Goal: Task Accomplishment & Management: Complete application form

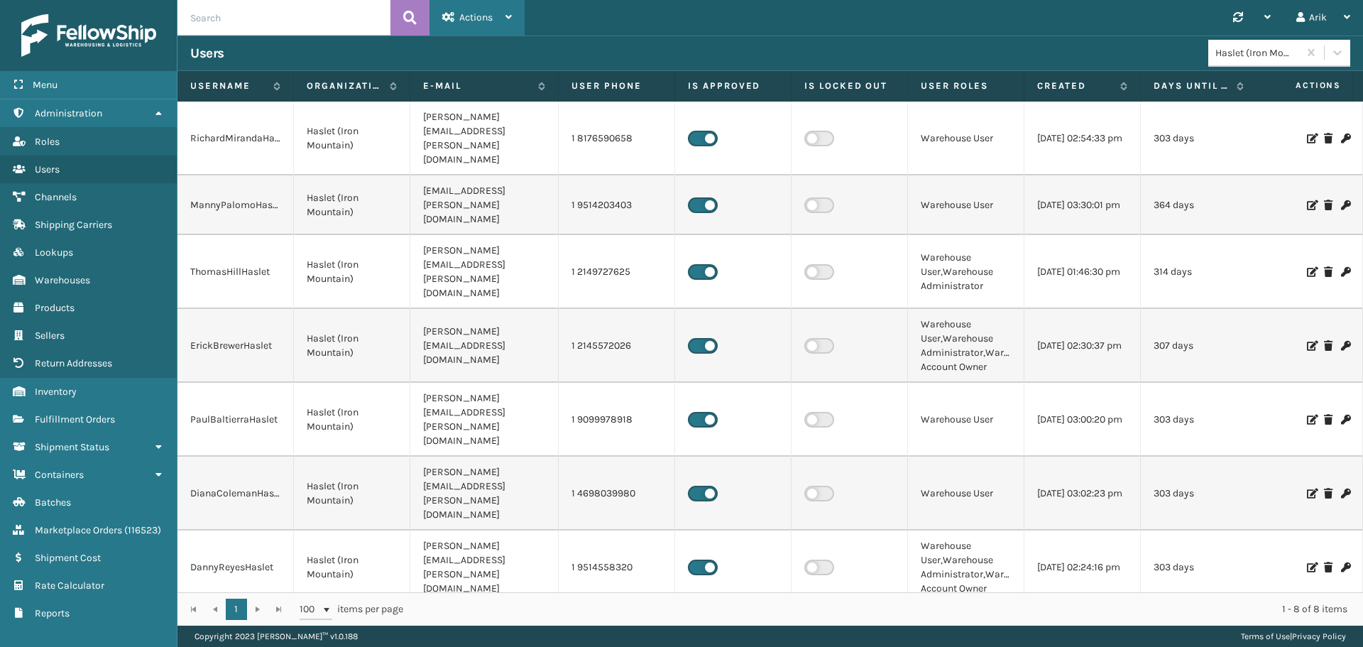
click at [485, 17] on span "Actions" at bounding box center [475, 17] width 33 height 12
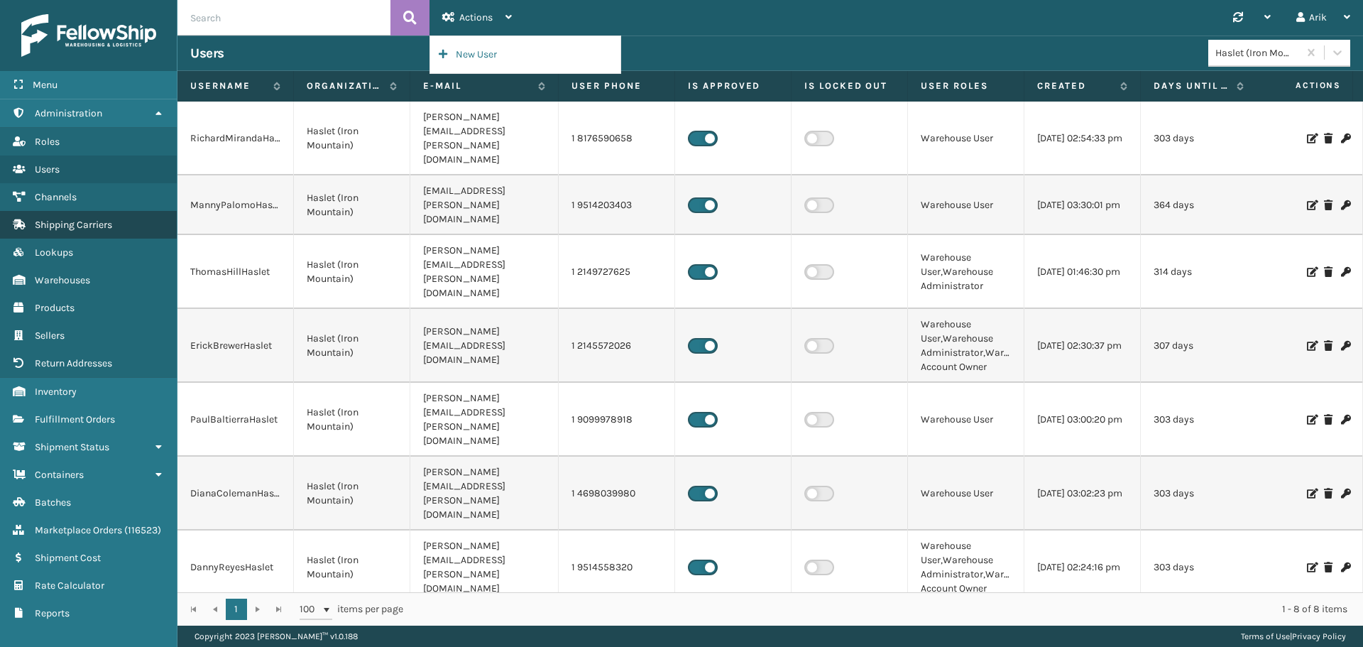
click at [72, 229] on span "Shipping Carriers" at bounding box center [73, 225] width 77 height 12
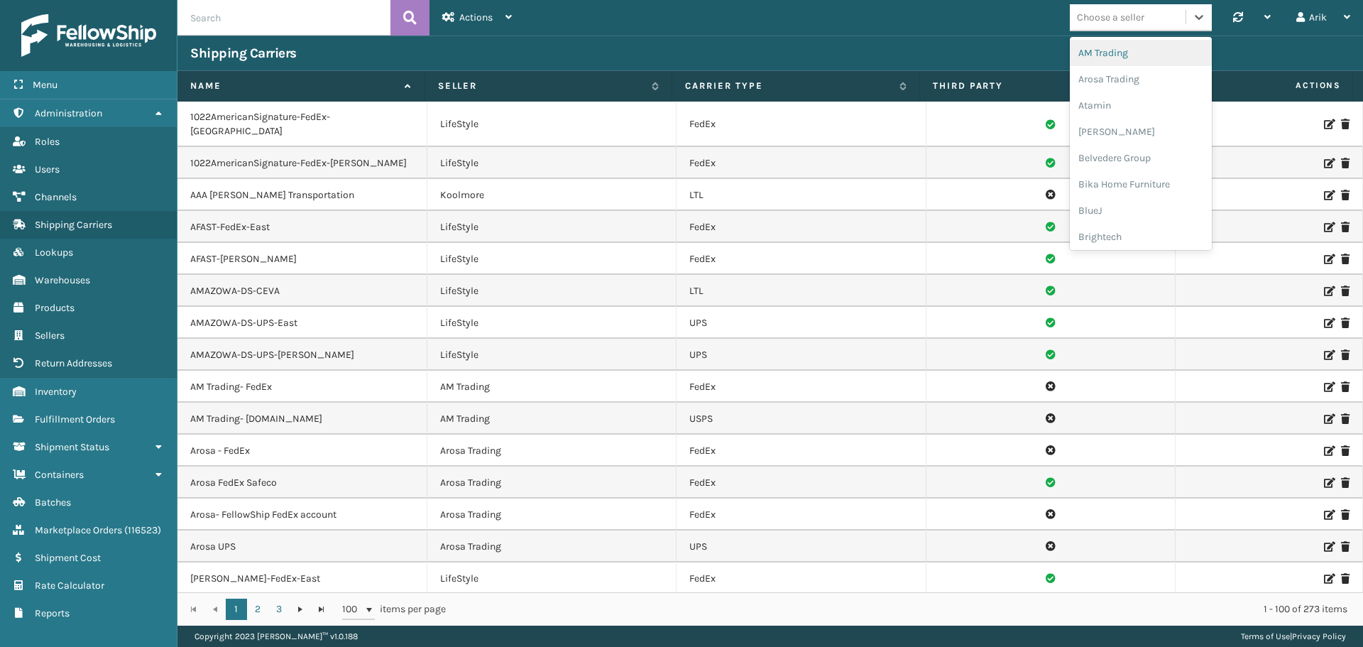
click at [1118, 16] on div "Choose a seller" at bounding box center [1110, 17] width 67 height 15
click at [1120, 140] on div "[PERSON_NAME] Brands" at bounding box center [1141, 139] width 142 height 26
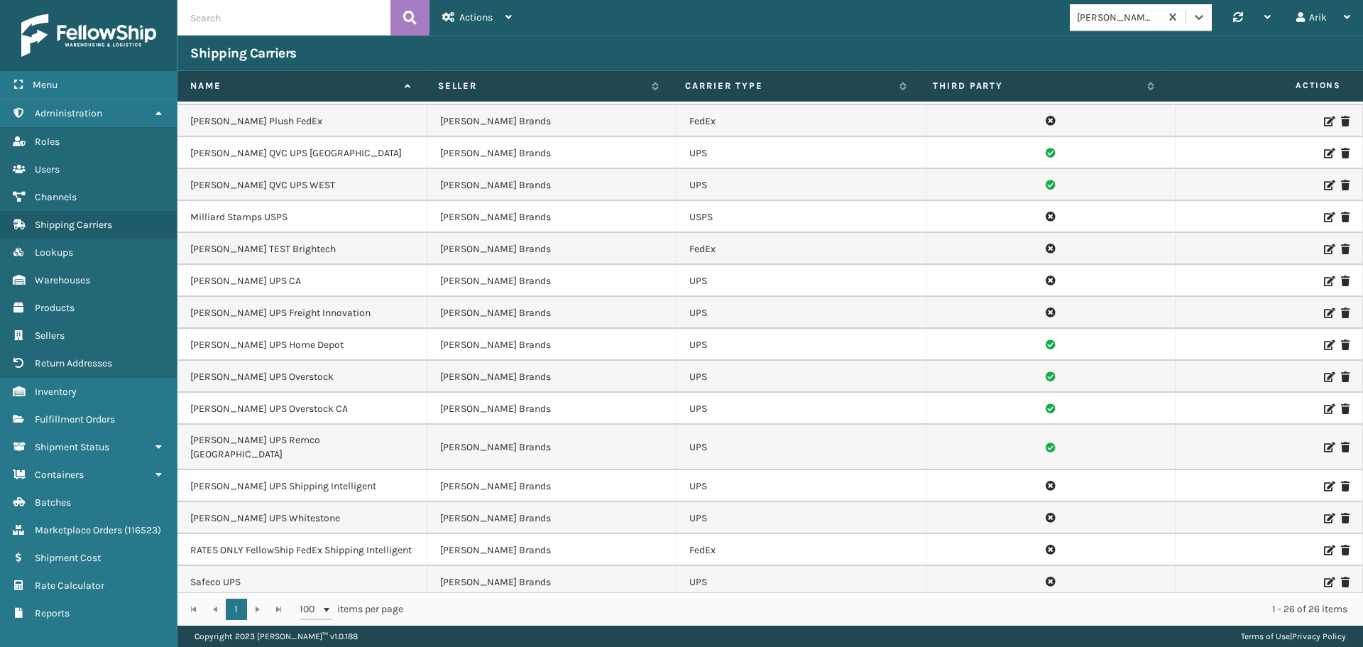
scroll to position [354, 0]
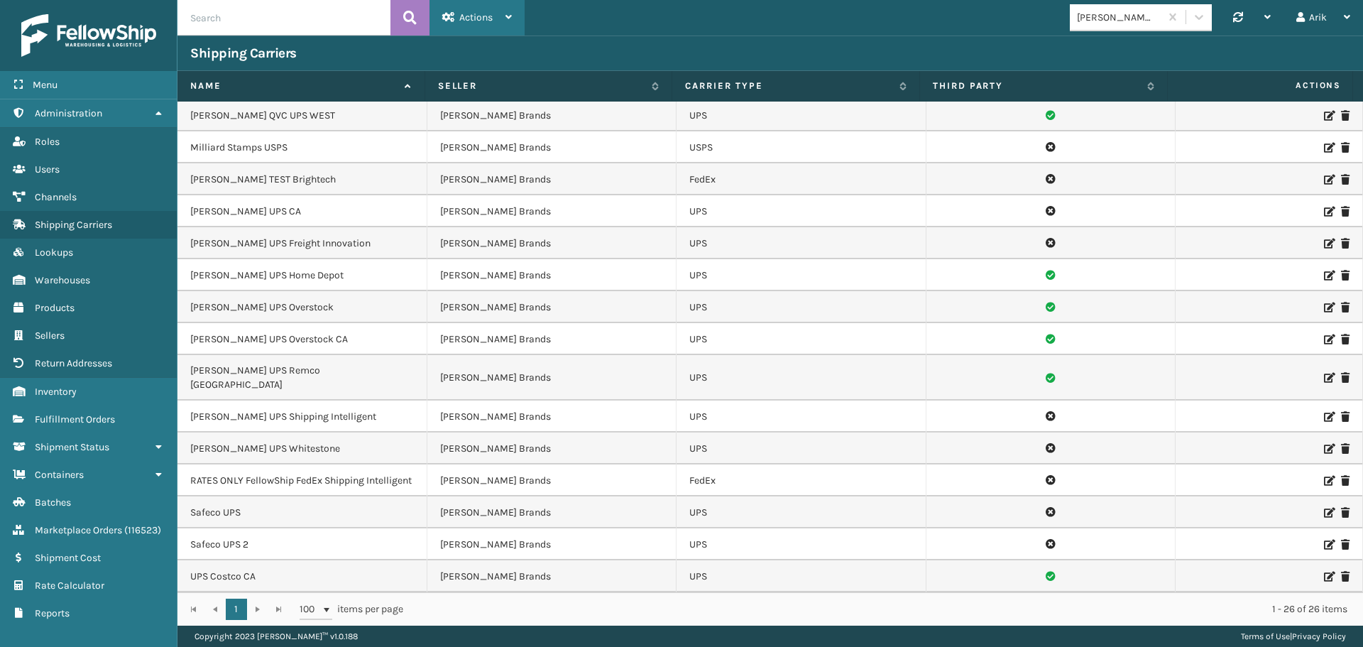
click at [466, 13] on span "Actions" at bounding box center [475, 17] width 33 height 12
click at [498, 59] on button "New Carrier" at bounding box center [525, 54] width 190 height 37
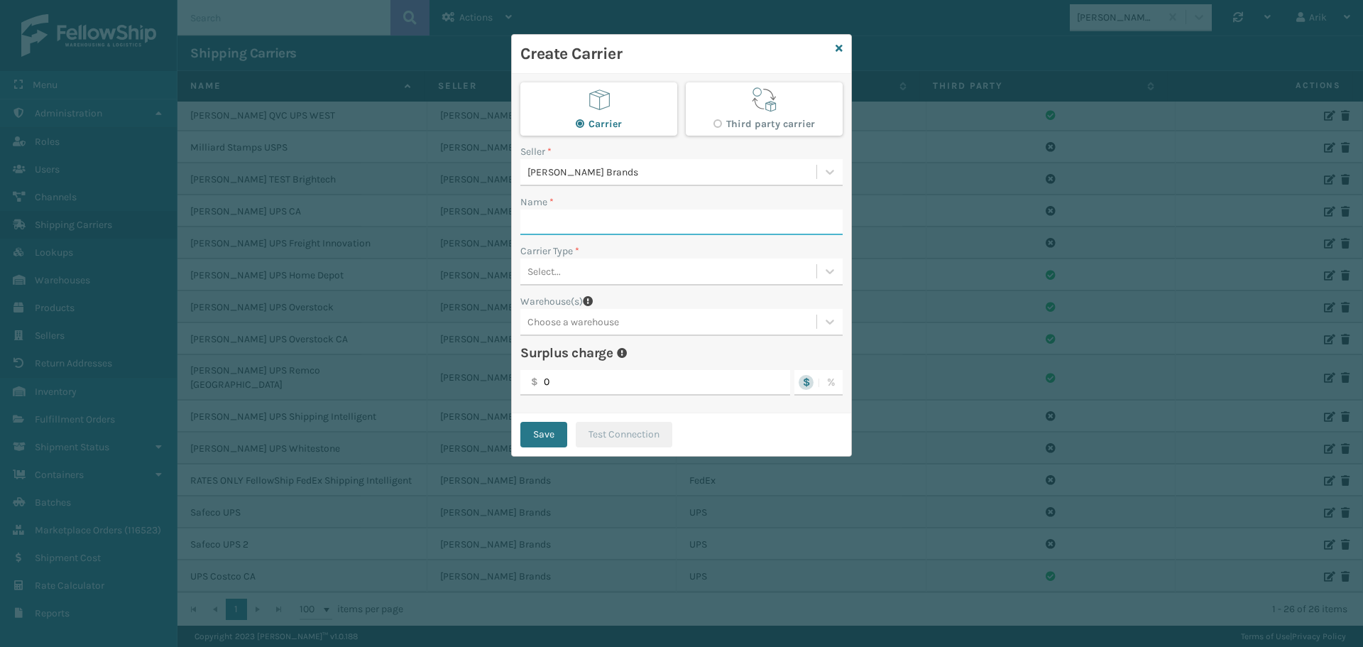
click at [593, 219] on input "Name *" at bounding box center [681, 222] width 322 height 26
paste input "[PERSON_NAME] OnTrac East"
type input "[PERSON_NAME] OnTrac East"
click at [548, 286] on div "Carrier Third party carrier Seller * [PERSON_NAME] Brands Name * [PERSON_NAME] …" at bounding box center [681, 243] width 339 height 339
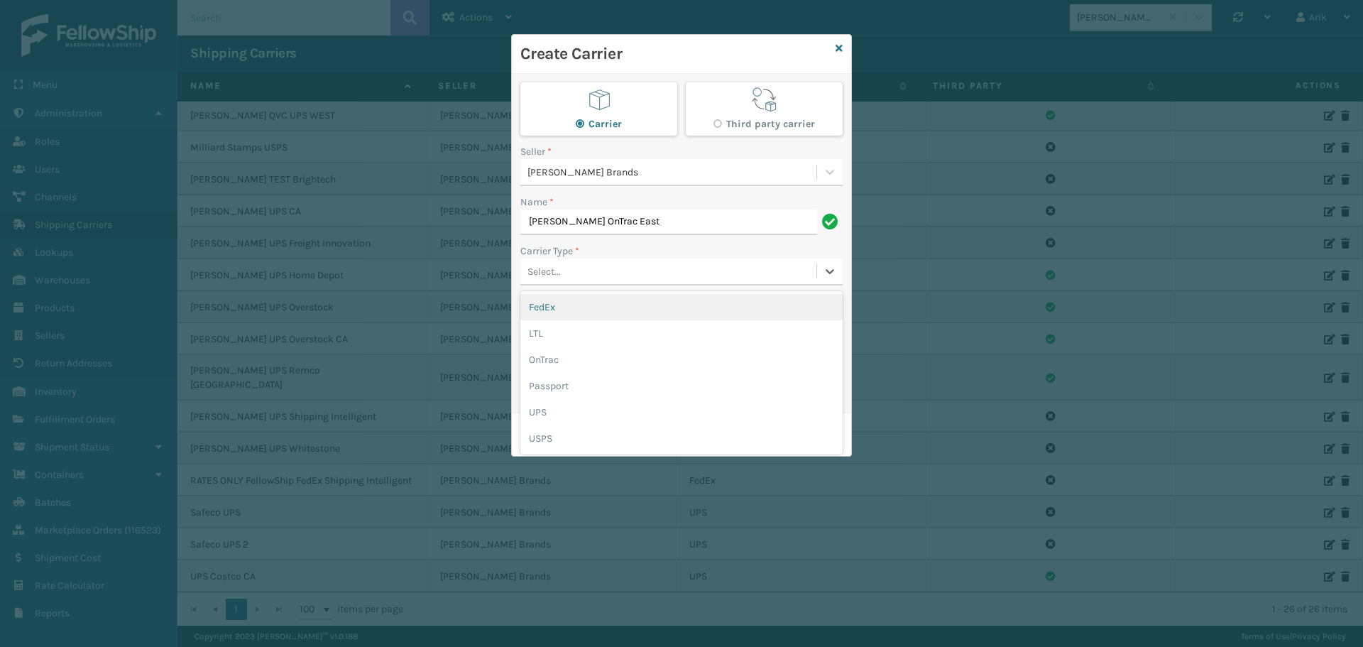
click at [552, 278] on div "Select..." at bounding box center [544, 271] width 33 height 15
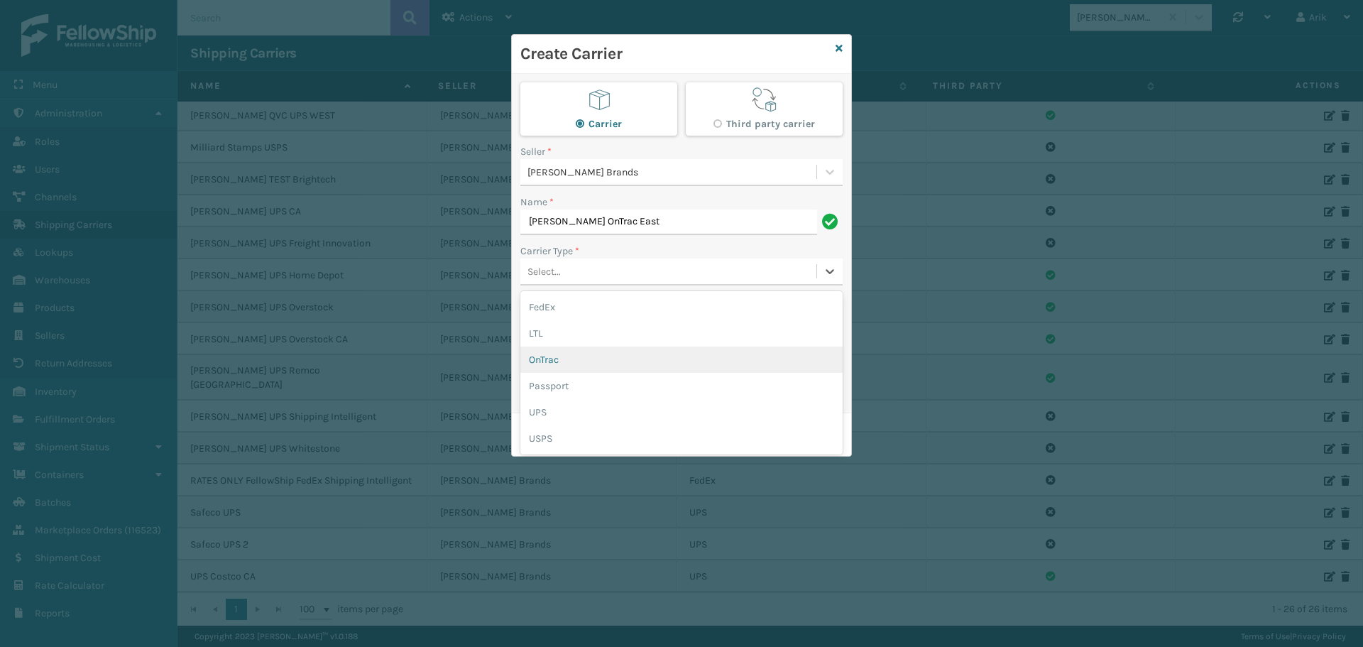
click at [544, 354] on div "OnTrac" at bounding box center [681, 359] width 322 height 26
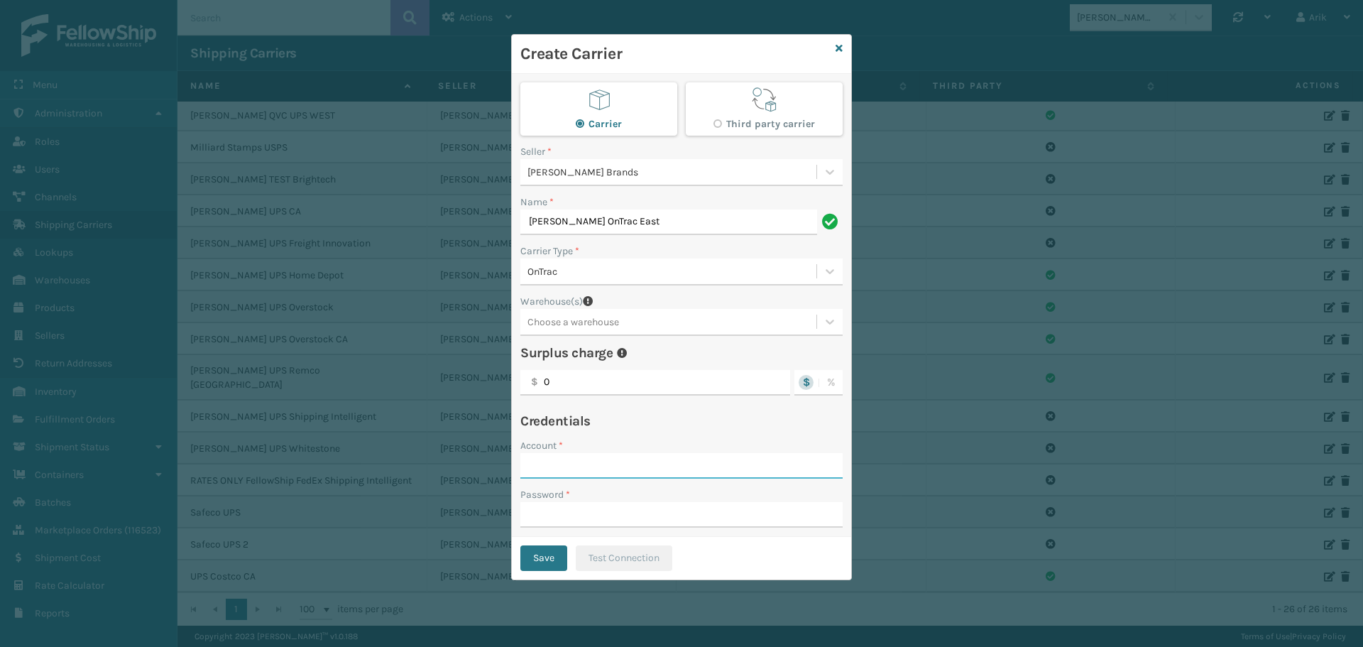
click at [564, 469] on input "Account *" at bounding box center [681, 466] width 322 height 26
paste input "223494"
type input "223494"
drag, startPoint x: 588, startPoint y: 523, endPoint x: 591, endPoint y: 514, distance: 9.0
click at [588, 523] on input "Password *" at bounding box center [681, 515] width 322 height 26
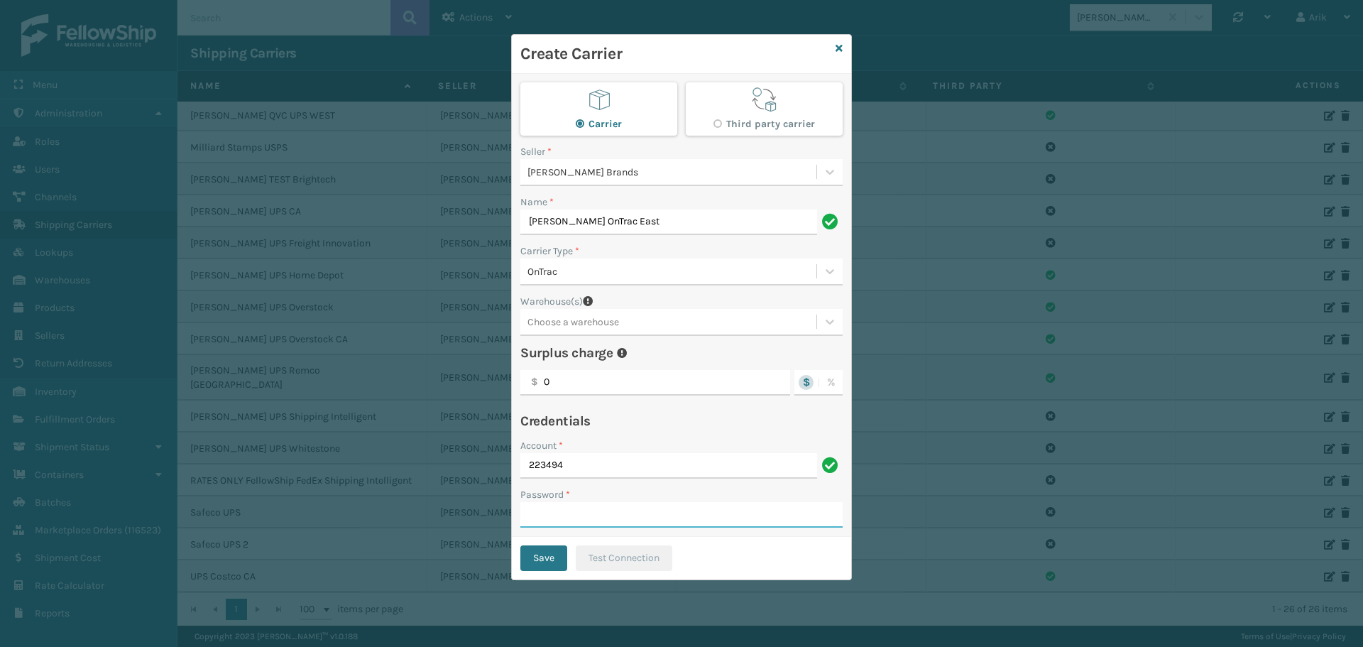
paste input "b6fbbc9e-6fcc-408e-b2a2-31d9daec0830"
type input "b6fbbc9e-6fcc-408e-b2a2-31d9daec0830"
click at [597, 321] on div "Choose a warehouse" at bounding box center [574, 322] width 92 height 15
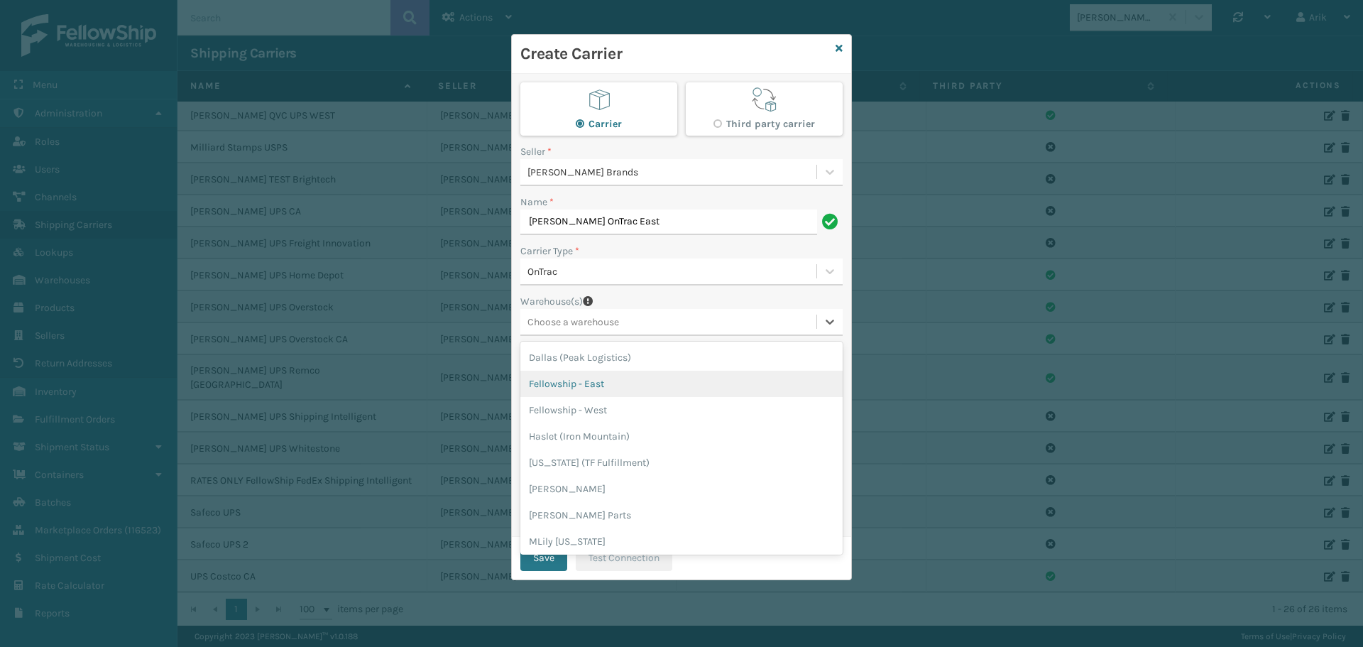
click at [597, 385] on div "Fellowship - East" at bounding box center [681, 384] width 322 height 26
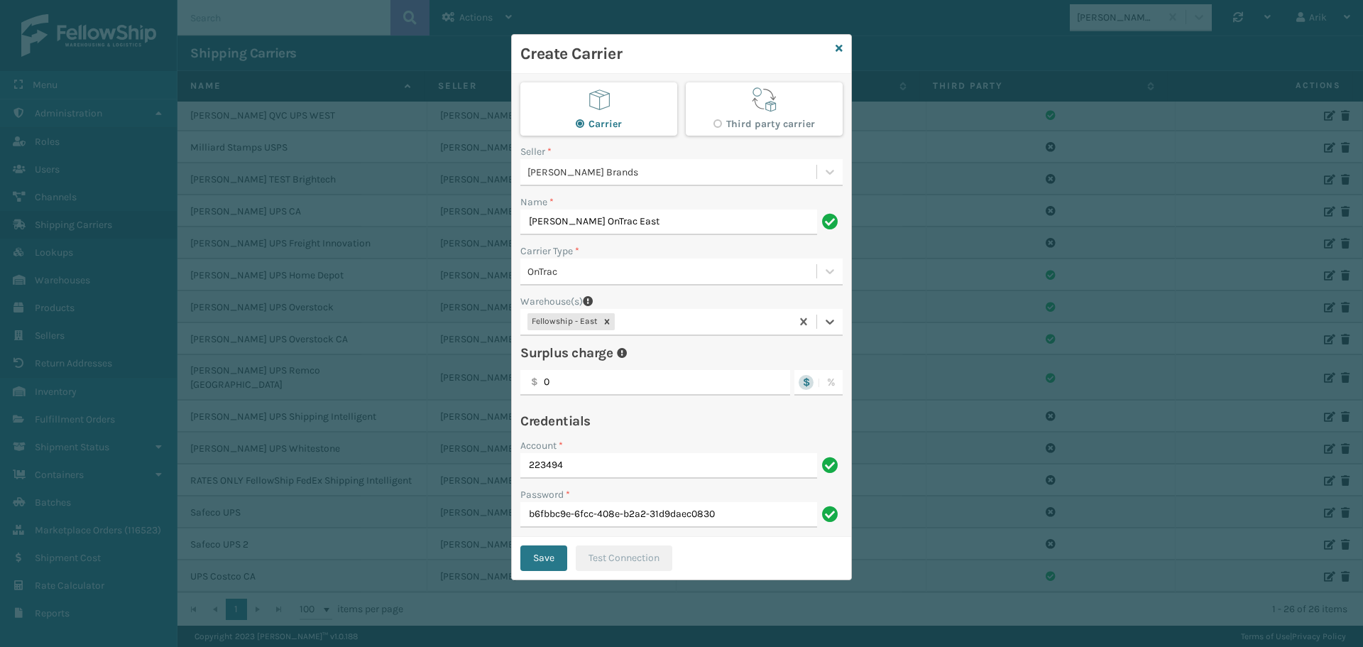
click at [639, 315] on div "Fellowship - East" at bounding box center [655, 321] width 271 height 23
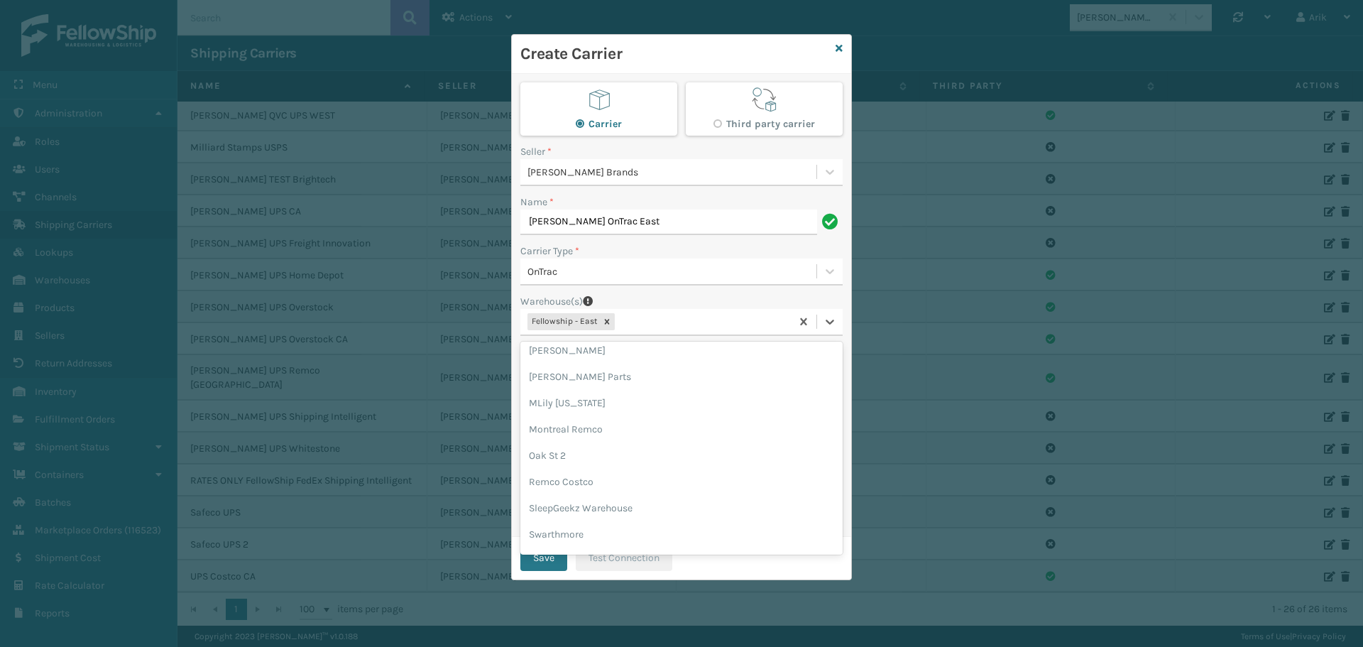
scroll to position [187, 0]
click at [533, 488] on div "TFM" at bounding box center [681, 486] width 322 height 26
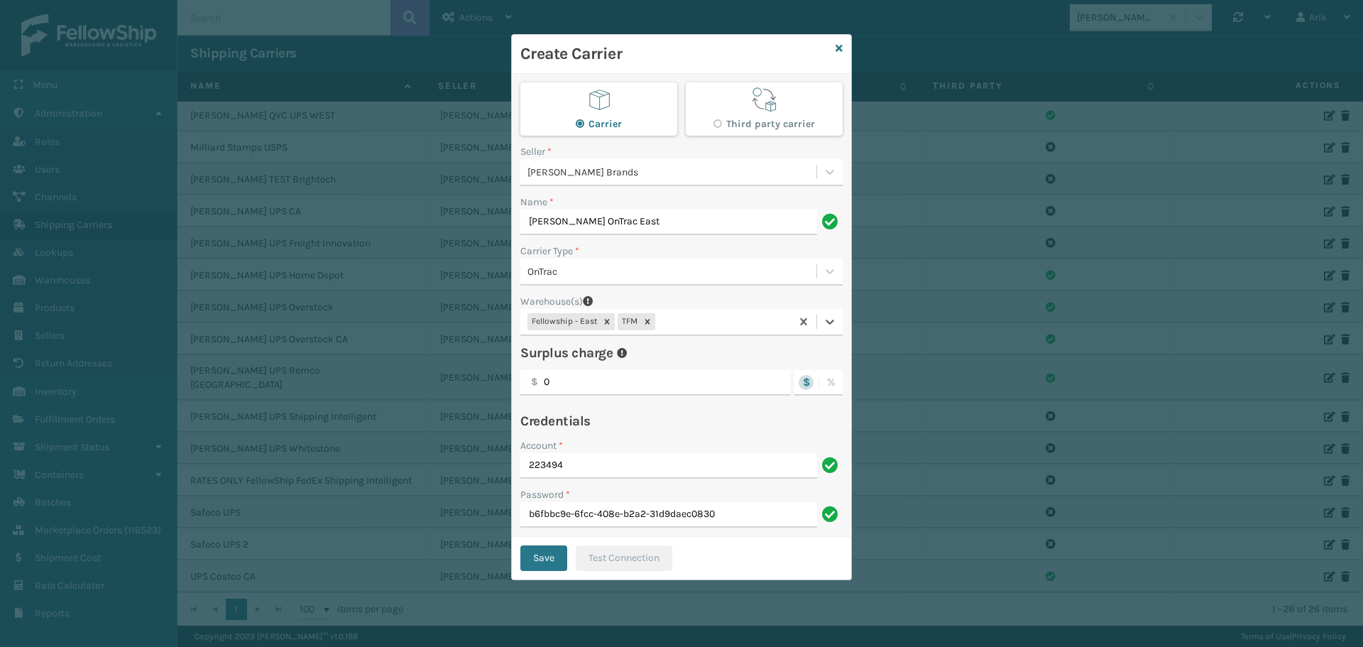
click at [687, 314] on div "Fellowship - East TFM" at bounding box center [655, 321] width 271 height 23
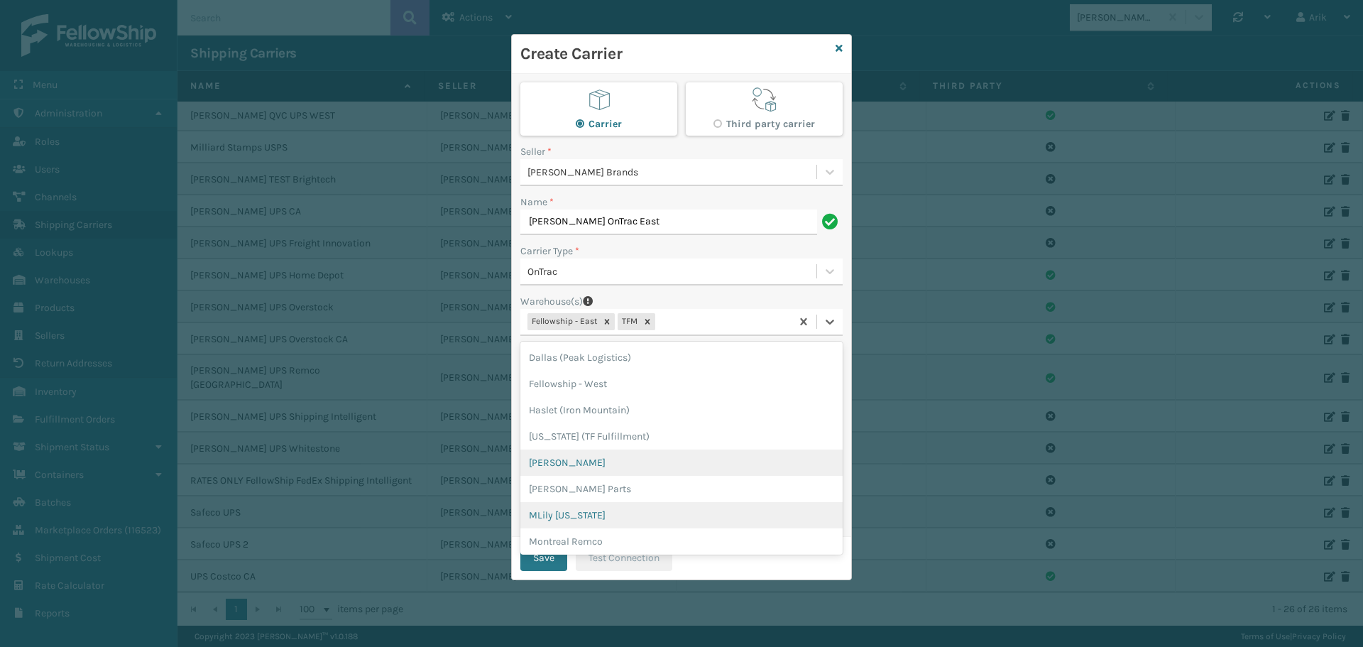
scroll to position [160, 0]
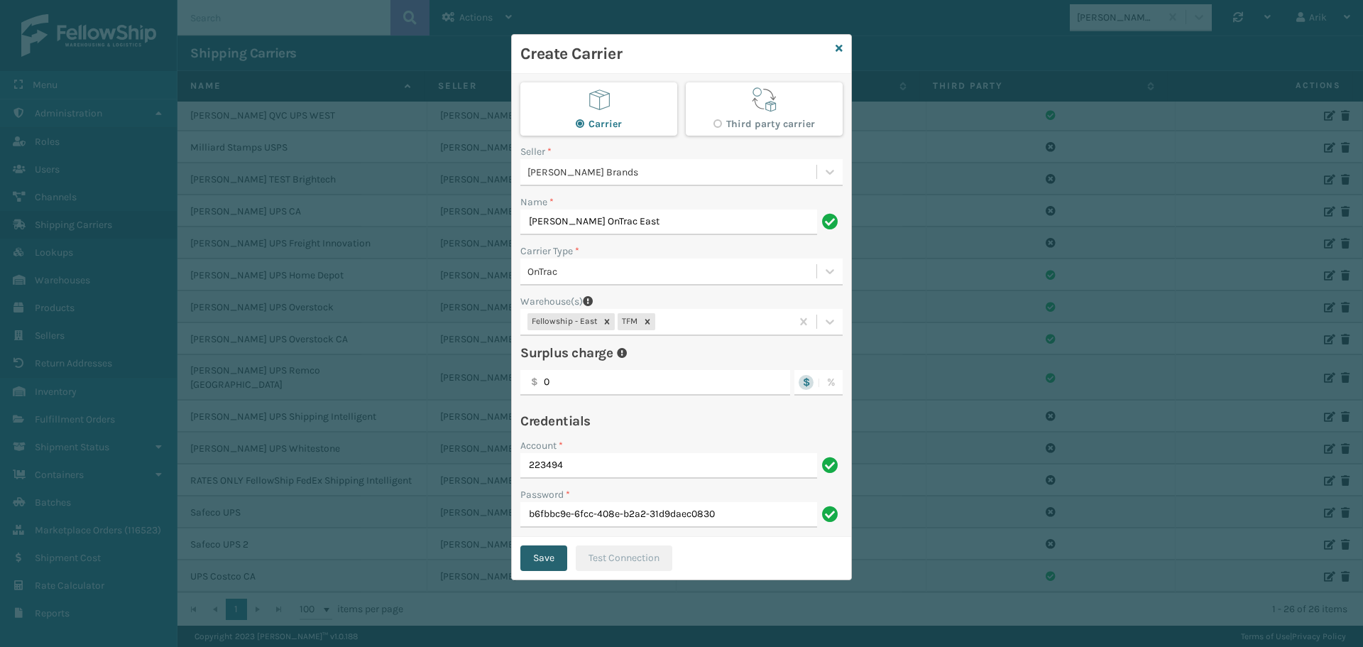
click at [543, 559] on button "Save" at bounding box center [543, 558] width 47 height 26
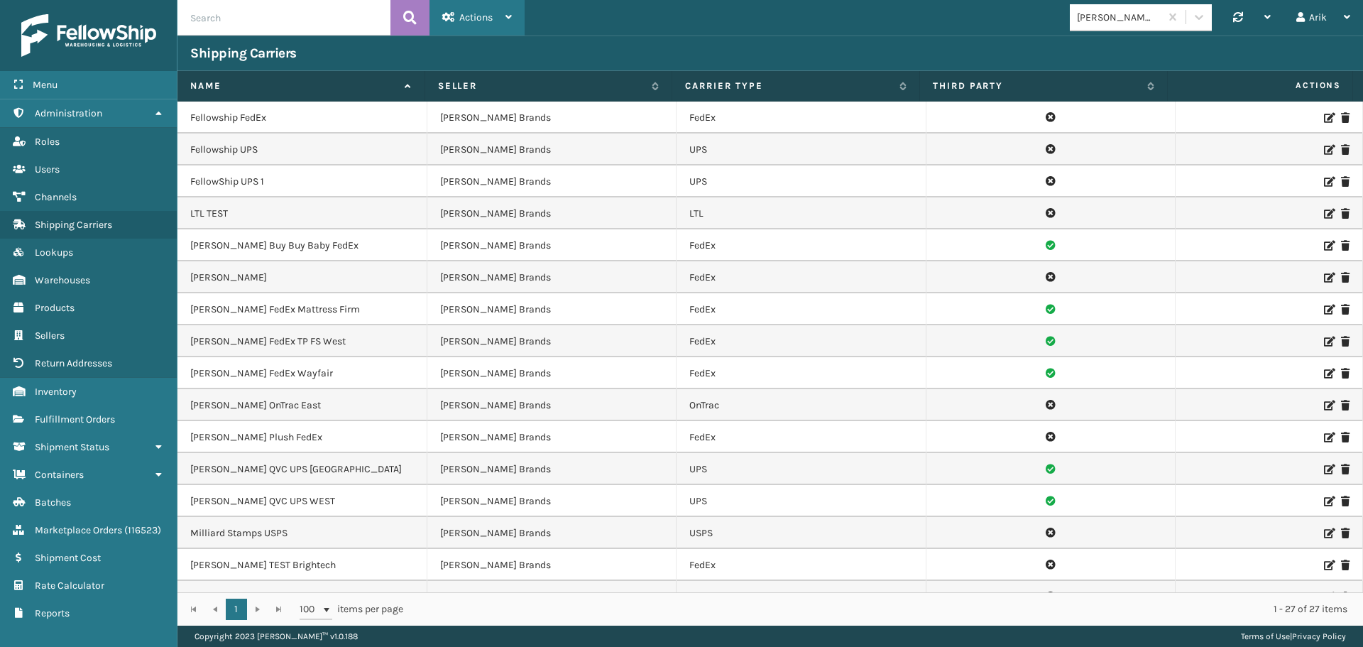
click at [444, 19] on icon at bounding box center [448, 17] width 13 height 10
click at [471, 53] on button "New Carrier" at bounding box center [525, 54] width 190 height 37
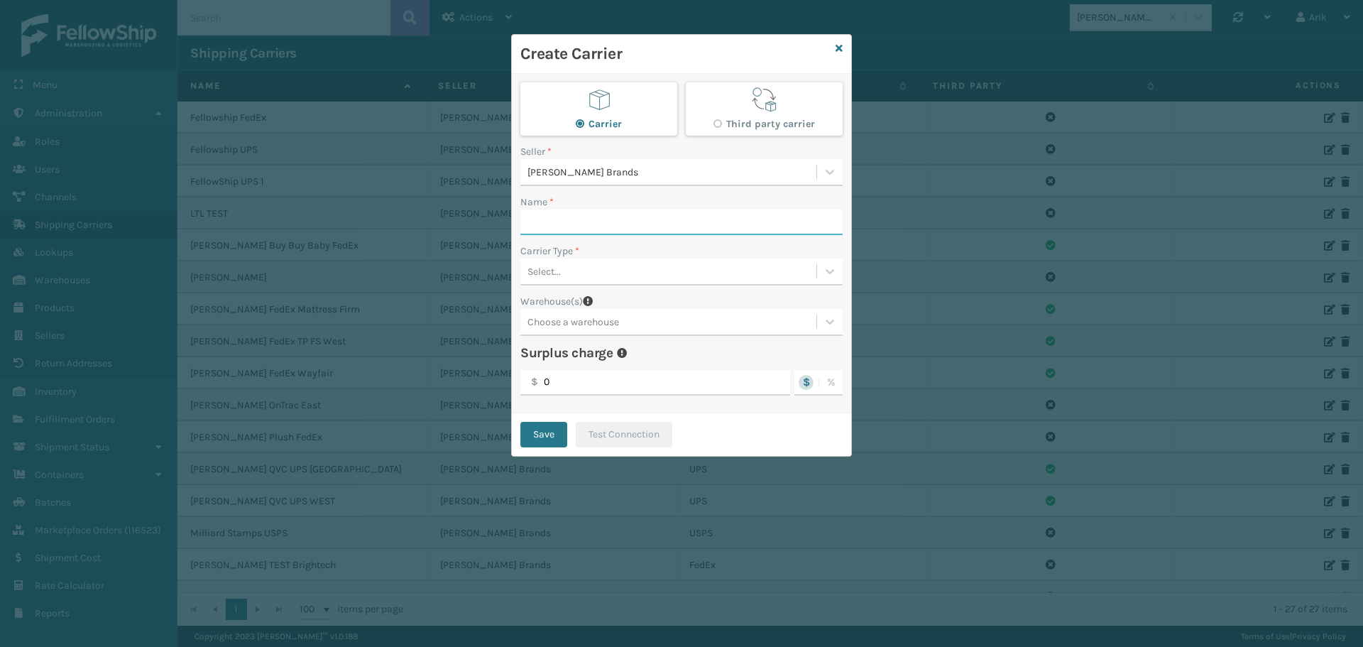
click at [619, 216] on input "Name *" at bounding box center [681, 222] width 322 height 26
paste input "[PERSON_NAME] OnTrac West"
type input "[PERSON_NAME] OnTrac West"
click at [567, 287] on div "Carrier Third party carrier Seller * [PERSON_NAME] Brands Name * [PERSON_NAME] …" at bounding box center [681, 243] width 339 height 339
click at [567, 279] on div "Select..." at bounding box center [668, 271] width 296 height 23
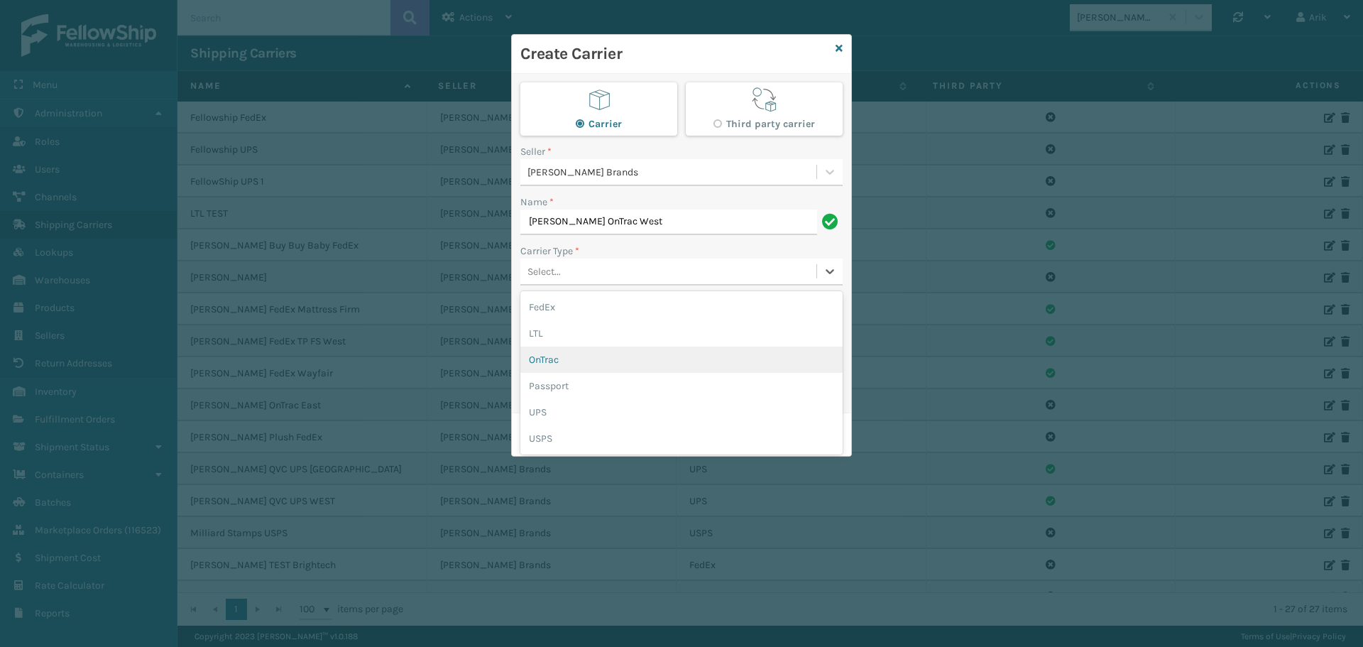
drag, startPoint x: 552, startPoint y: 359, endPoint x: 1198, endPoint y: 361, distance: 646.1
click at [558, 358] on div "OnTrac" at bounding box center [681, 359] width 322 height 26
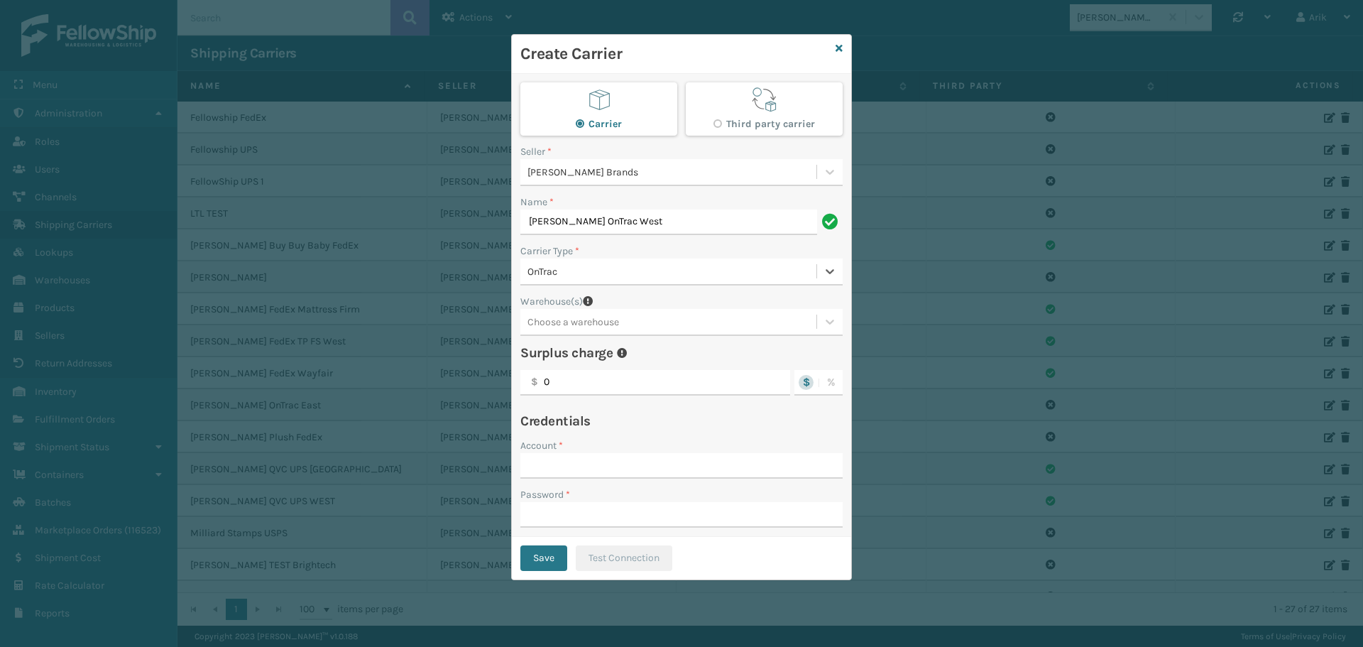
click at [677, 325] on div "Choose a warehouse" at bounding box center [668, 321] width 296 height 23
click at [596, 400] on div "Fellowship - West" at bounding box center [681, 410] width 322 height 26
click at [736, 506] on input "Password *" at bounding box center [681, 515] width 322 height 26
paste input "b5896158-4fdc-4745-ada2-b458cc00c776"
type input "b5896158-4fdc-4745-ada2-b458cc00c776"
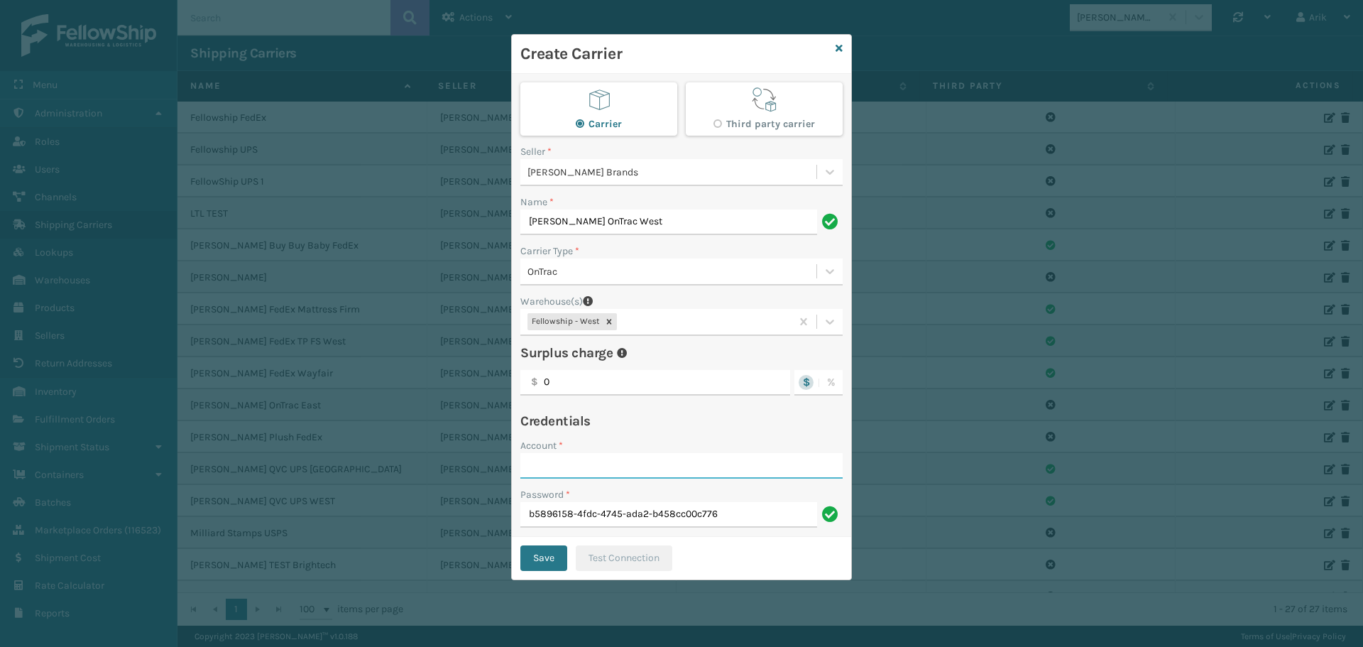
click at [592, 466] on input "Account *" at bounding box center [681, 466] width 322 height 26
paste input "223495"
type input "223495"
click at [542, 557] on button "Save" at bounding box center [543, 558] width 47 height 26
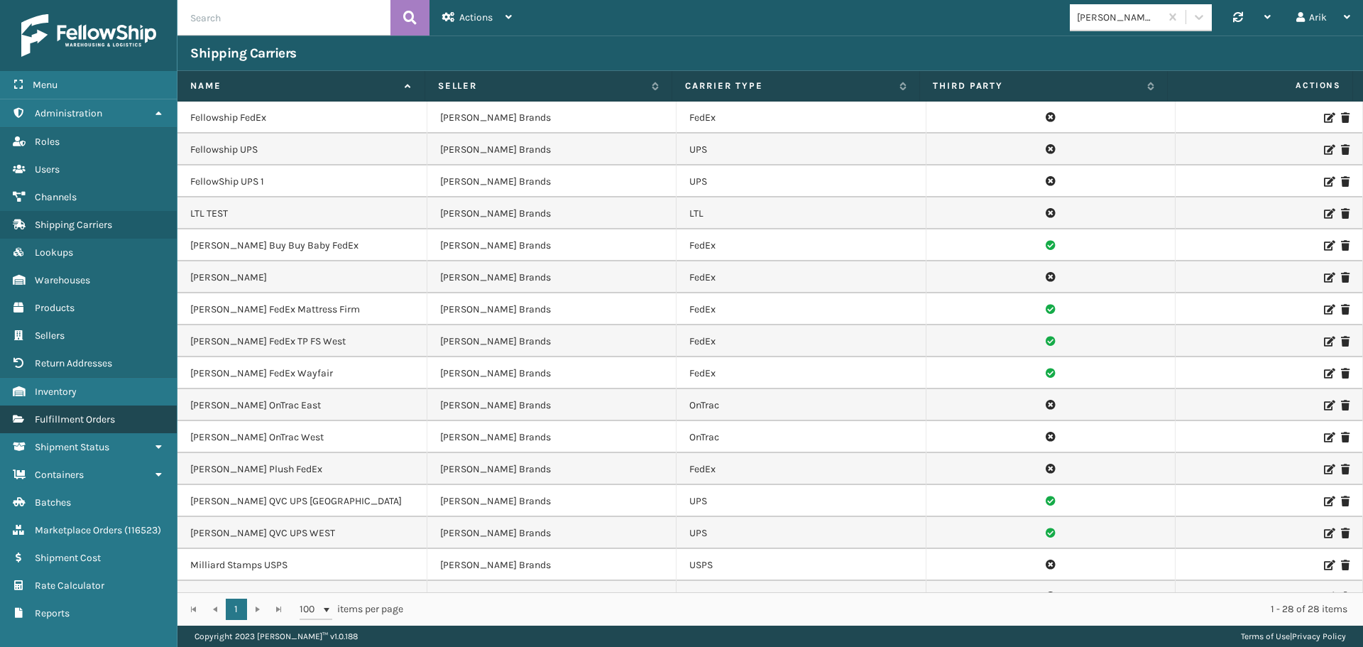
click at [65, 417] on span "Fulfillment Orders" at bounding box center [75, 419] width 80 height 12
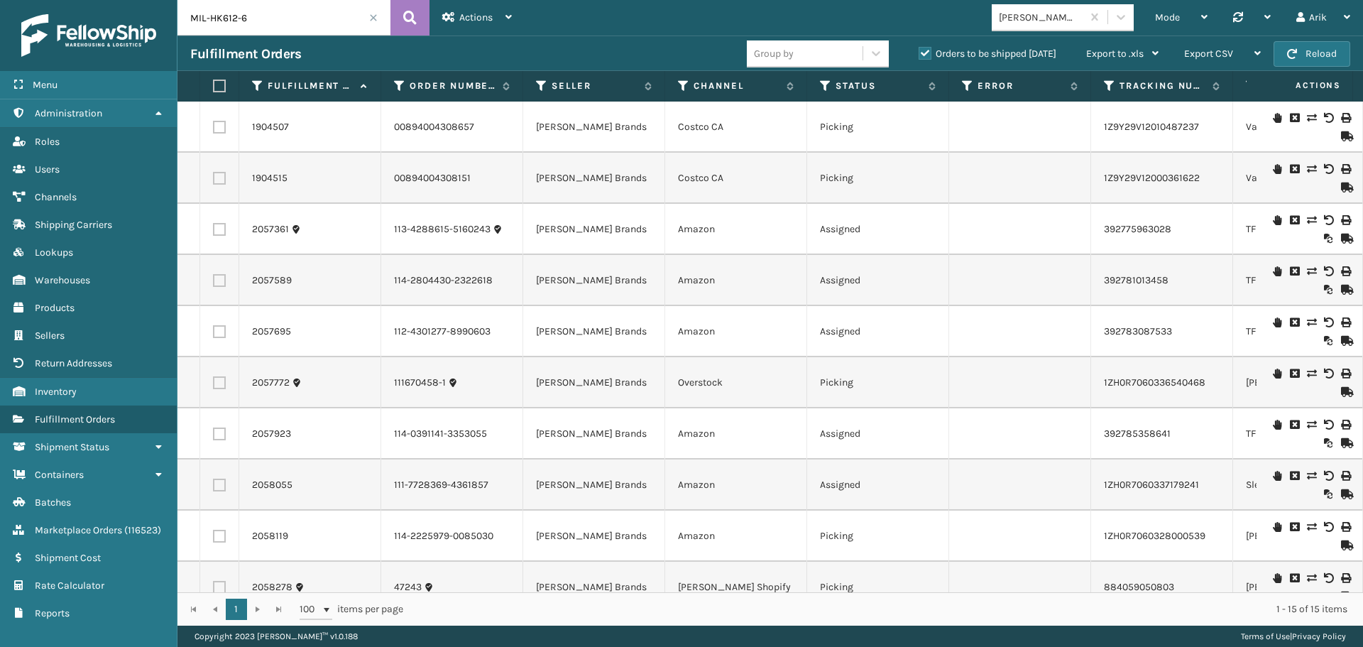
click at [234, 14] on input "MIL-HK612-6" at bounding box center [283, 17] width 213 height 35
paste input "223494"
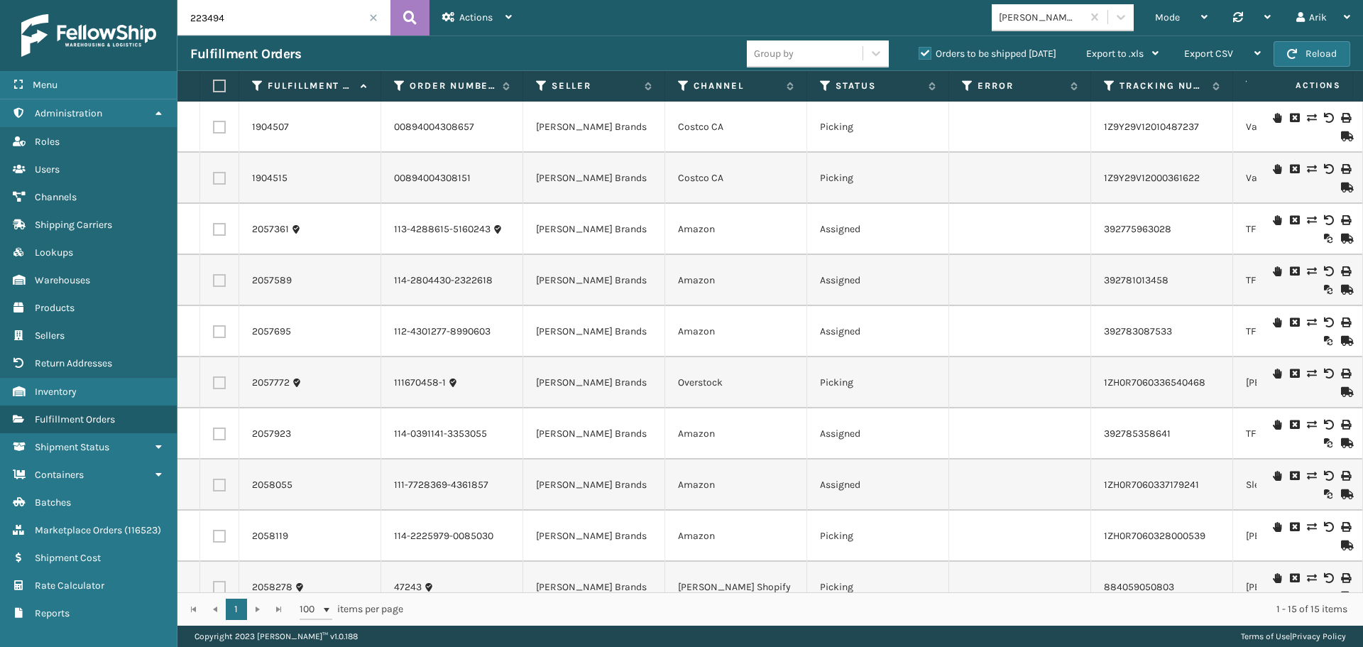
type input "223494"
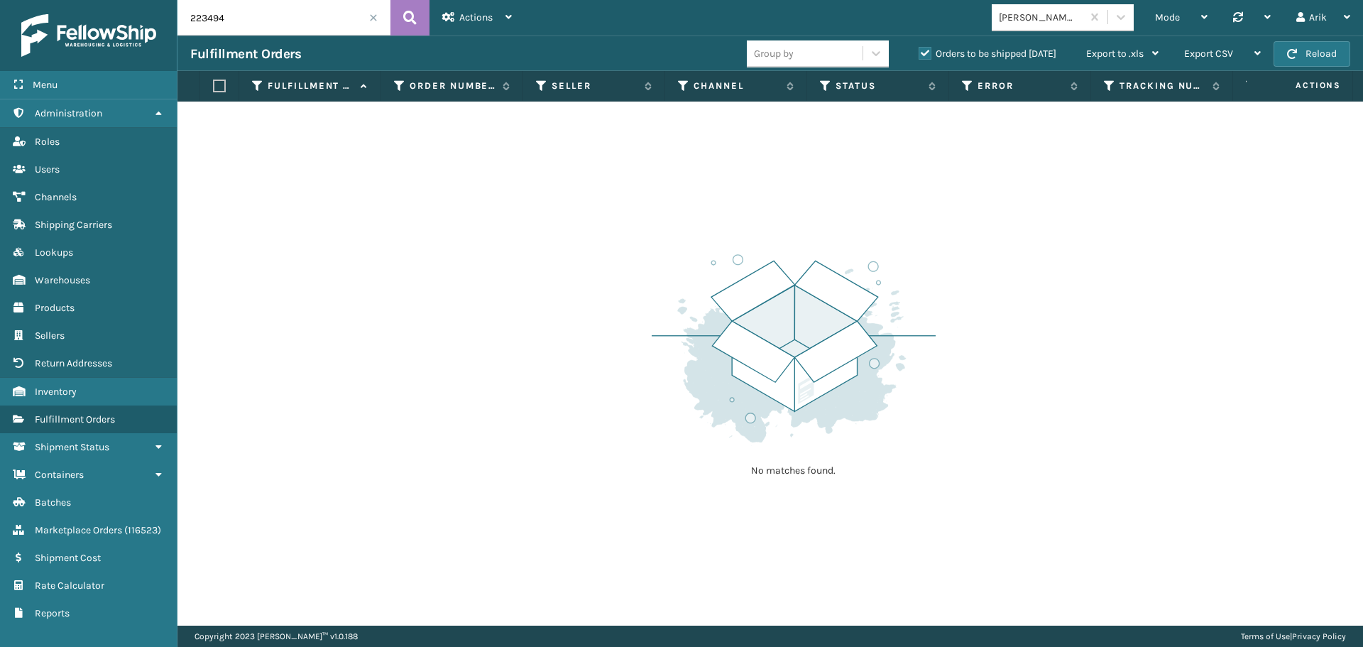
click at [924, 50] on label "Orders to be shipped [DATE]" at bounding box center [988, 54] width 138 height 12
click at [919, 50] on input "Orders to be shipped [DATE]" at bounding box center [919, 49] width 1 height 9
click at [485, 18] on span "Actions" at bounding box center [475, 17] width 33 height 12
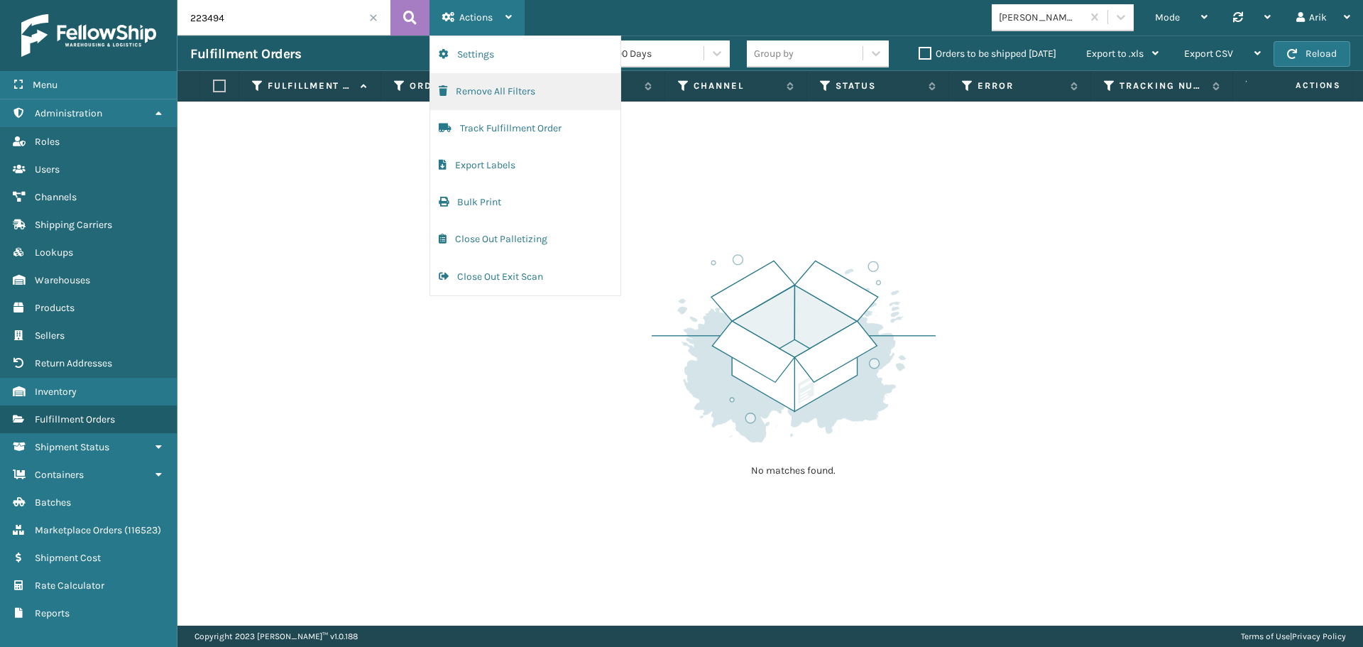
click at [488, 93] on button "Remove All Filters" at bounding box center [525, 91] width 190 height 37
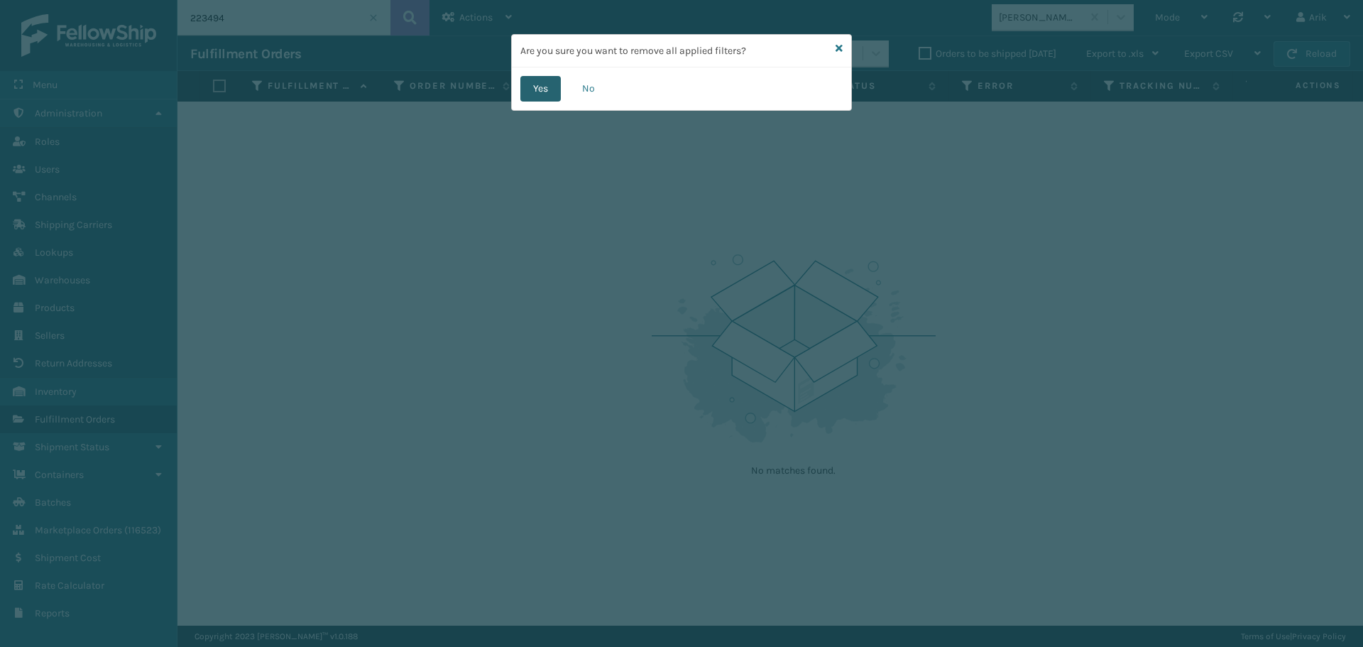
click at [541, 87] on button "Yes" at bounding box center [540, 89] width 40 height 26
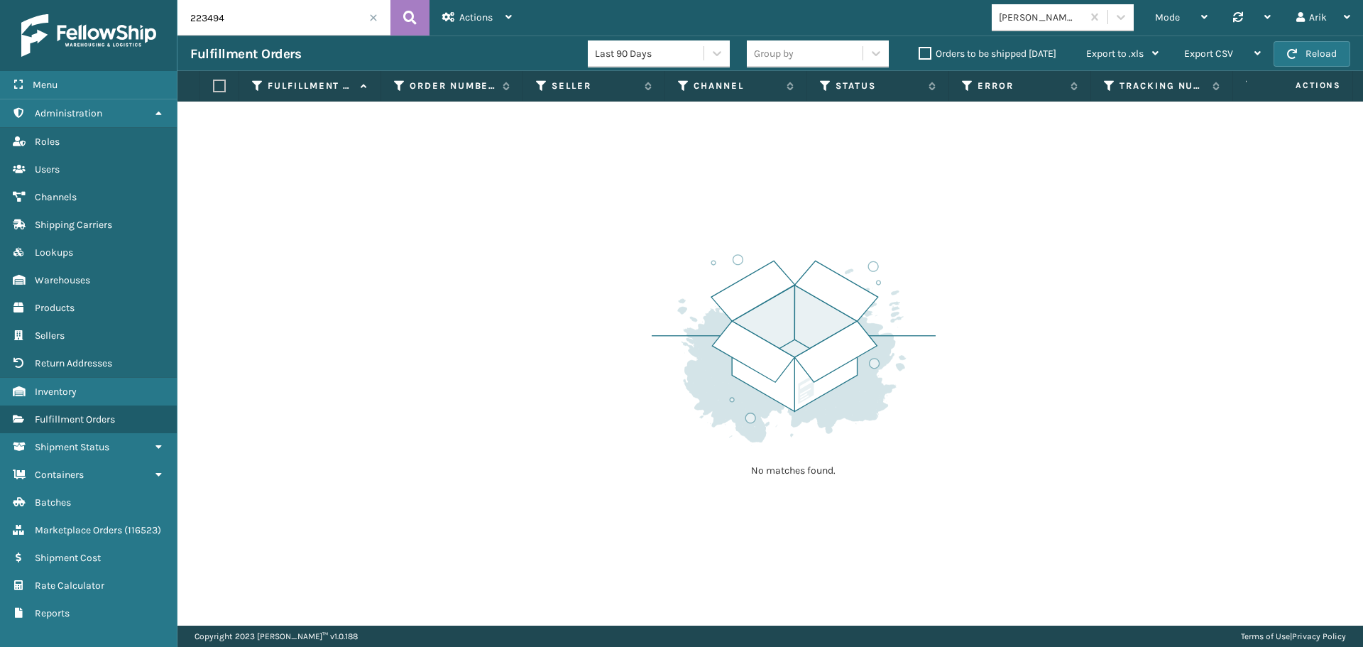
click at [312, 21] on input "223494" at bounding box center [283, 17] width 213 height 35
click at [375, 17] on span at bounding box center [373, 17] width 9 height 9
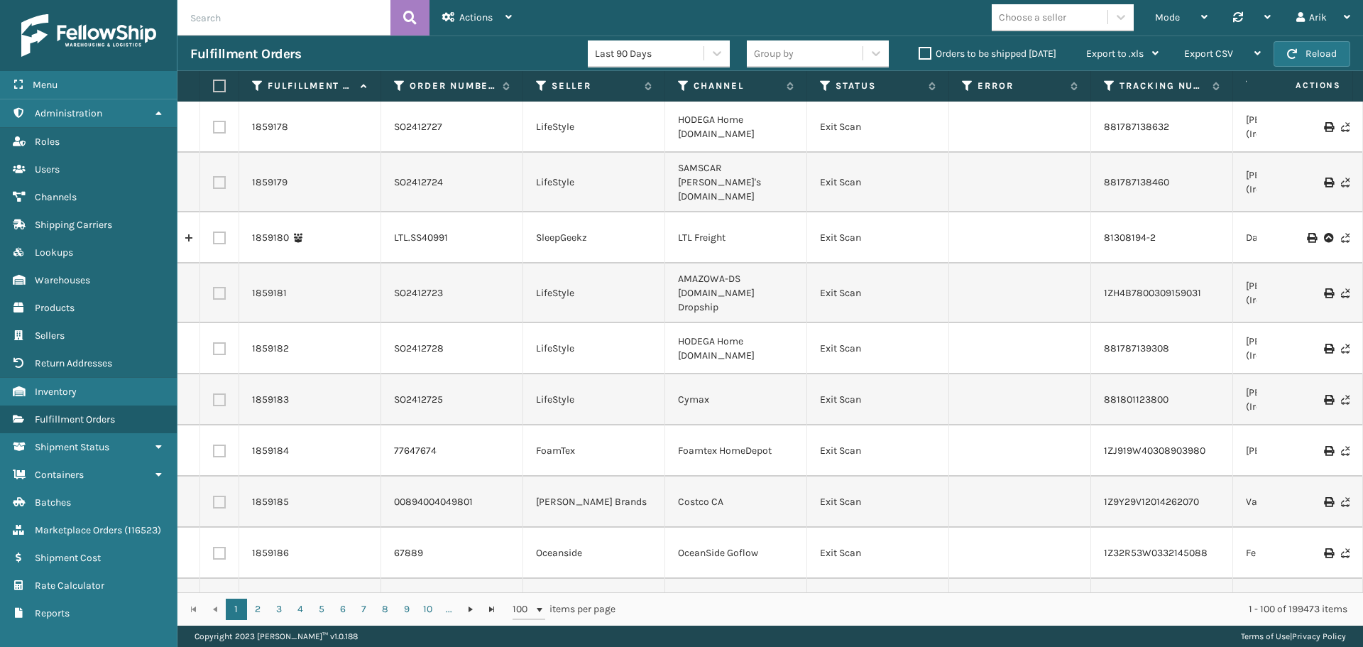
click at [235, 26] on input "text" at bounding box center [283, 17] width 213 height 35
paste input "223495"
type input "223495"
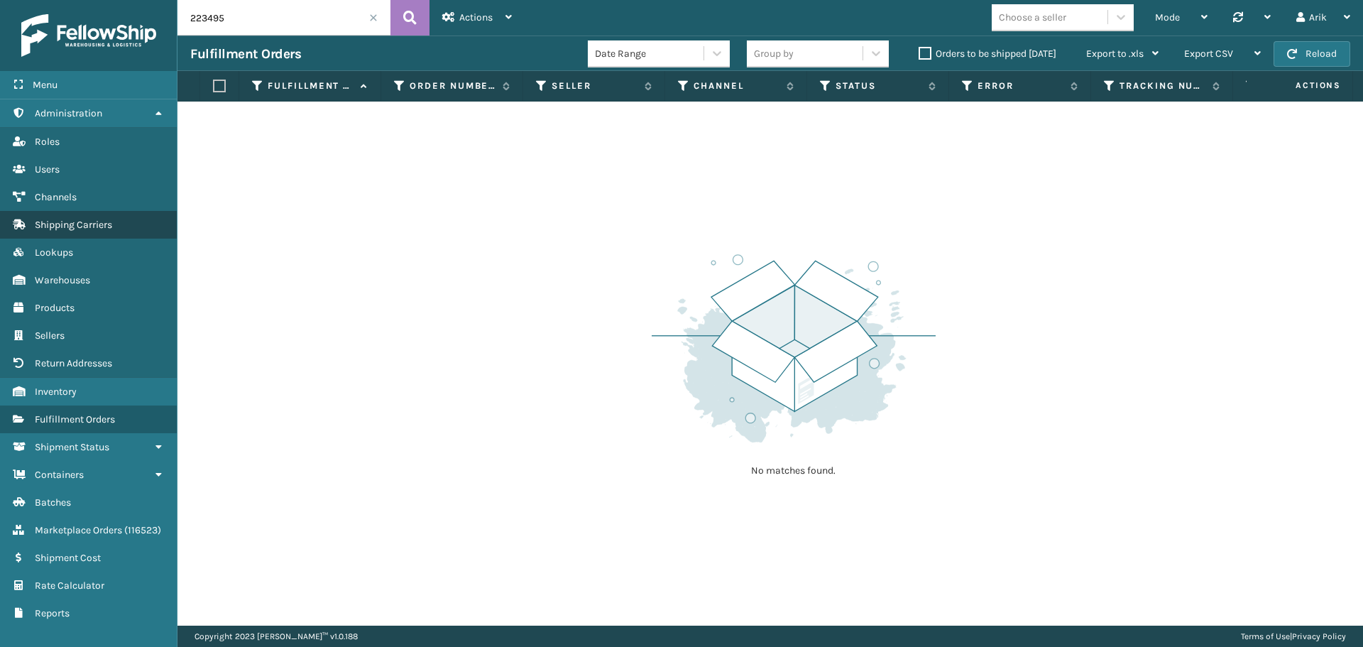
click at [99, 217] on link "Shipping Carriers" at bounding box center [88, 225] width 177 height 28
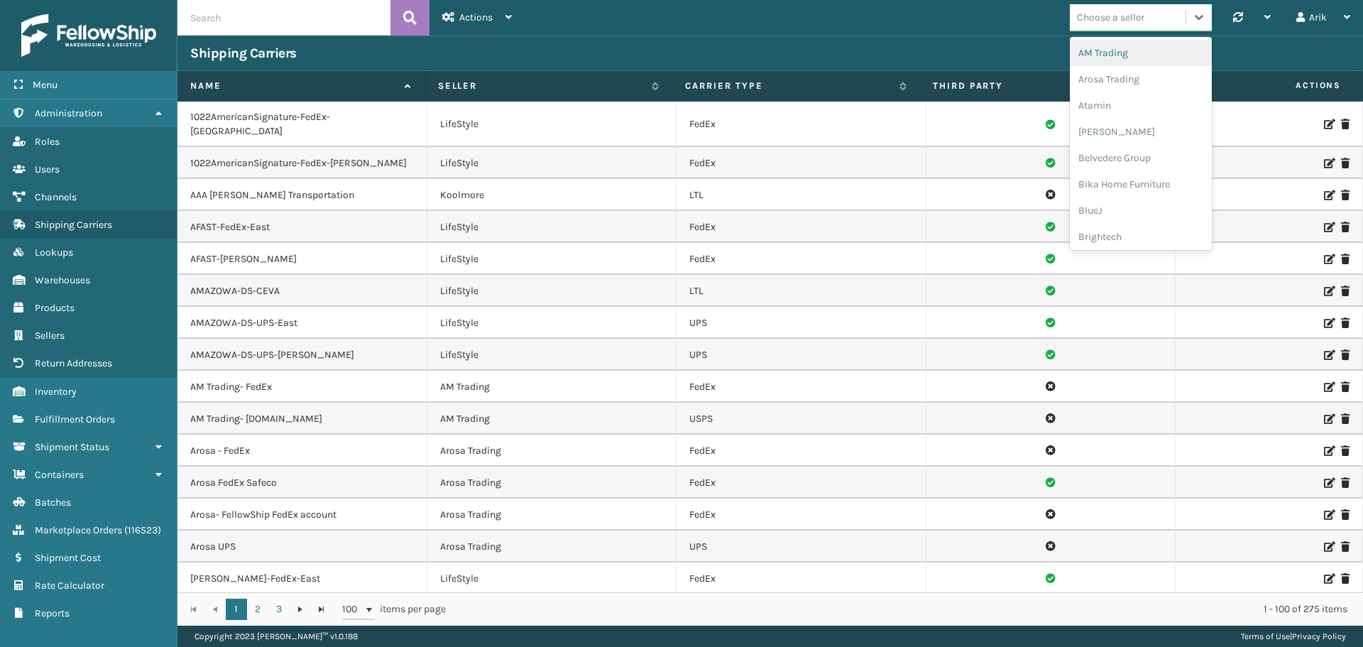
click at [1120, 18] on div "Choose a seller" at bounding box center [1110, 17] width 67 height 15
click at [1115, 227] on div "[PERSON_NAME] Brands" at bounding box center [1141, 234] width 142 height 26
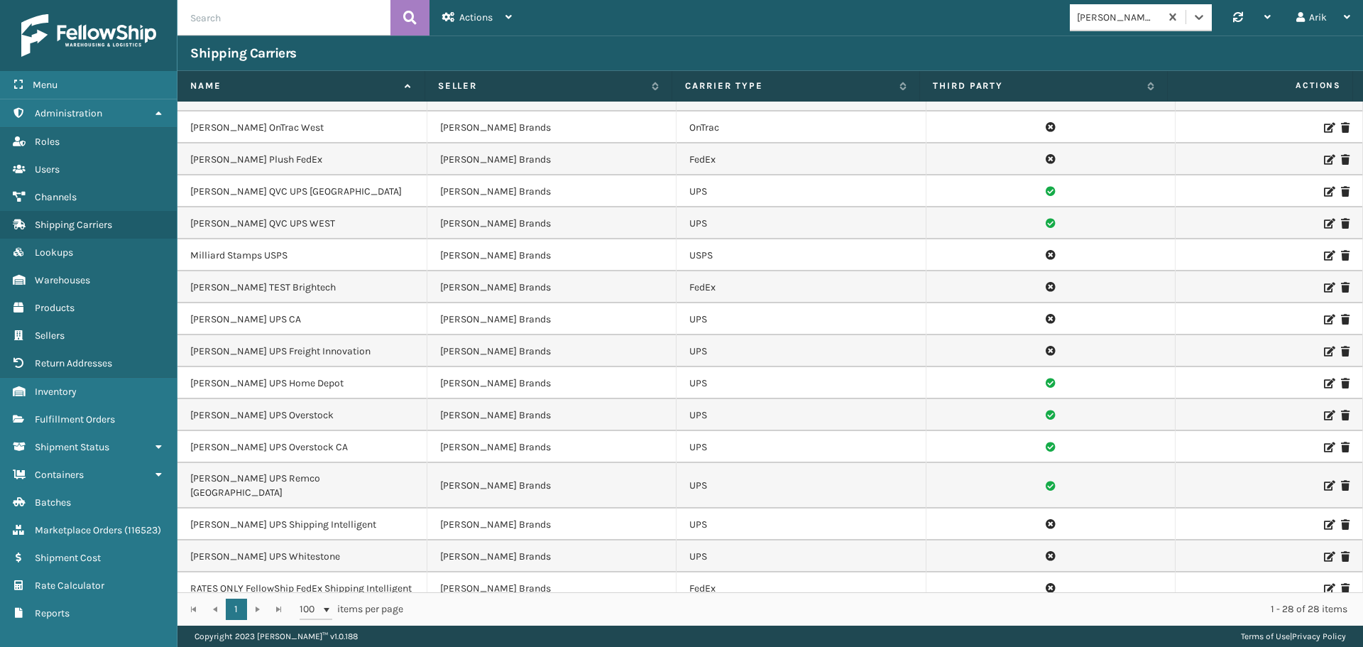
scroll to position [275, 0]
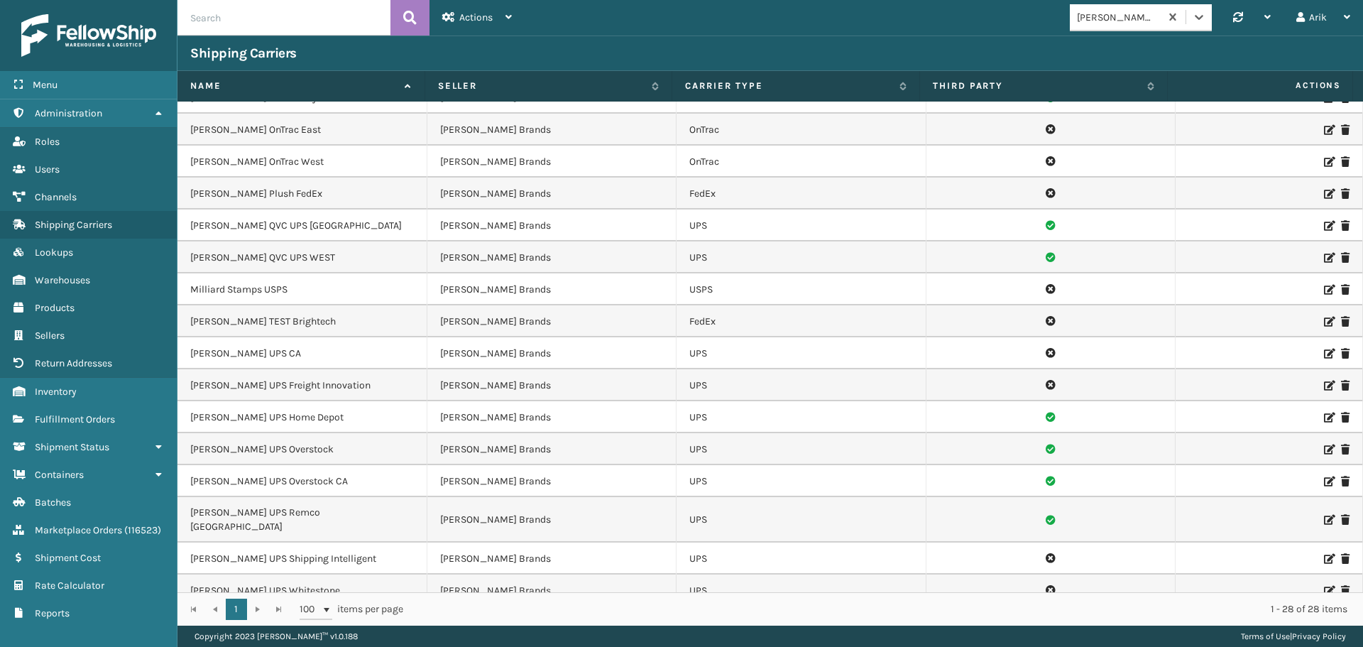
click at [1324, 126] on icon at bounding box center [1328, 130] width 9 height 10
click at [54, 198] on span "Channels" at bounding box center [56, 197] width 42 height 12
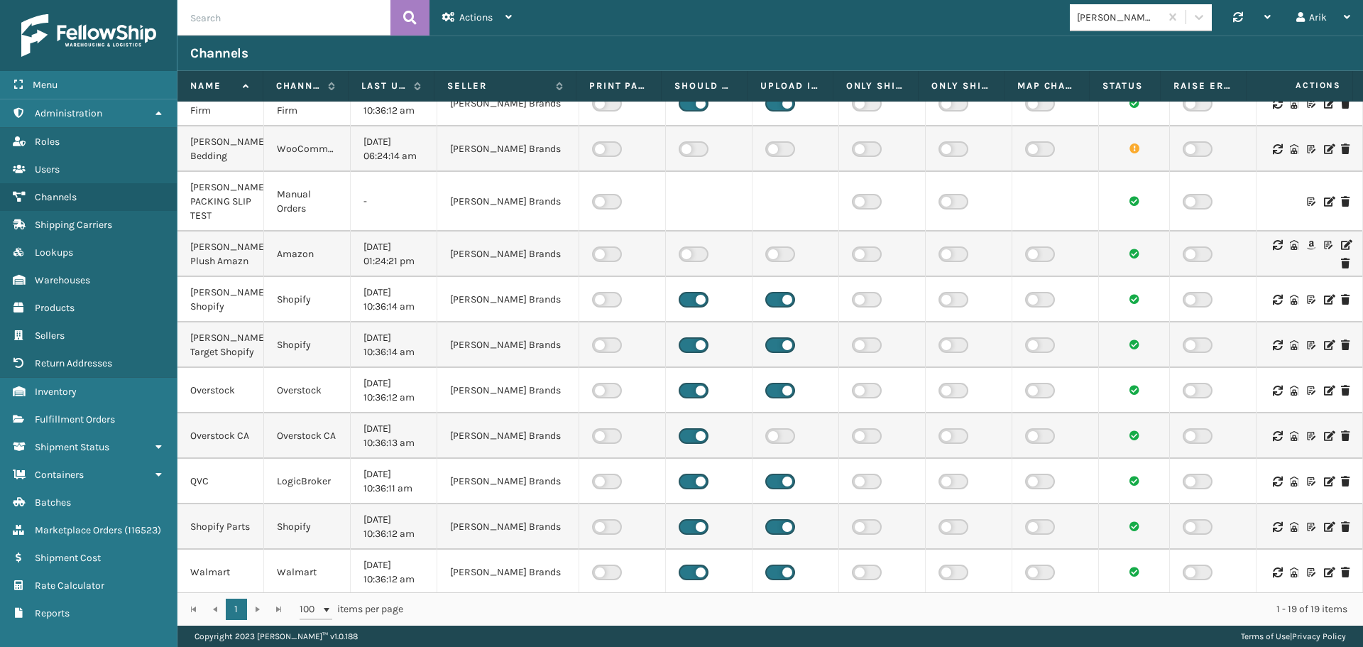
scroll to position [259, 0]
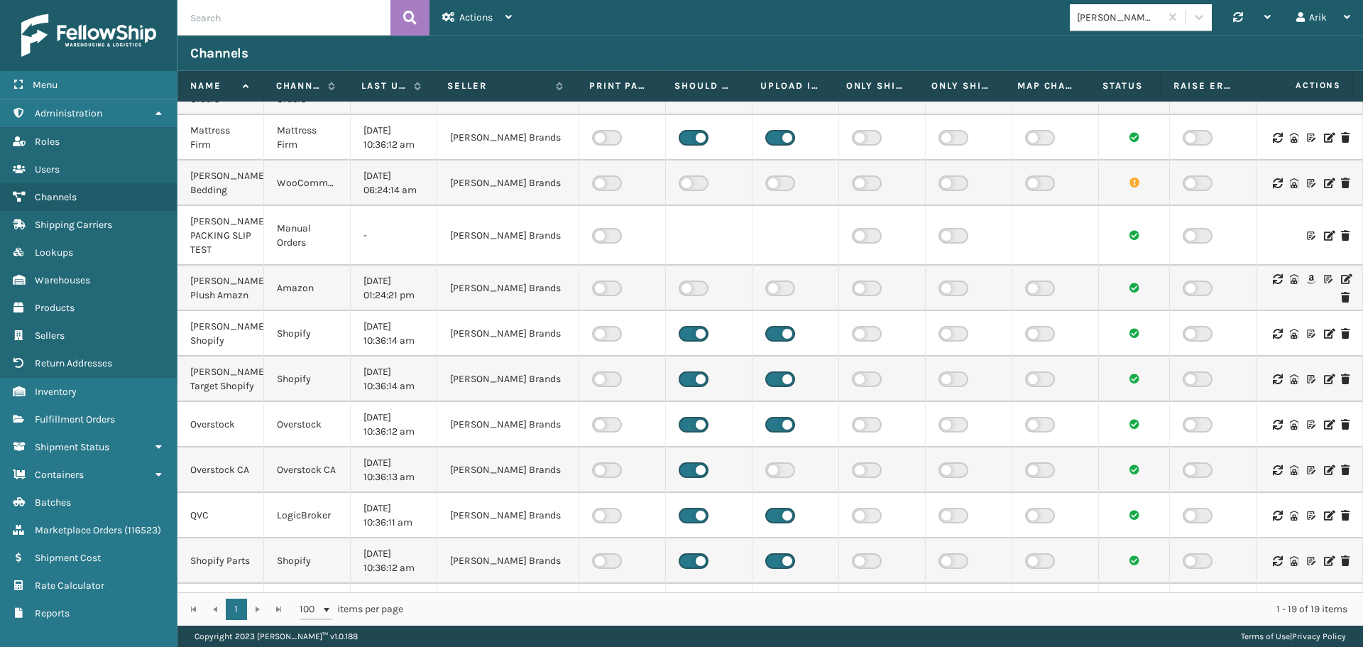
click at [1324, 236] on icon at bounding box center [1328, 236] width 9 height 10
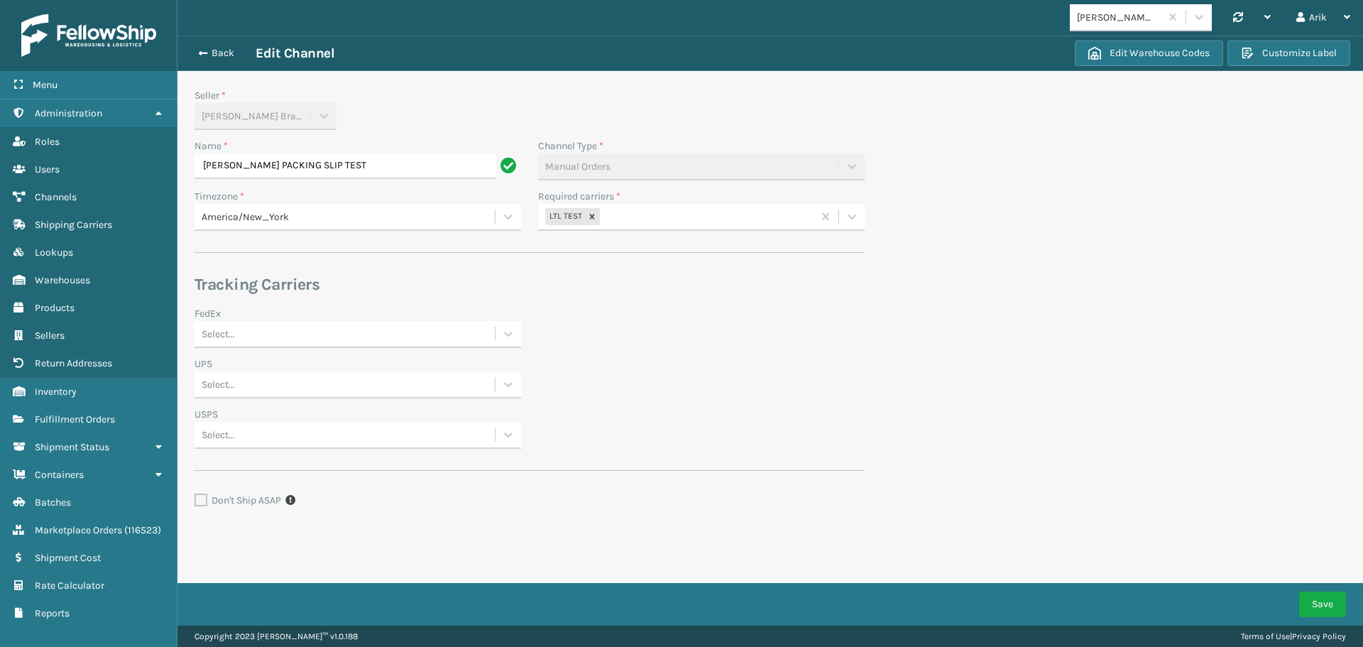
click at [259, 166] on input "[PERSON_NAME] PACKING SLIP TEST" at bounding box center [345, 166] width 301 height 26
click at [265, 164] on input "[PERSON_NAME] SLIP TEST" at bounding box center [345, 166] width 301 height 26
click at [252, 163] on input "[PERSON_NAME] SLIP TEST" at bounding box center [345, 166] width 301 height 26
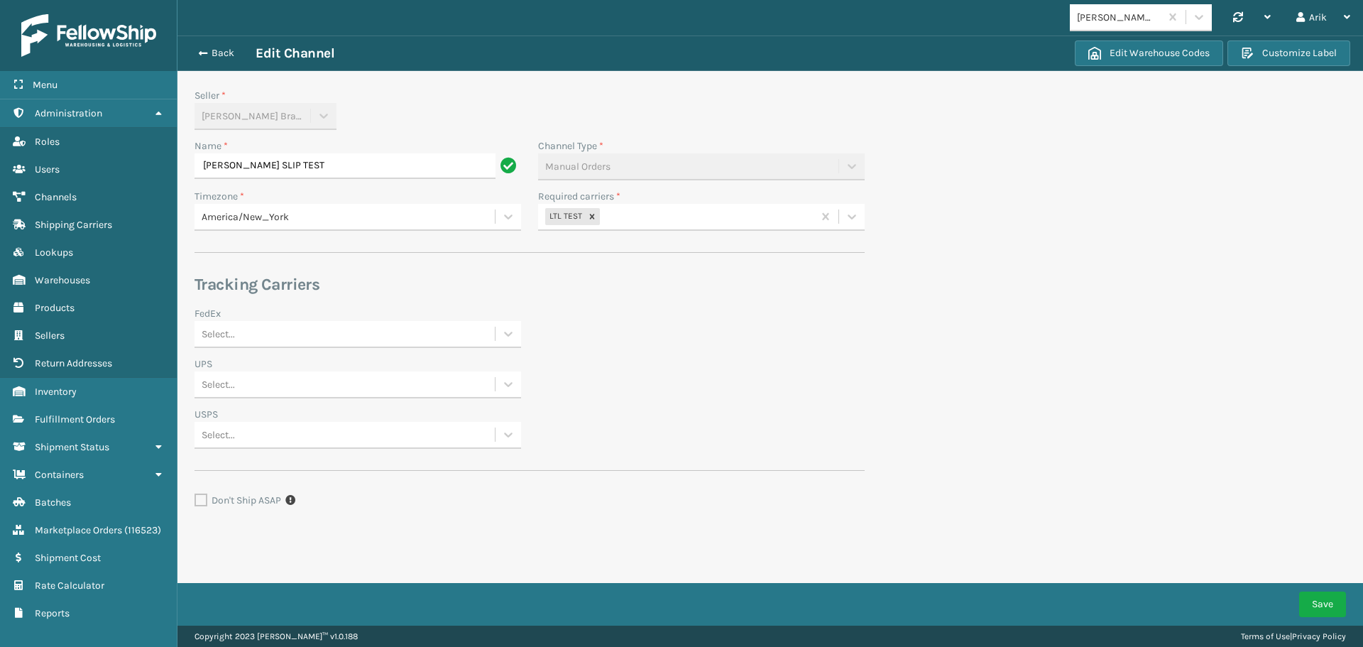
type input "[PERSON_NAME] TEST"
click button "Save" at bounding box center [1322, 604] width 47 height 26
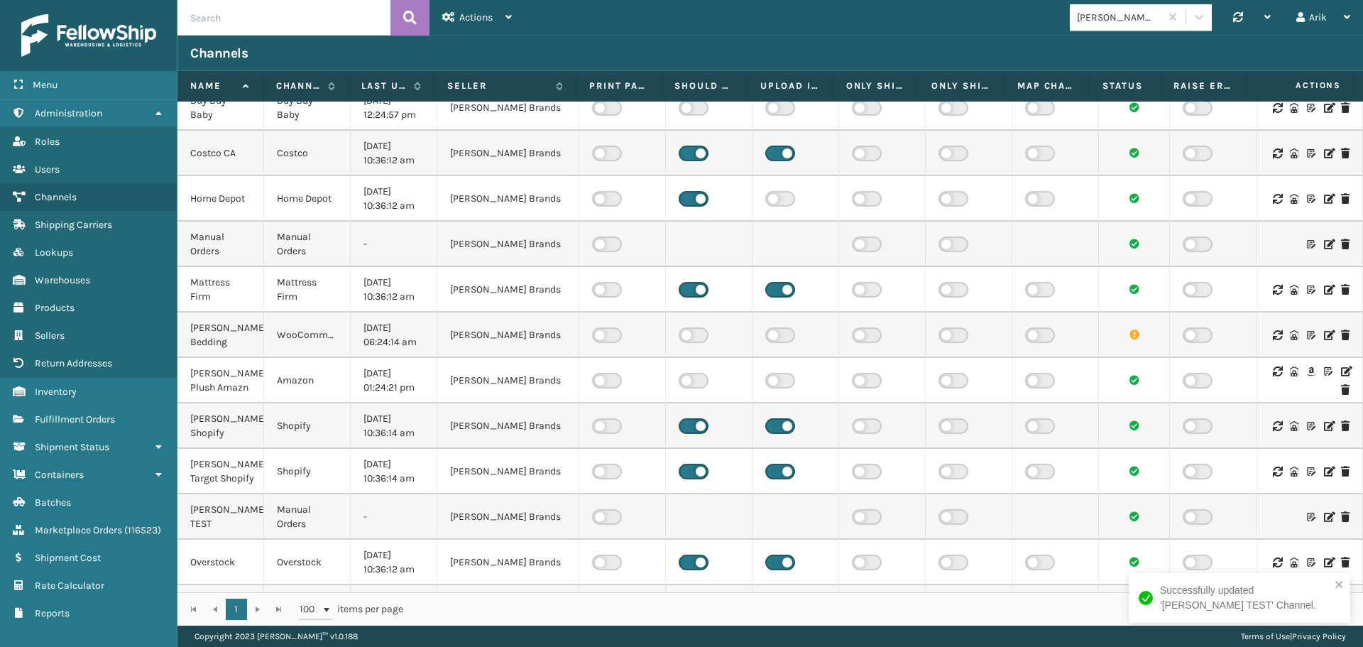
scroll to position [142, 0]
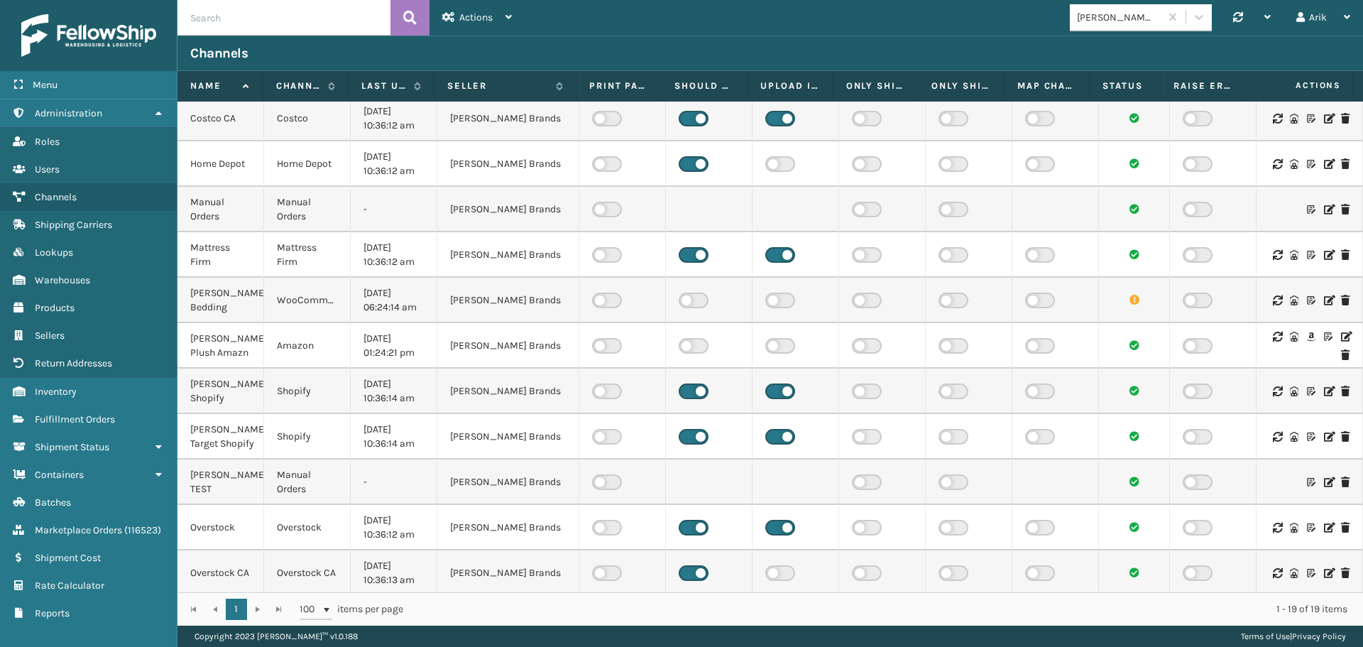
click at [1324, 487] on icon at bounding box center [1328, 482] width 9 height 10
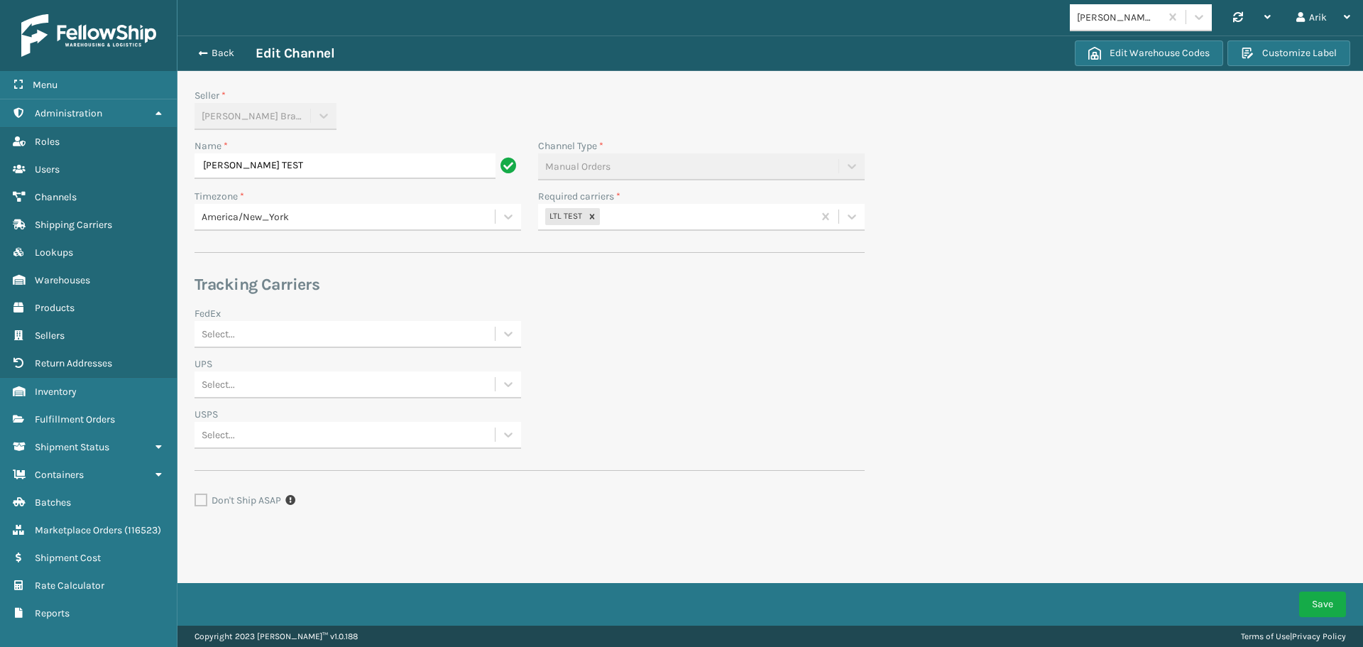
click at [622, 222] on div "LTL TEST" at bounding box center [675, 216] width 275 height 23
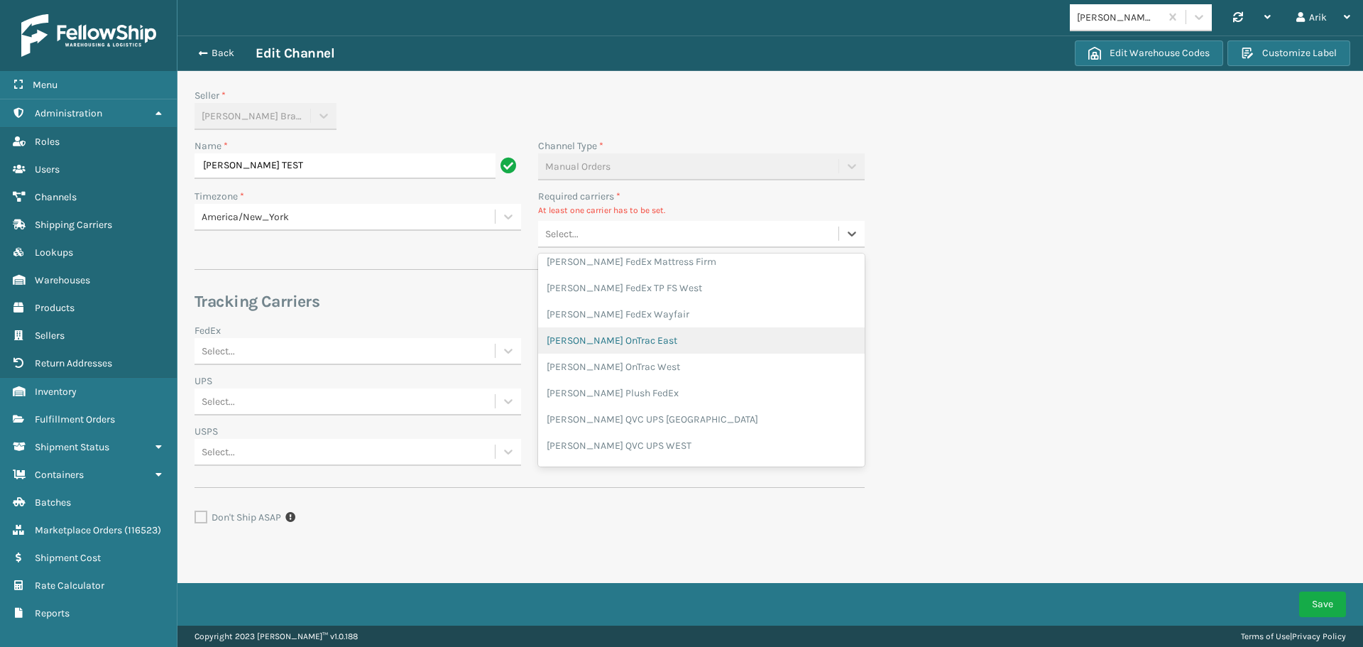
click at [611, 346] on div "[PERSON_NAME] OnTrac East" at bounding box center [701, 340] width 327 height 26
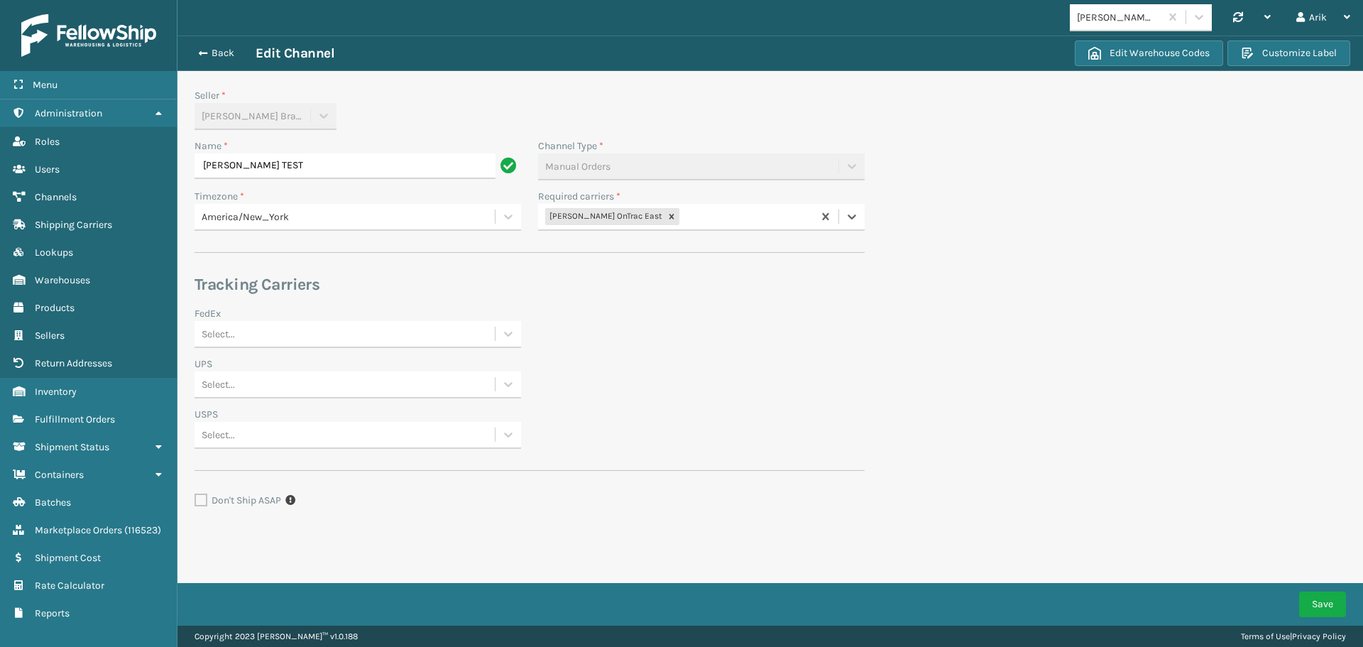
click at [665, 214] on div "[PERSON_NAME] OnTrac East" at bounding box center [675, 216] width 275 height 23
click at [616, 348] on div "[PERSON_NAME] OnTrac West" at bounding box center [701, 347] width 327 height 26
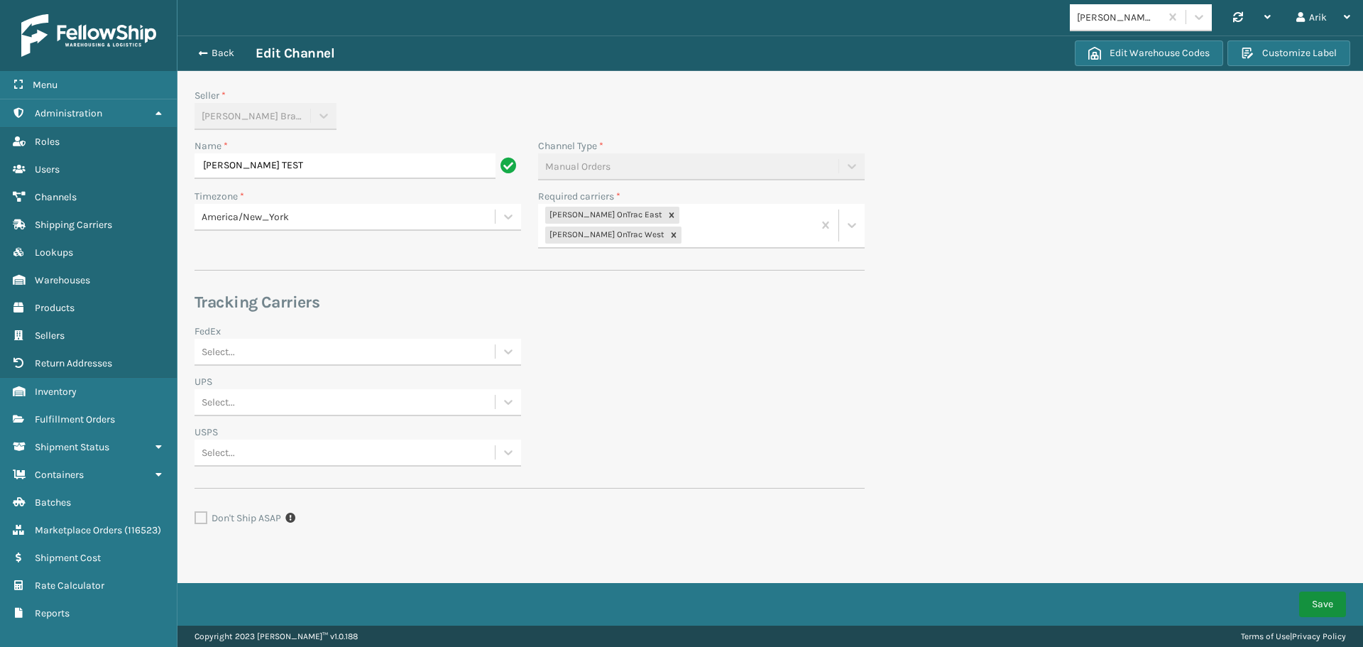
click at [1317, 602] on button "Save" at bounding box center [1322, 604] width 47 height 26
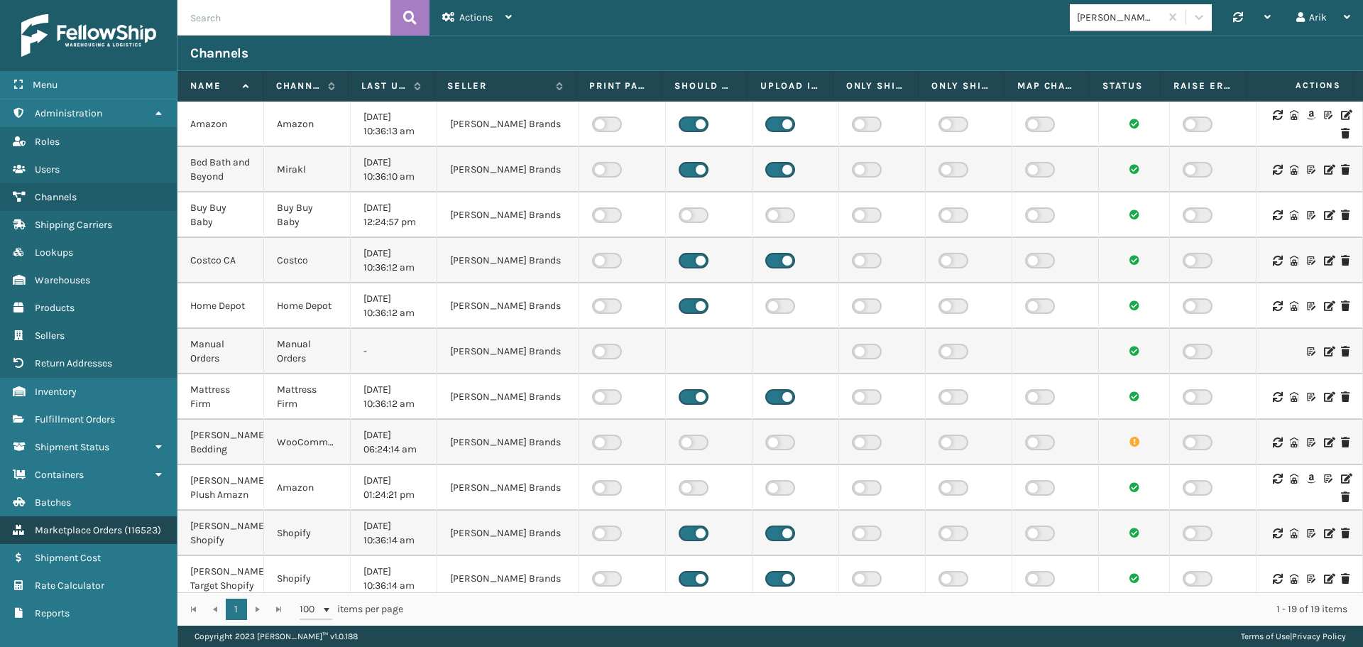
click at [100, 525] on span "Marketplace Orders" at bounding box center [78, 530] width 87 height 12
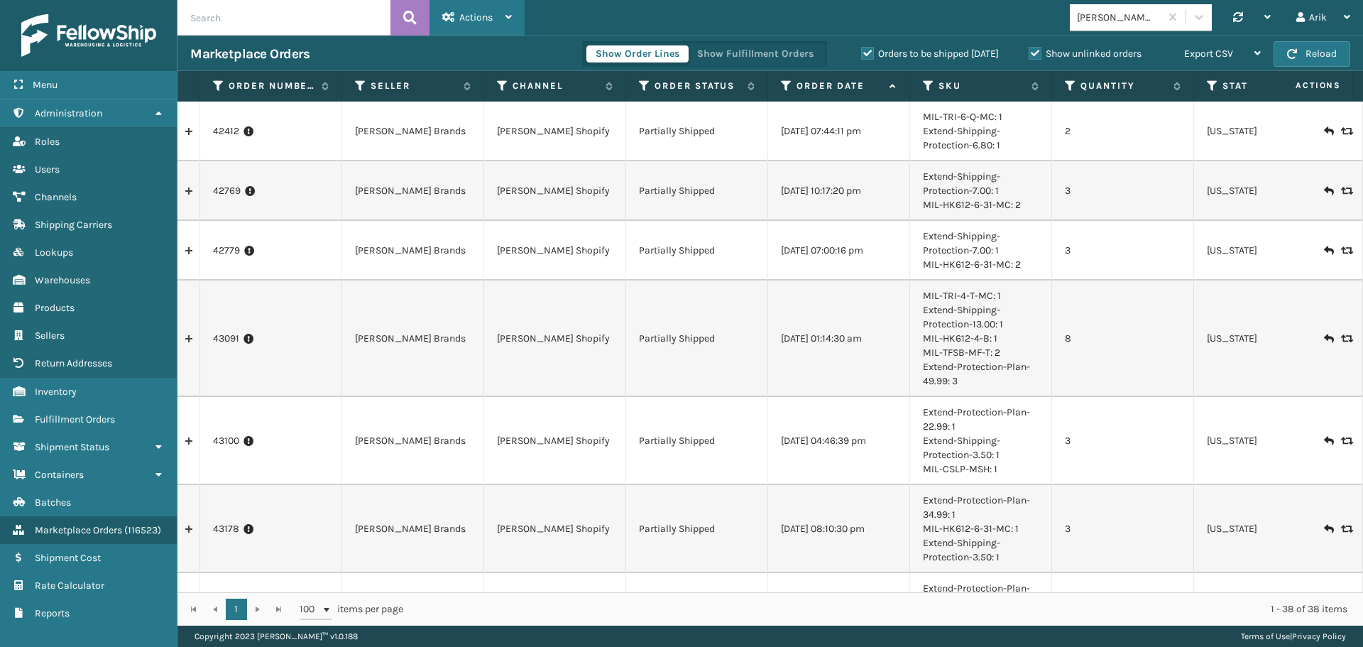
click at [486, 11] on span "Actions" at bounding box center [475, 17] width 33 height 12
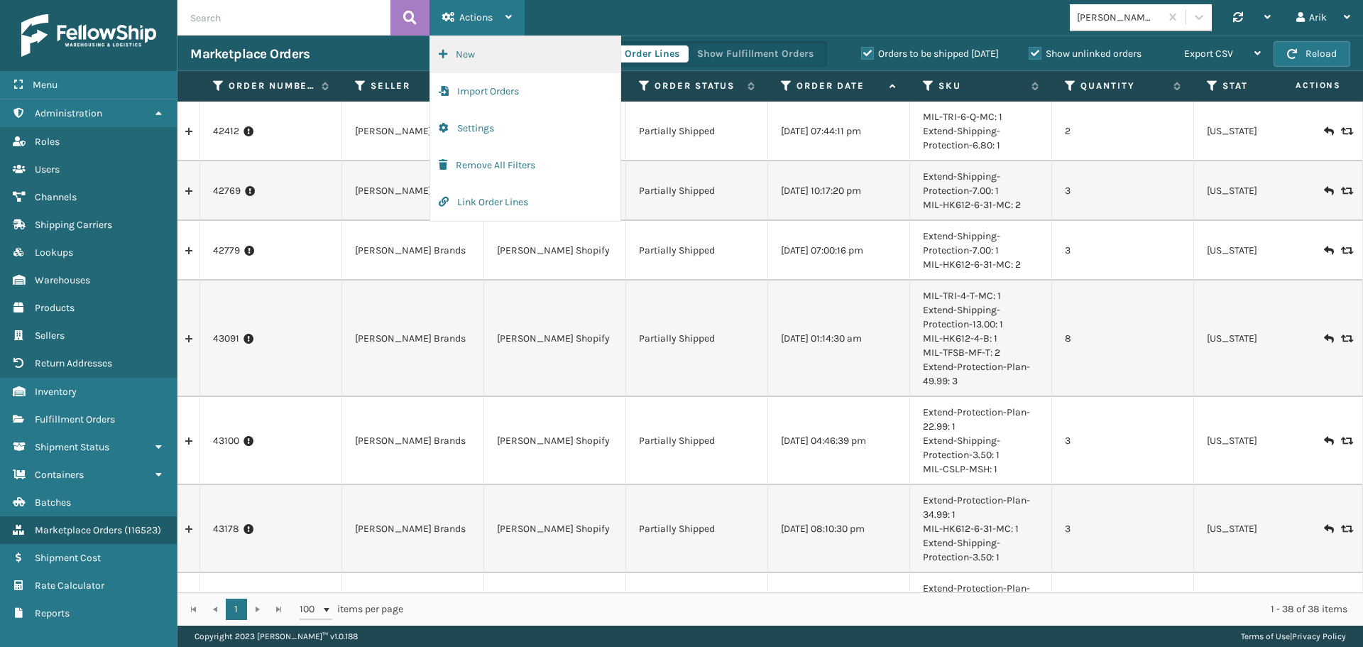
click at [483, 49] on button "New" at bounding box center [525, 54] width 190 height 37
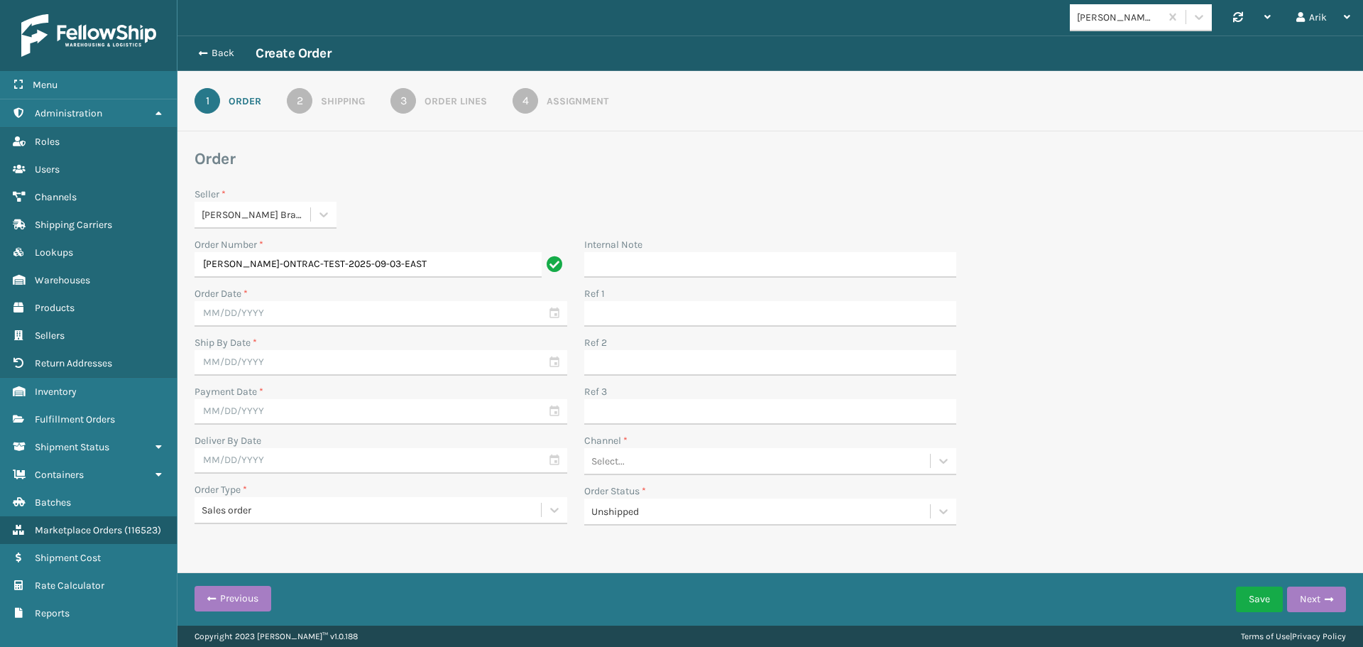
type input "[PERSON_NAME]-ONTRAC-TEST-2025-09-03-EAST"
click at [286, 312] on input "text" at bounding box center [381, 314] width 373 height 26
click at [282, 397] on div "3" at bounding box center [285, 395] width 23 height 21
type input "[DATE]"
click at [228, 366] on input "text" at bounding box center [381, 363] width 373 height 26
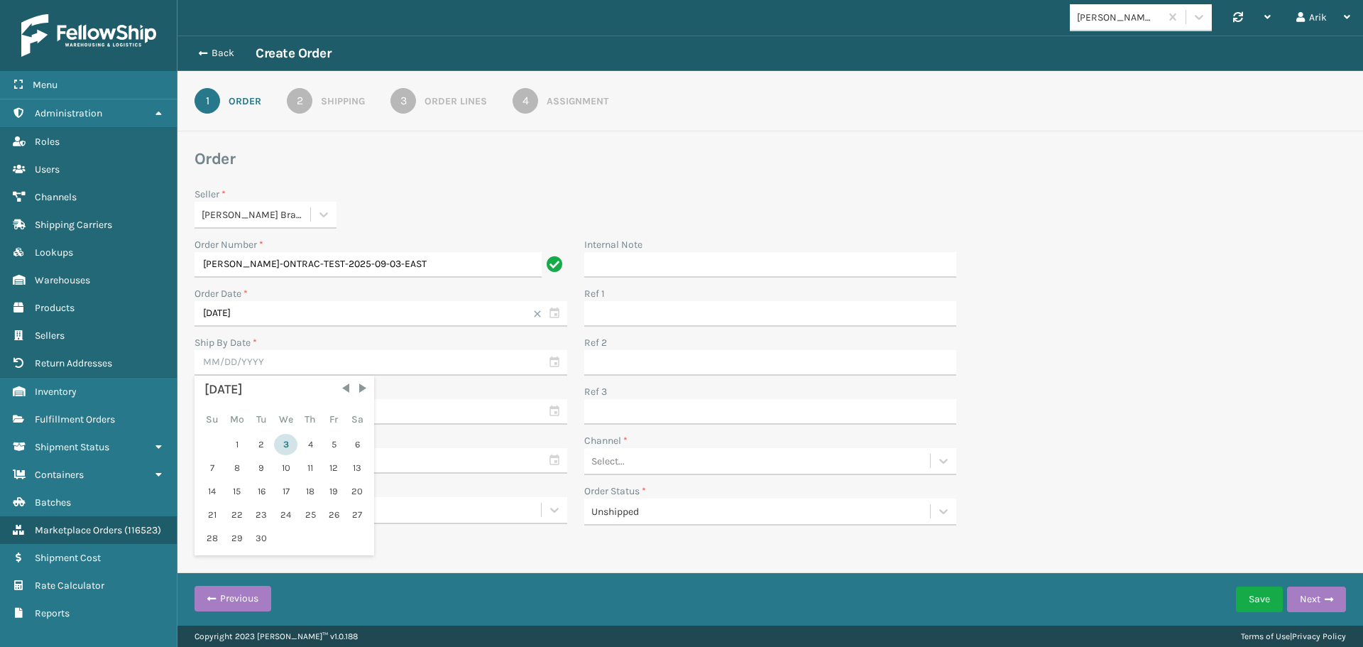
click at [280, 444] on div "3" at bounding box center [285, 444] width 23 height 21
type input "[DATE]"
click at [244, 414] on input "text" at bounding box center [381, 412] width 373 height 26
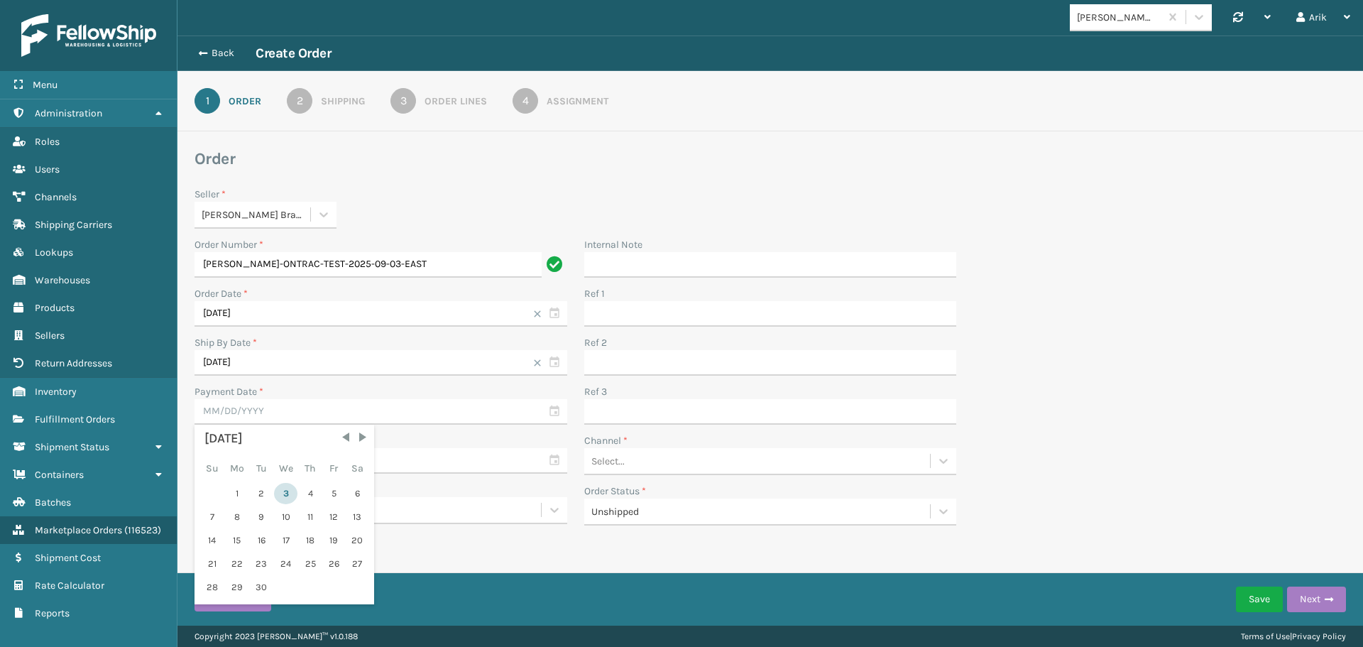
click at [283, 492] on div "3" at bounding box center [285, 493] width 23 height 21
type input "[DATE]"
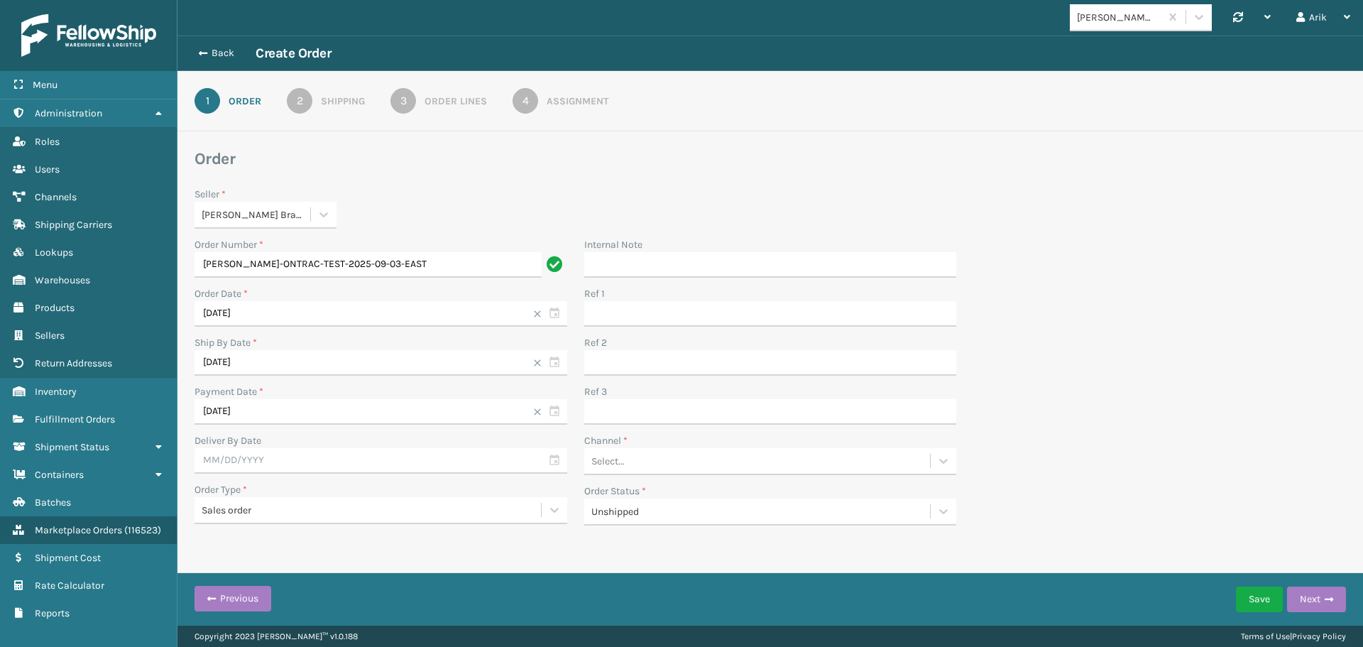
click at [339, 111] on link "2 Shipping" at bounding box center [325, 101] width 129 height 26
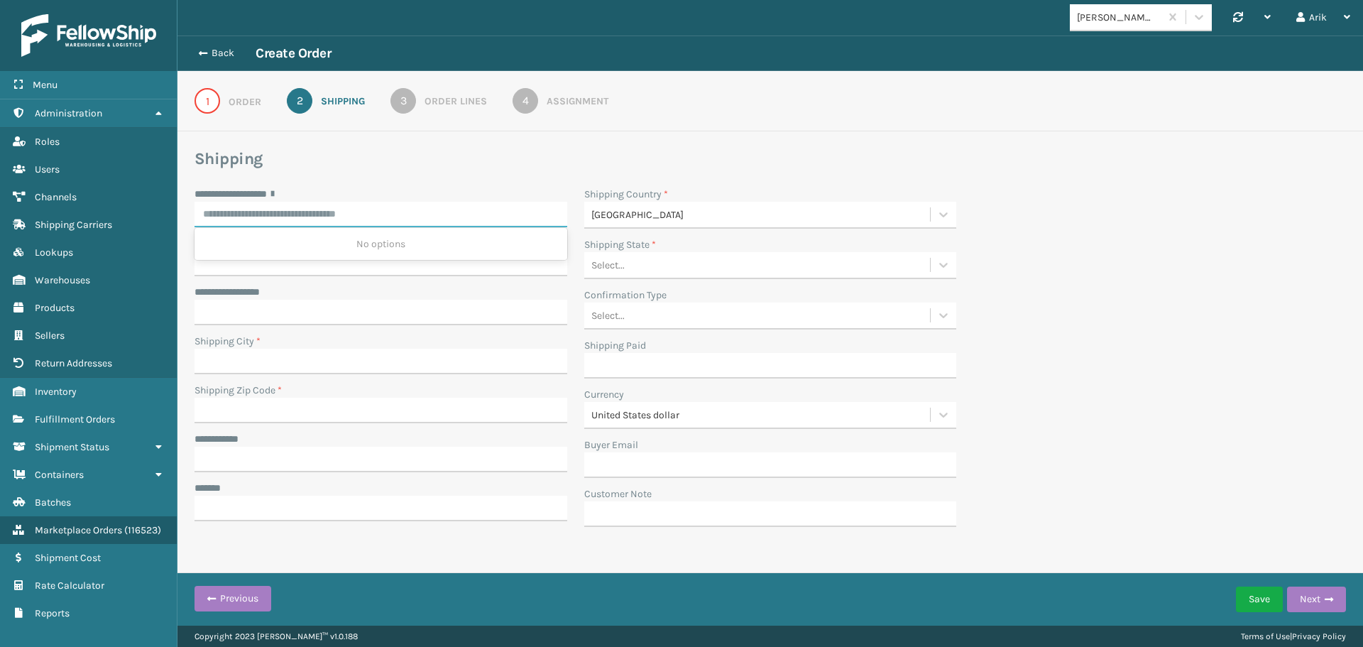
click at [258, 221] on input "**********" at bounding box center [381, 215] width 373 height 26
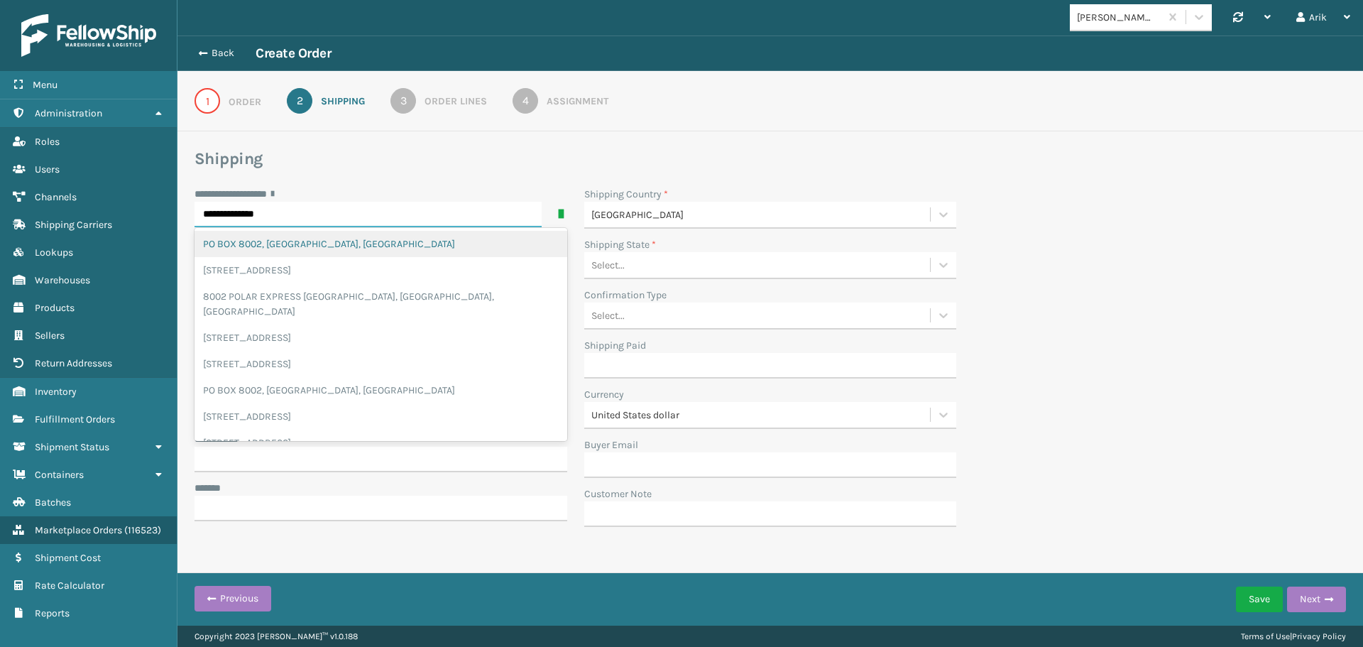
type input "**********"
click at [278, 243] on div "[STREET_ADDRESS][PERSON_NAME]" at bounding box center [381, 244] width 373 height 26
type input "POTOMAC"
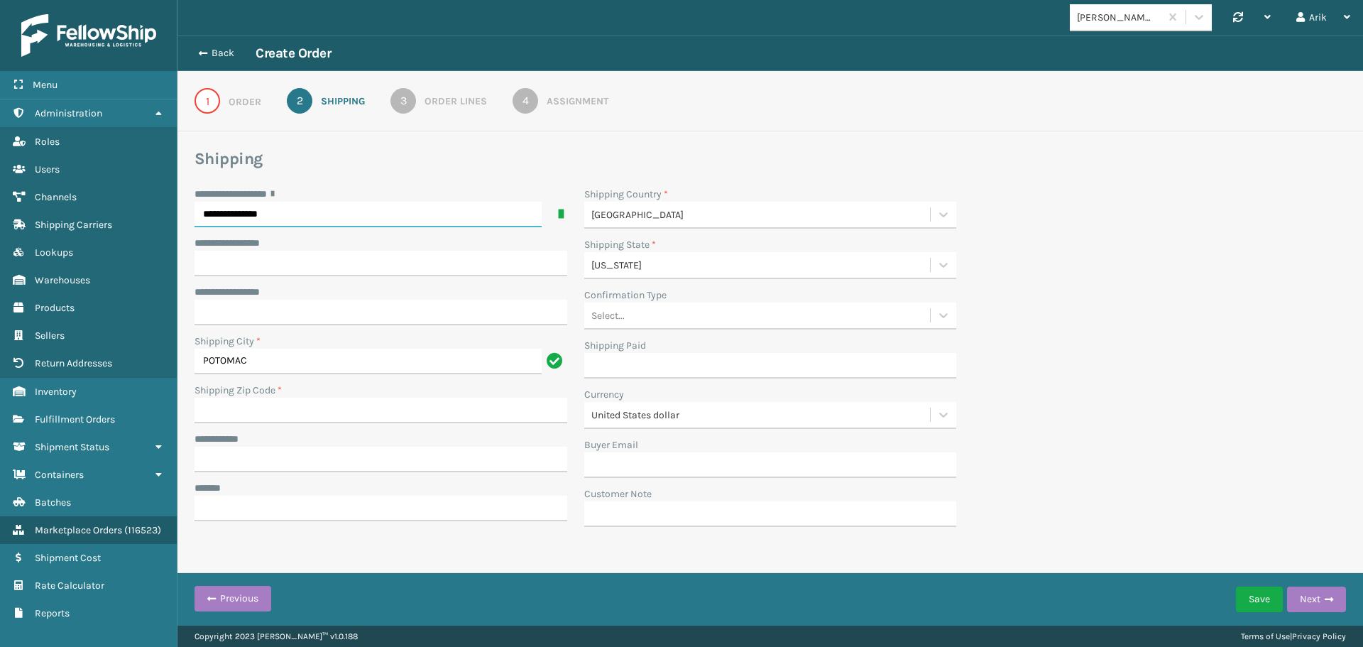
type input "20854-3471"
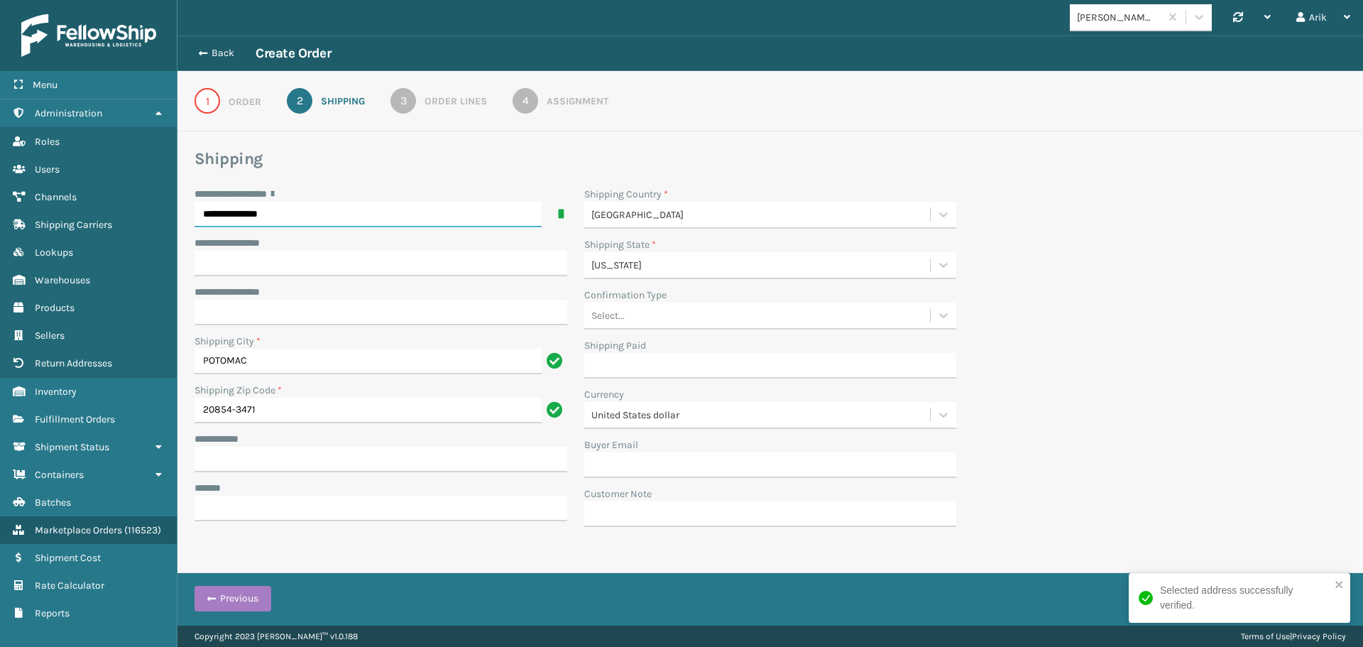
type input "**********"
drag, startPoint x: 209, startPoint y: 452, endPoint x: 208, endPoint y: 459, distance: 7.1
click at [209, 452] on input "**********" at bounding box center [381, 460] width 373 height 26
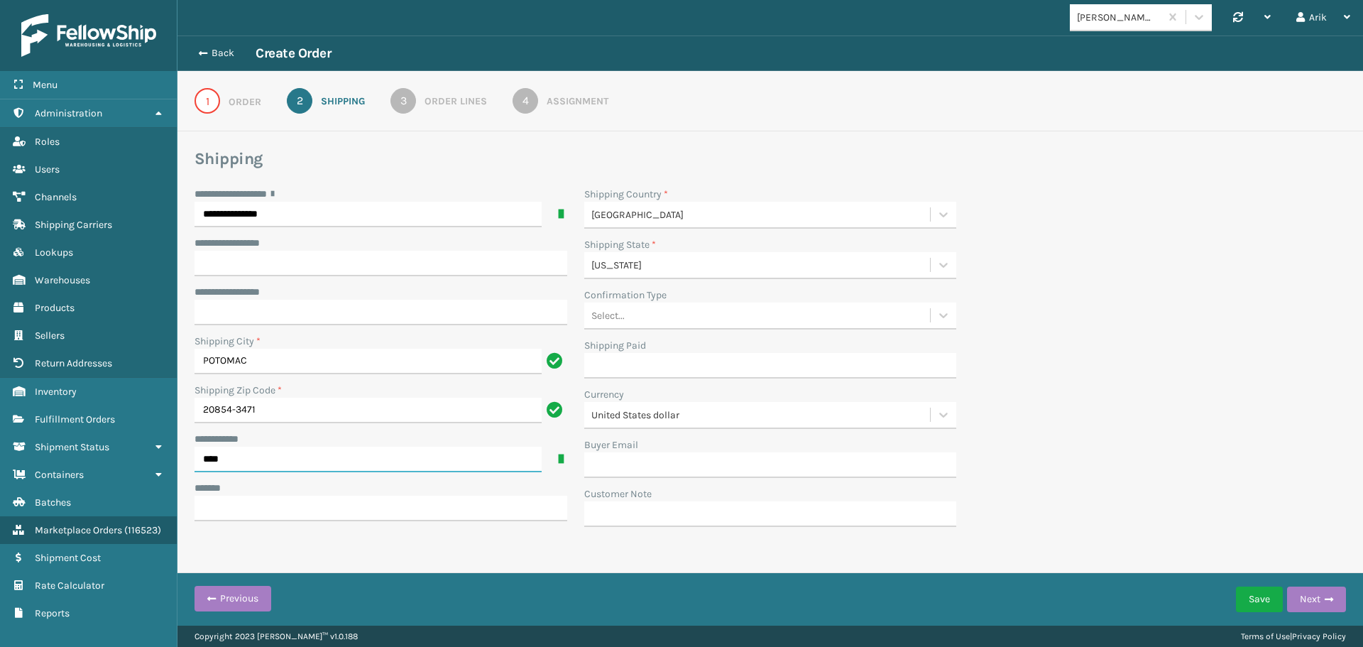
drag, startPoint x: 213, startPoint y: 459, endPoint x: 237, endPoint y: 460, distance: 24.2
click at [237, 460] on input "****" at bounding box center [368, 460] width 347 height 26
type input "*********"
click at [219, 509] on input "***** *" at bounding box center [381, 509] width 373 height 26
type input "**********"
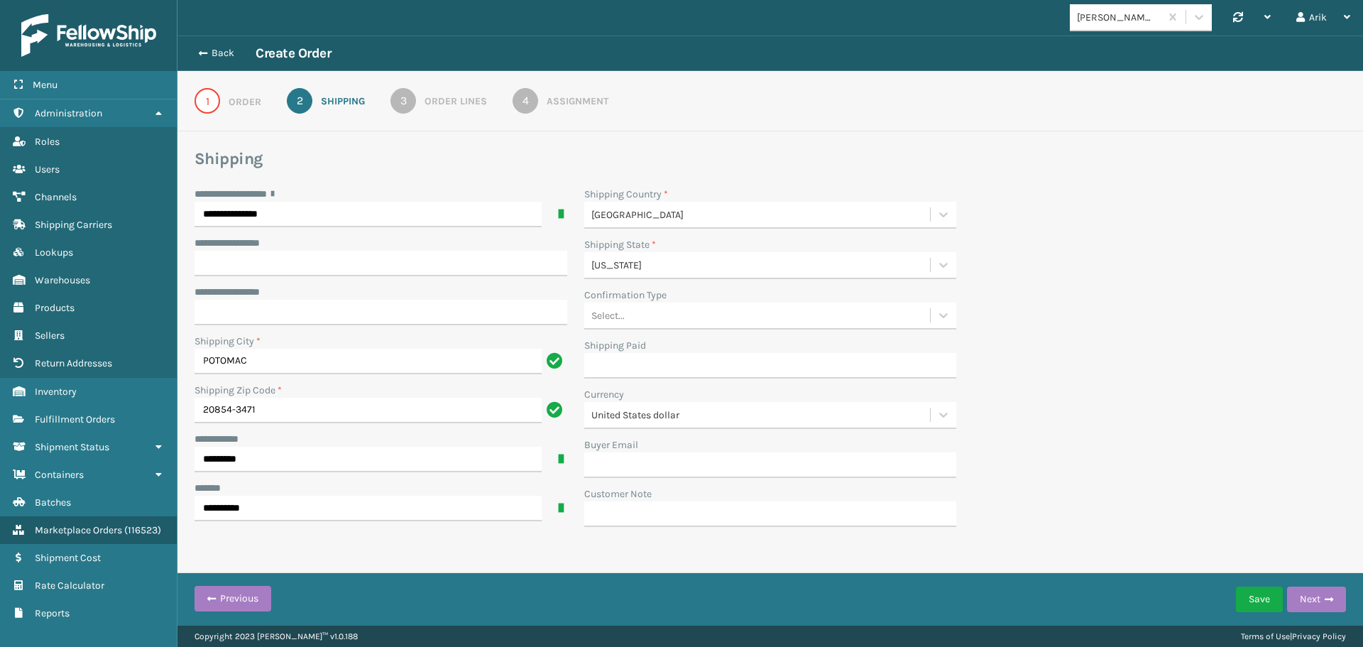
click at [330, 99] on div "Shipping" at bounding box center [343, 101] width 44 height 15
click at [405, 114] on div "1 Order 2 Shipping 3 Order Lines 4 Assignment" at bounding box center [770, 101] width 1186 height 60
click at [408, 106] on div "3" at bounding box center [403, 101] width 26 height 26
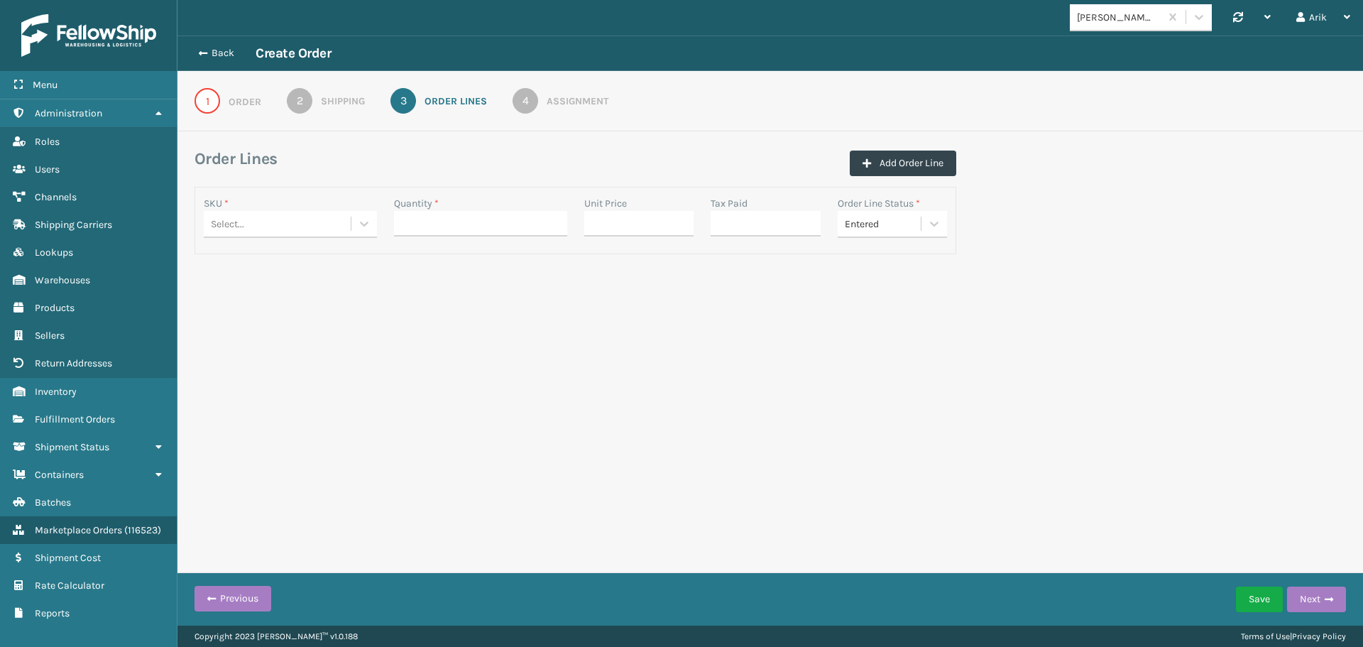
click at [268, 229] on div "Select..." at bounding box center [277, 223] width 147 height 23
type input "MIL-CC"
click at [248, 261] on div "MIL-CCH" at bounding box center [290, 259] width 173 height 26
click at [470, 228] on input "Quantity *" at bounding box center [480, 224] width 173 height 26
type input "1"
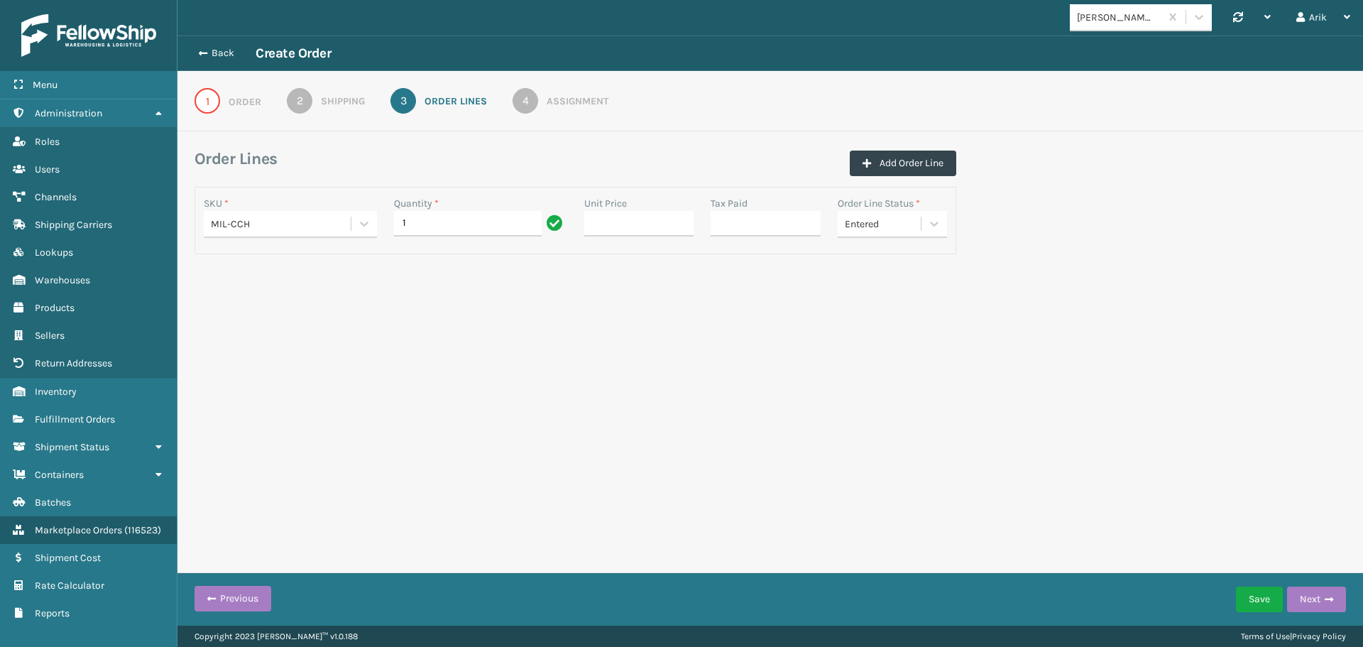
click at [564, 104] on div "Assignment" at bounding box center [578, 101] width 62 height 15
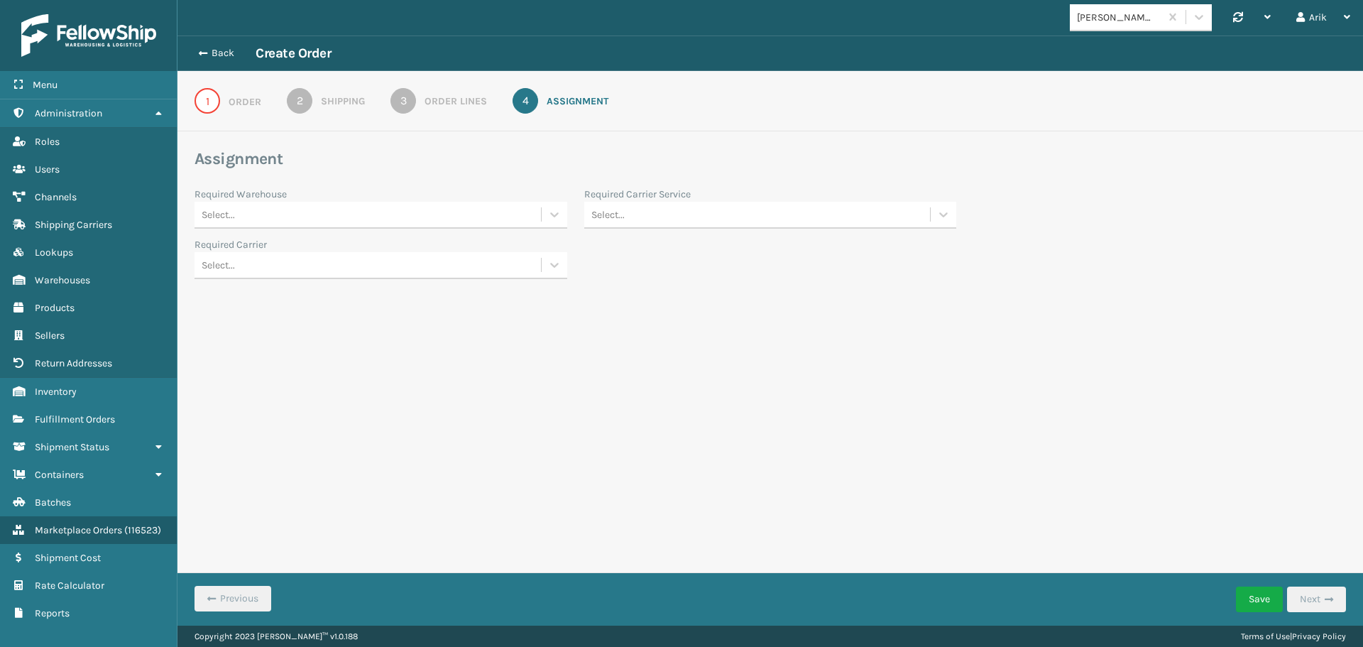
click at [276, 216] on div "Select..." at bounding box center [368, 214] width 346 height 23
drag, startPoint x: 266, startPoint y: 271, endPoint x: 275, endPoint y: 271, distance: 9.9
click at [266, 271] on div "Fellowship - East" at bounding box center [381, 276] width 373 height 26
click at [667, 212] on div "Select..." at bounding box center [757, 214] width 346 height 23
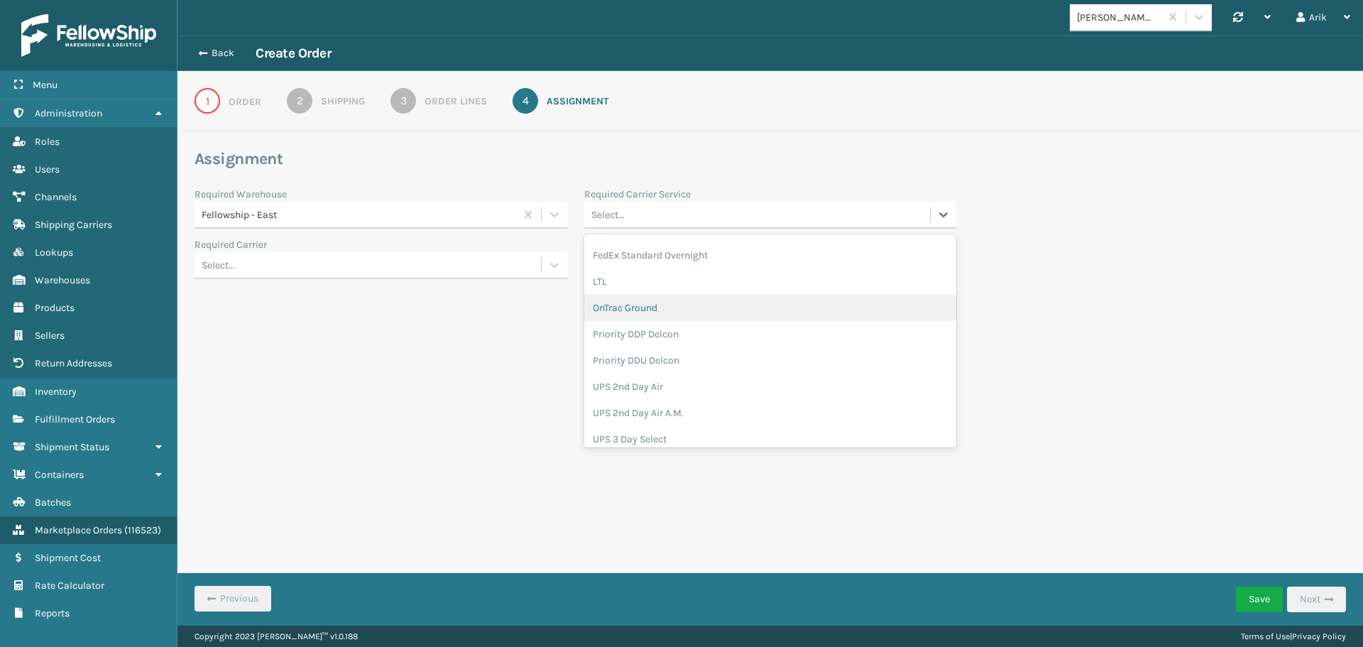
click at [636, 311] on div "OnTrac Ground" at bounding box center [770, 308] width 373 height 26
click at [376, 268] on div "Select..." at bounding box center [368, 264] width 346 height 23
click at [1255, 603] on button "Save" at bounding box center [1259, 599] width 47 height 26
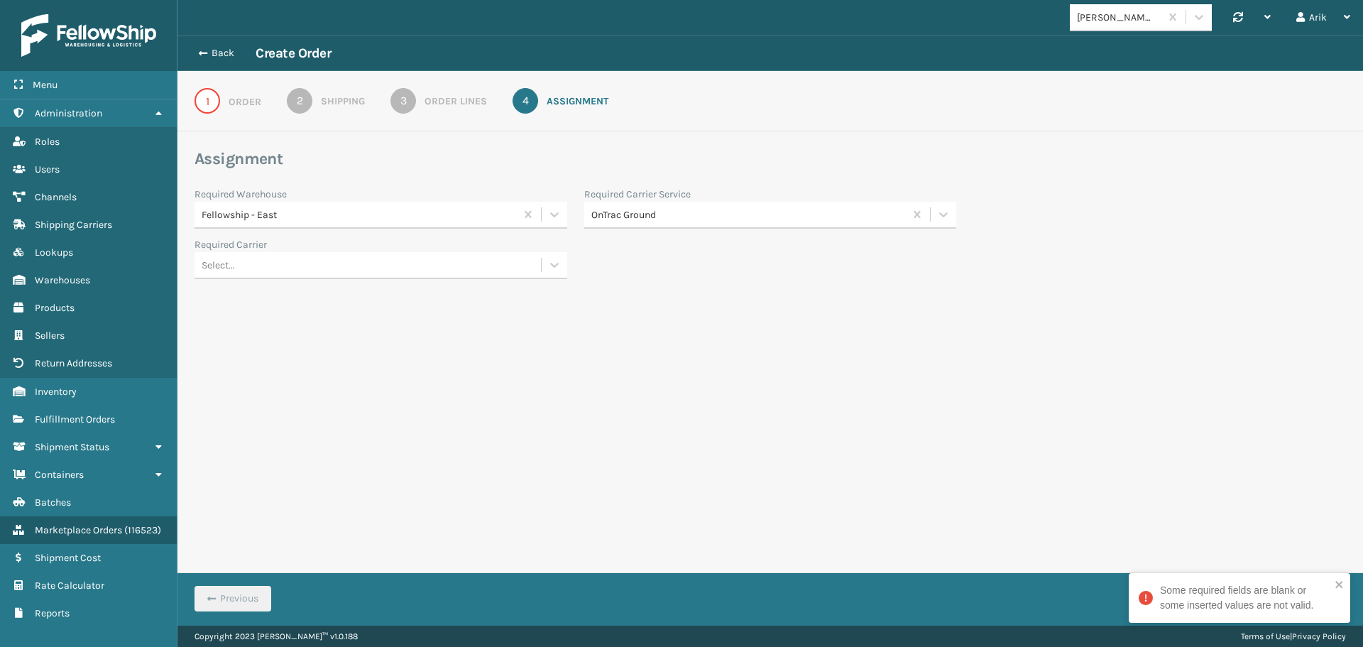
click at [232, 116] on div "1 Order 2 Shipping 3 Order Lines 4 Assignment" at bounding box center [770, 101] width 1186 height 60
click at [204, 82] on div "1 Order 2 Shipping 3 Order Lines 4 Assignment" at bounding box center [770, 101] width 1186 height 60
click at [209, 92] on div "1" at bounding box center [208, 101] width 26 height 26
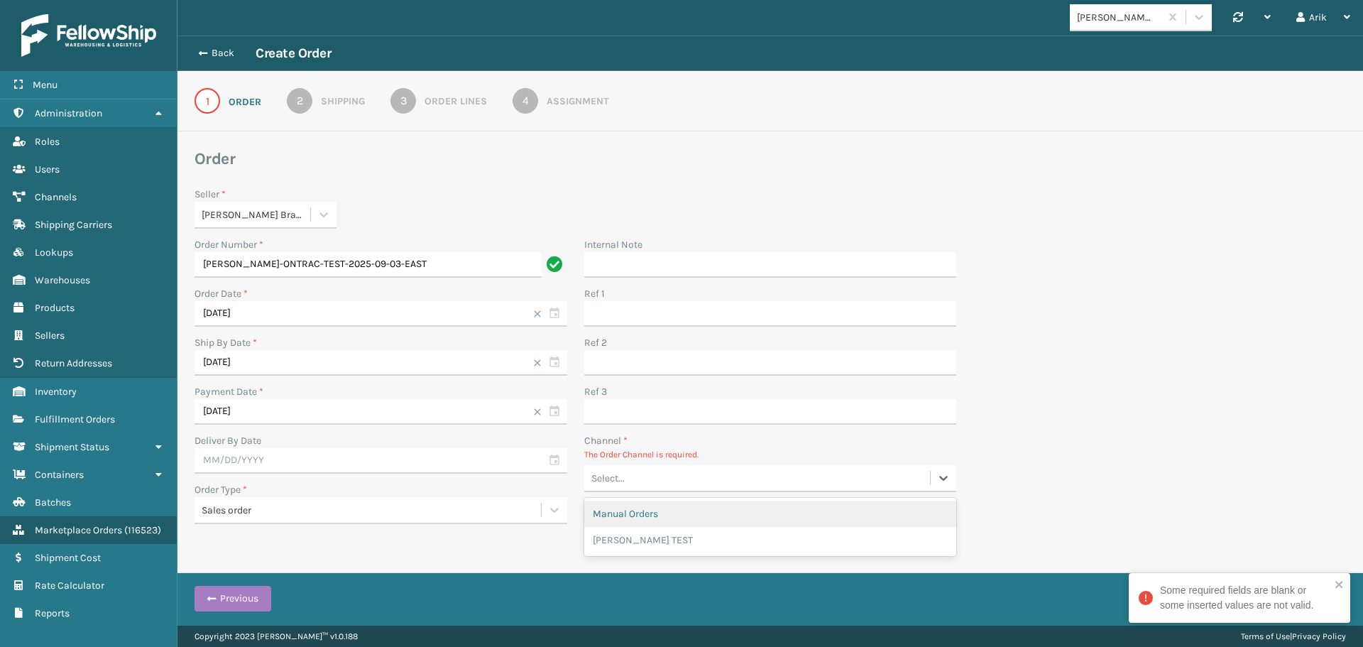
click at [667, 474] on div "Select..." at bounding box center [757, 477] width 346 height 23
click at [665, 536] on div "[PERSON_NAME] TEST" at bounding box center [770, 540] width 373 height 26
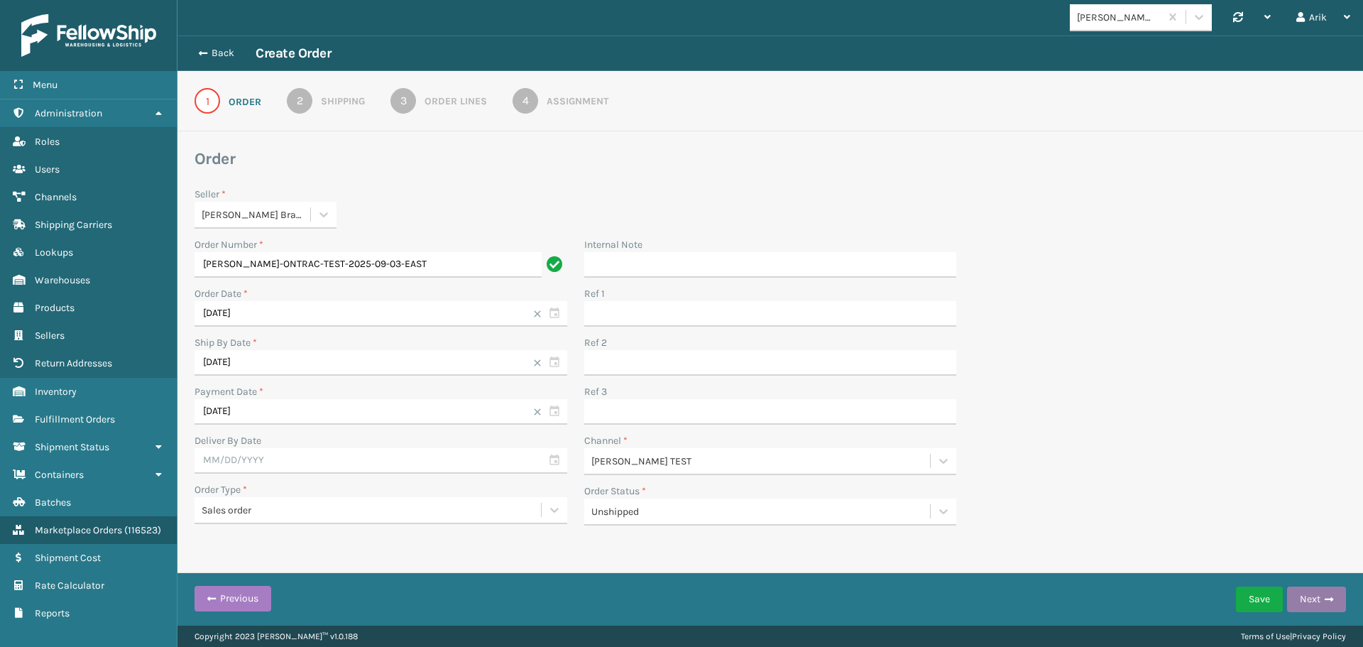
click at [1311, 599] on button "Next" at bounding box center [1316, 599] width 59 height 26
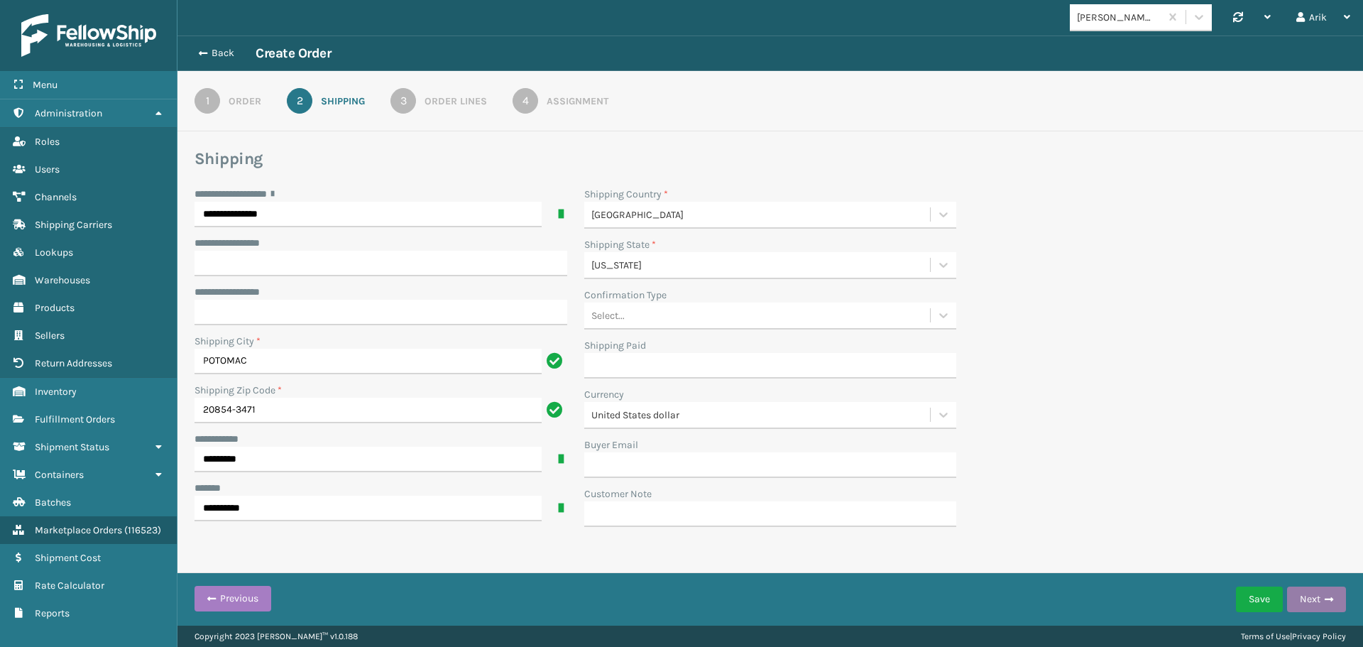
click at [1311, 601] on button "Next" at bounding box center [1316, 599] width 59 height 26
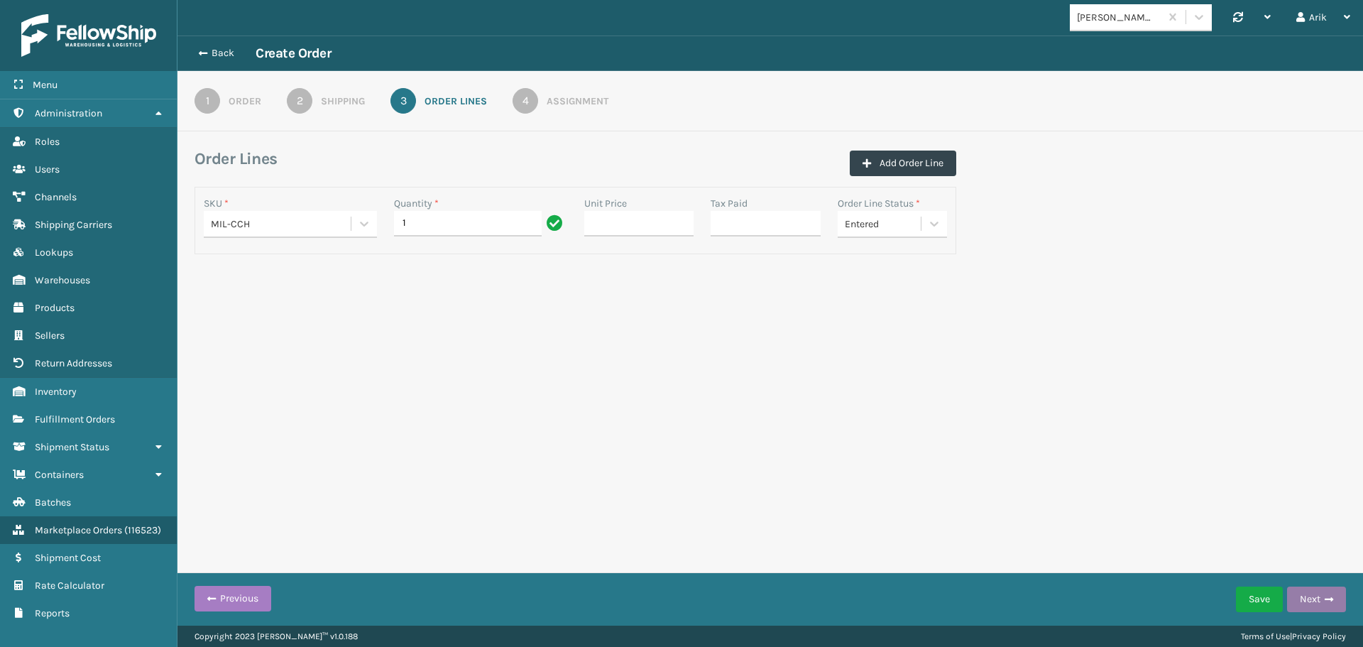
click at [1311, 600] on button "Next" at bounding box center [1316, 599] width 59 height 26
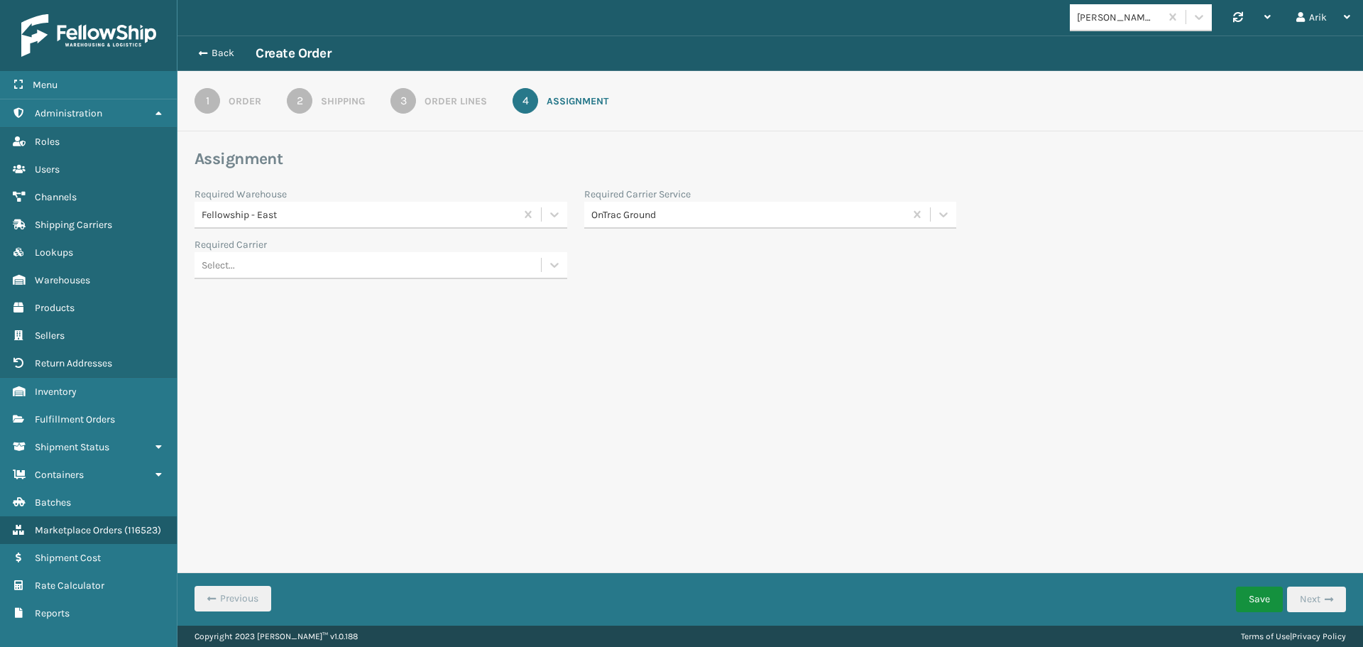
click at [1267, 602] on button "Save" at bounding box center [1259, 599] width 47 height 26
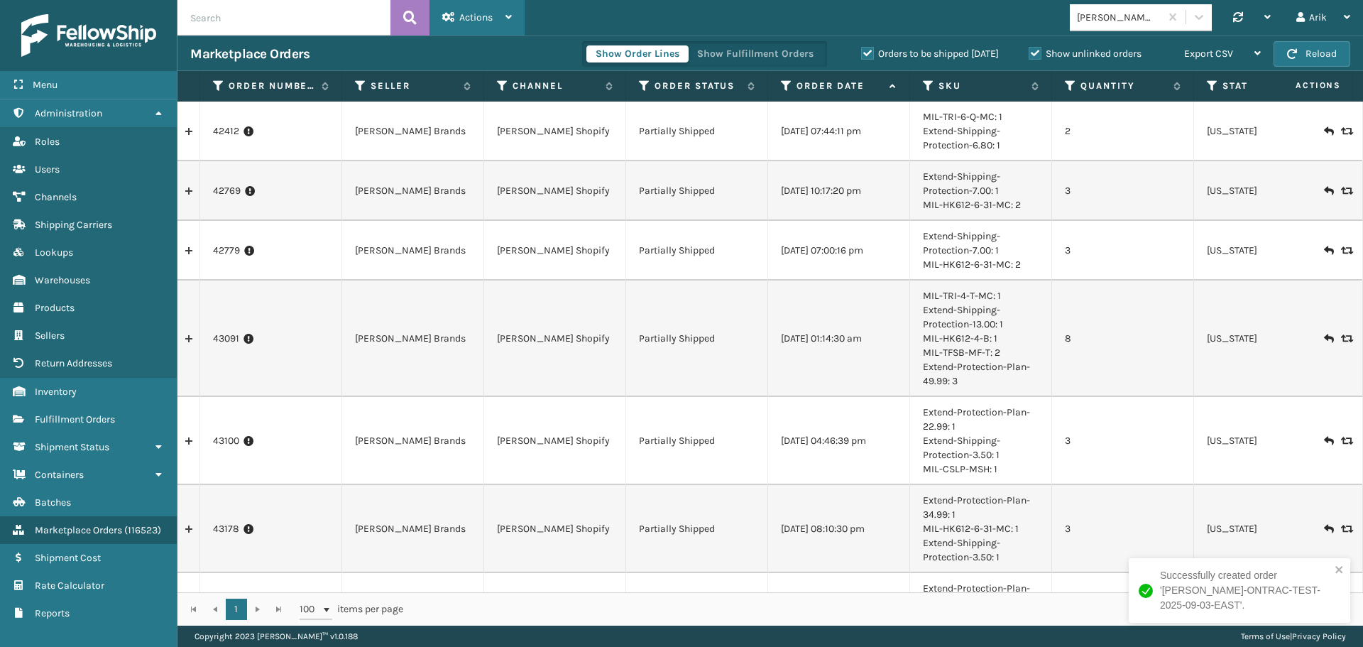
click at [483, 24] on div "Actions" at bounding box center [477, 17] width 70 height 35
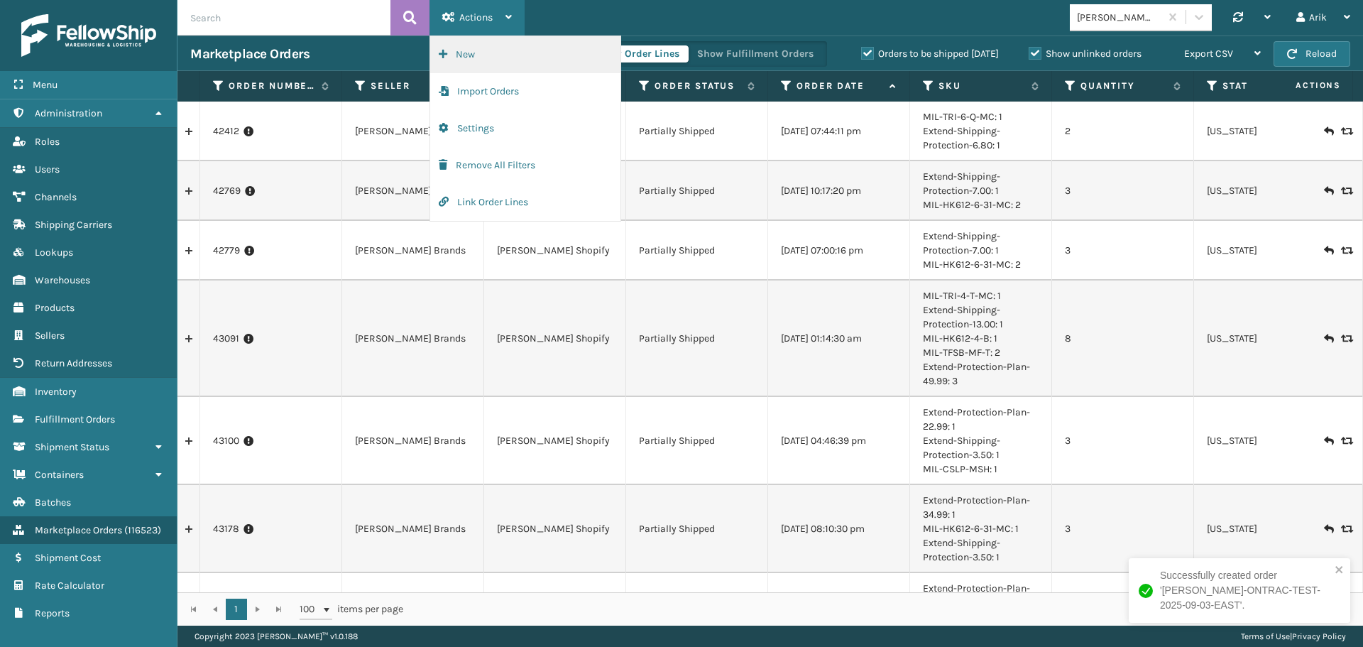
click at [489, 54] on button "New" at bounding box center [525, 54] width 190 height 37
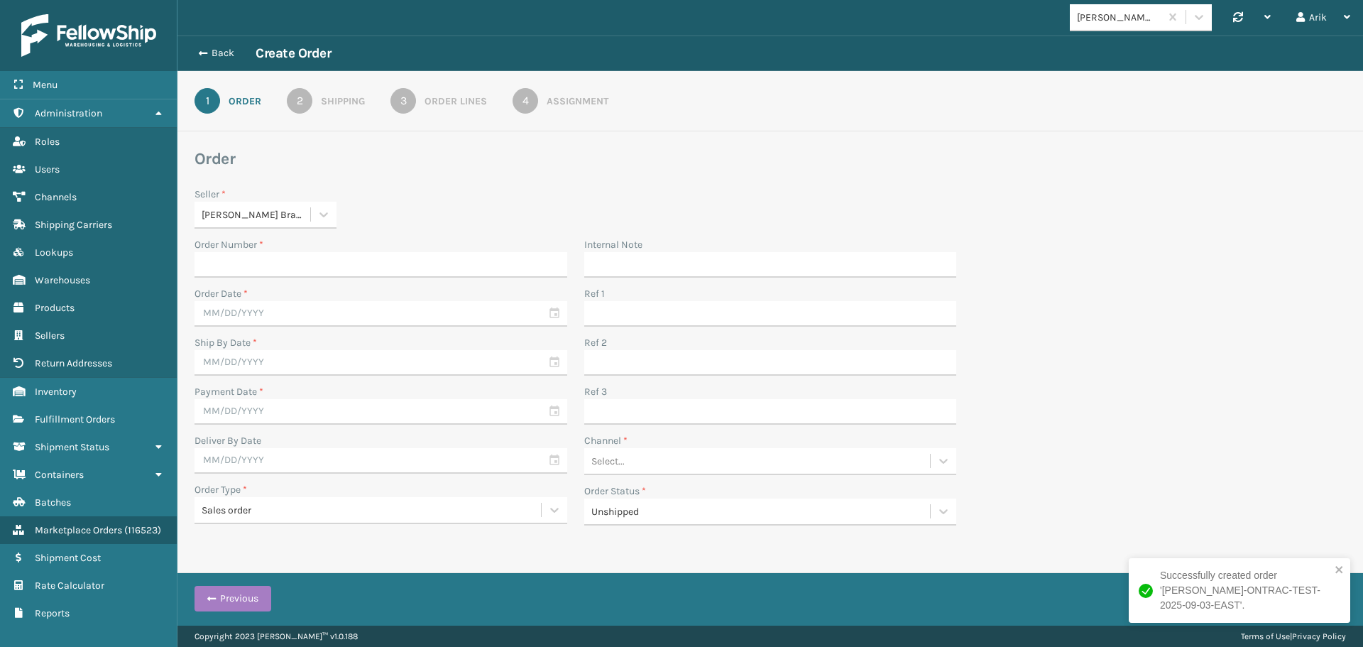
click at [229, 261] on input "Order Number *" at bounding box center [381, 265] width 373 height 26
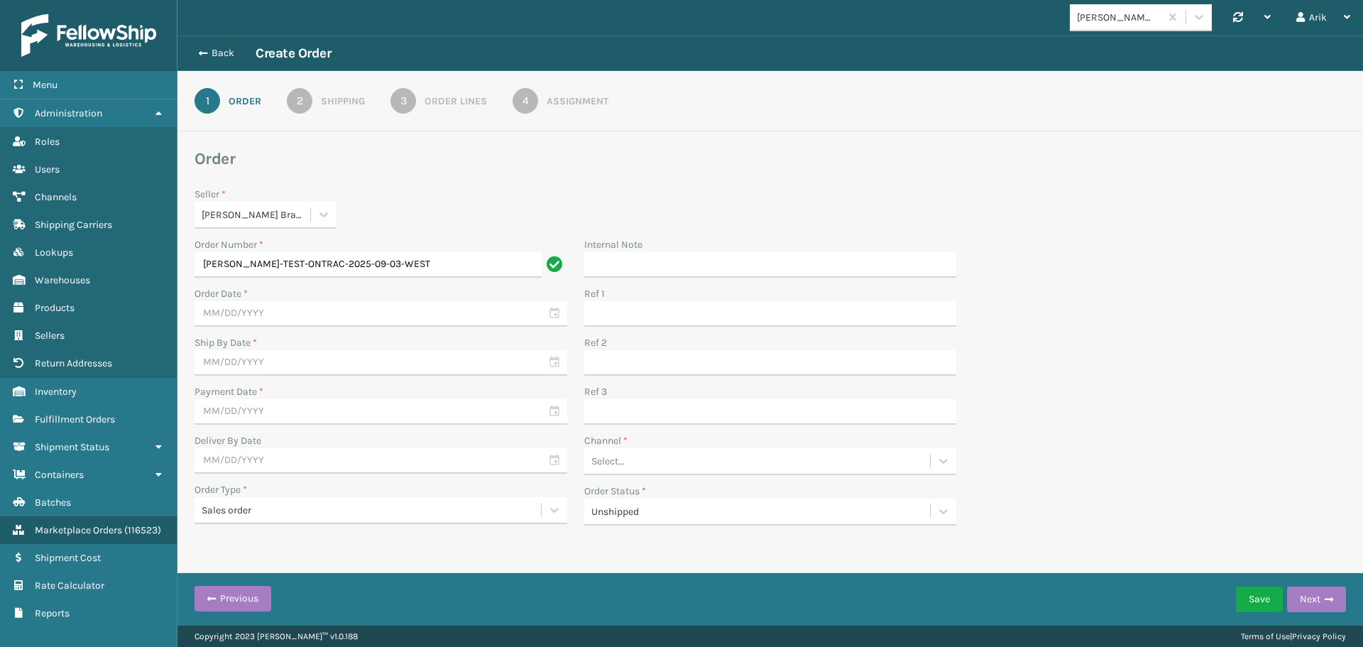
type input "[PERSON_NAME]-TEST-ONTRAC-2025-09-03-WEST"
click at [612, 472] on div "Select..." at bounding box center [757, 460] width 346 height 23
click at [632, 509] on div "Manual Orders" at bounding box center [770, 496] width 373 height 26
click at [231, 312] on input "text" at bounding box center [381, 314] width 373 height 26
click at [287, 393] on div "3" at bounding box center [285, 395] width 23 height 21
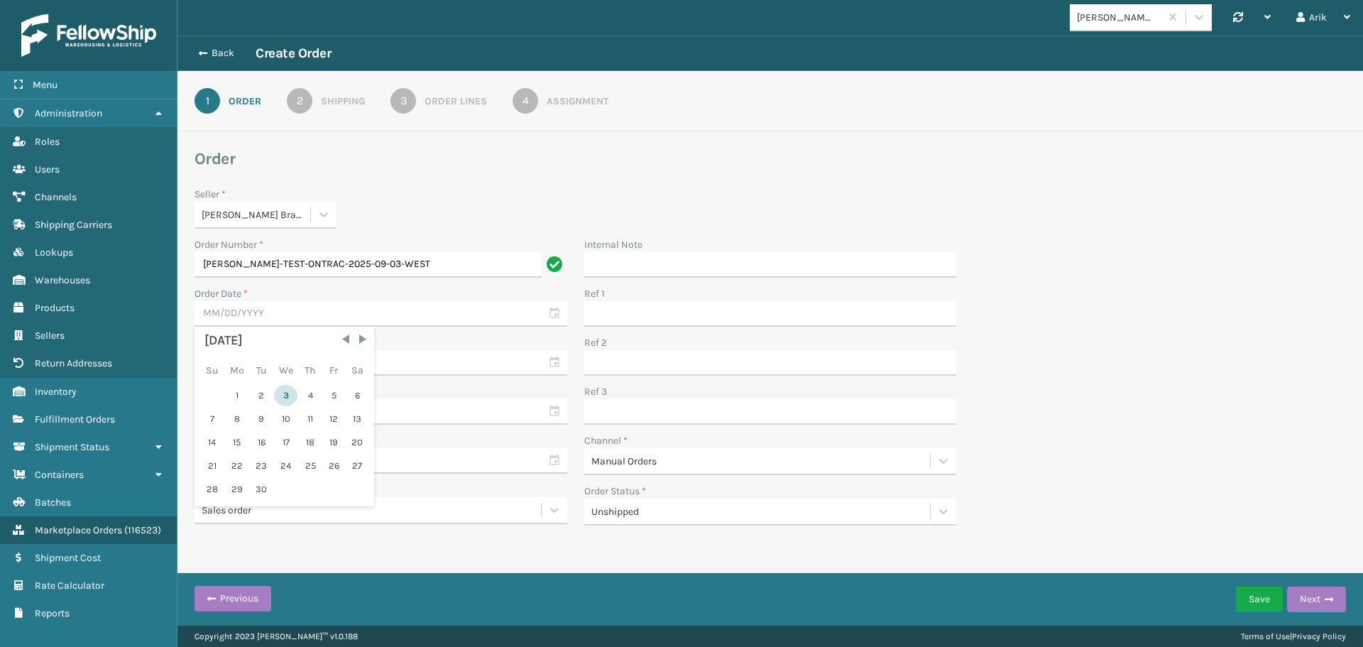
type input "[DATE]"
drag, startPoint x: 207, startPoint y: 359, endPoint x: 229, endPoint y: 372, distance: 26.4
click at [207, 359] on input "text" at bounding box center [381, 363] width 373 height 26
click at [283, 444] on div "3" at bounding box center [285, 444] width 23 height 21
type input "[DATE]"
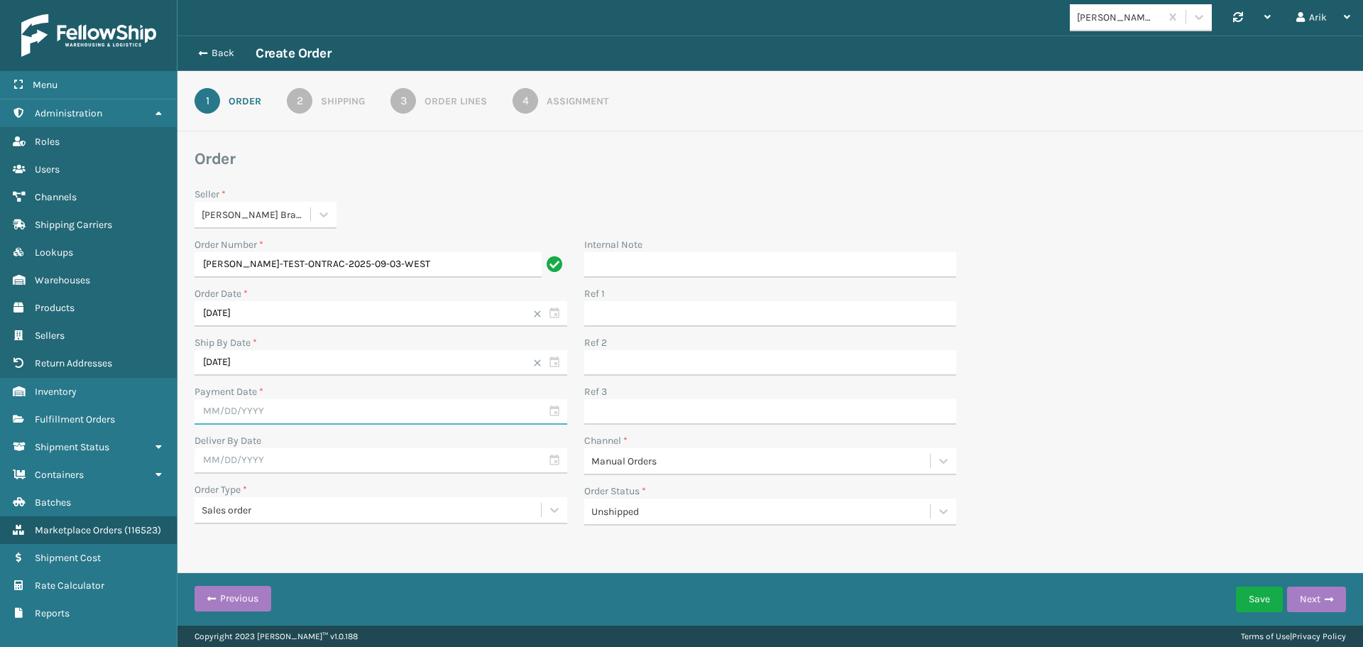
click at [229, 417] on input "text" at bounding box center [381, 412] width 373 height 26
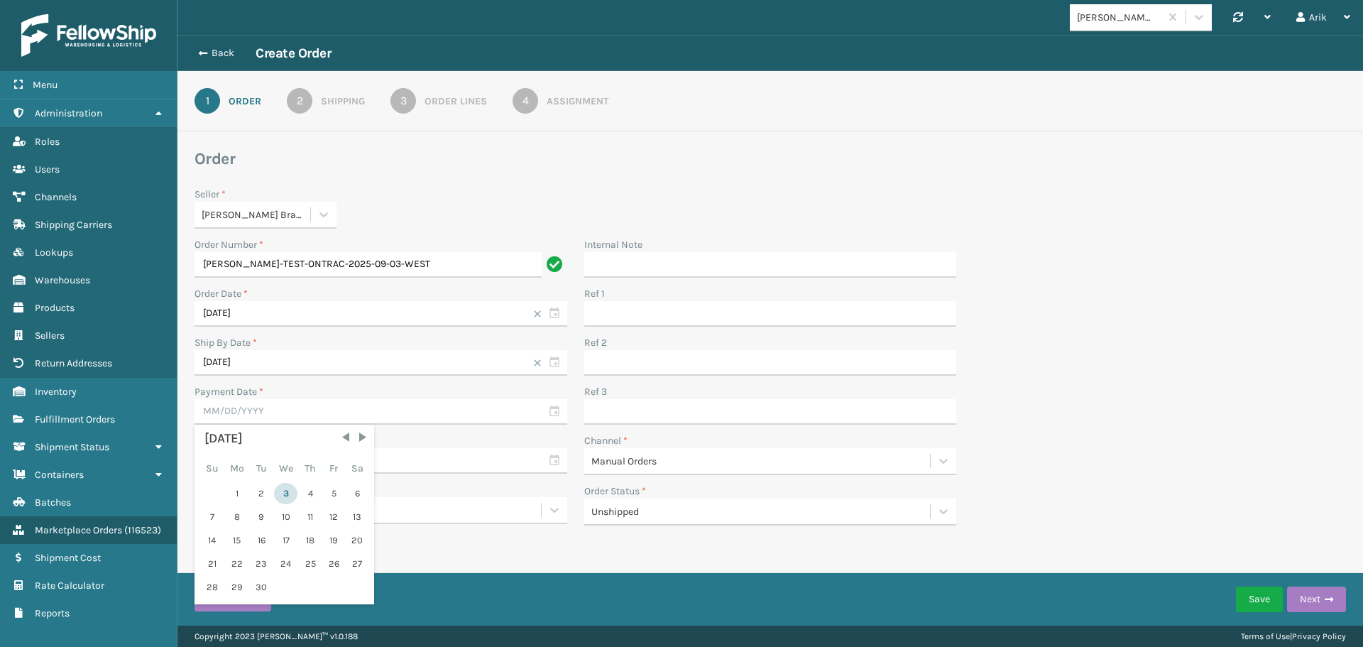
click at [288, 495] on div "3" at bounding box center [285, 493] width 23 height 21
type input "[DATE]"
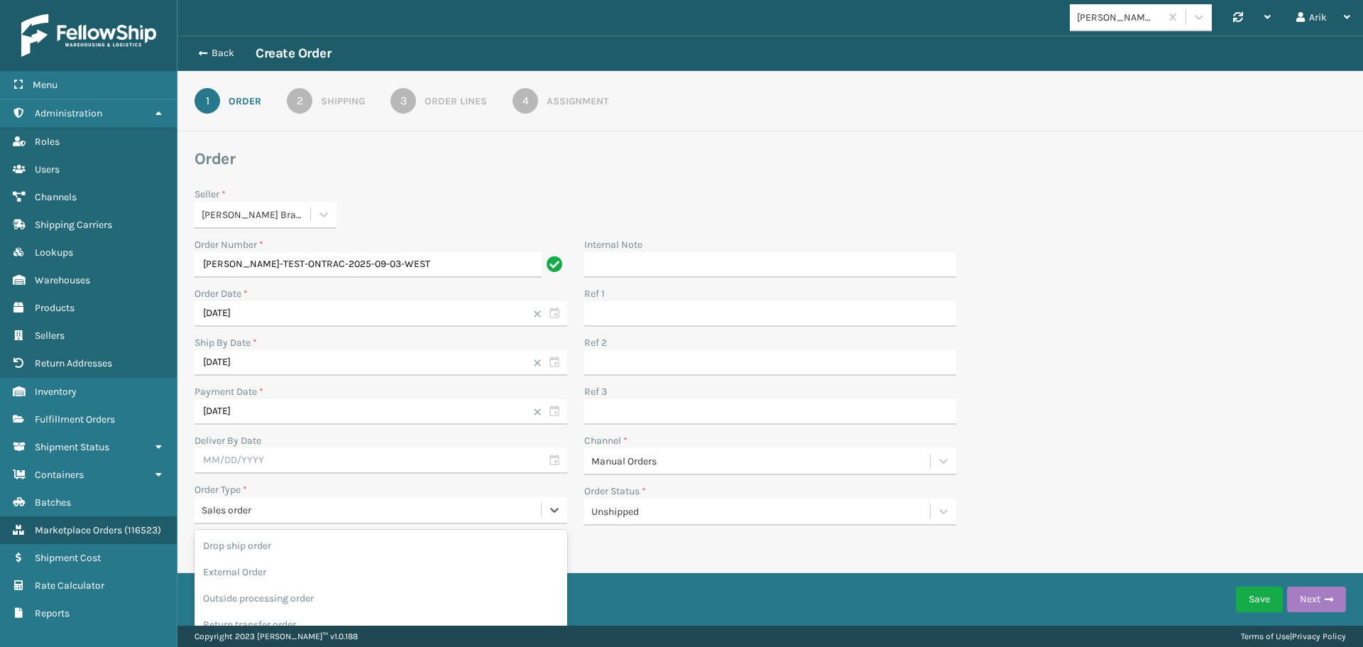
click at [244, 522] on div "Sales order" at bounding box center [381, 510] width 373 height 27
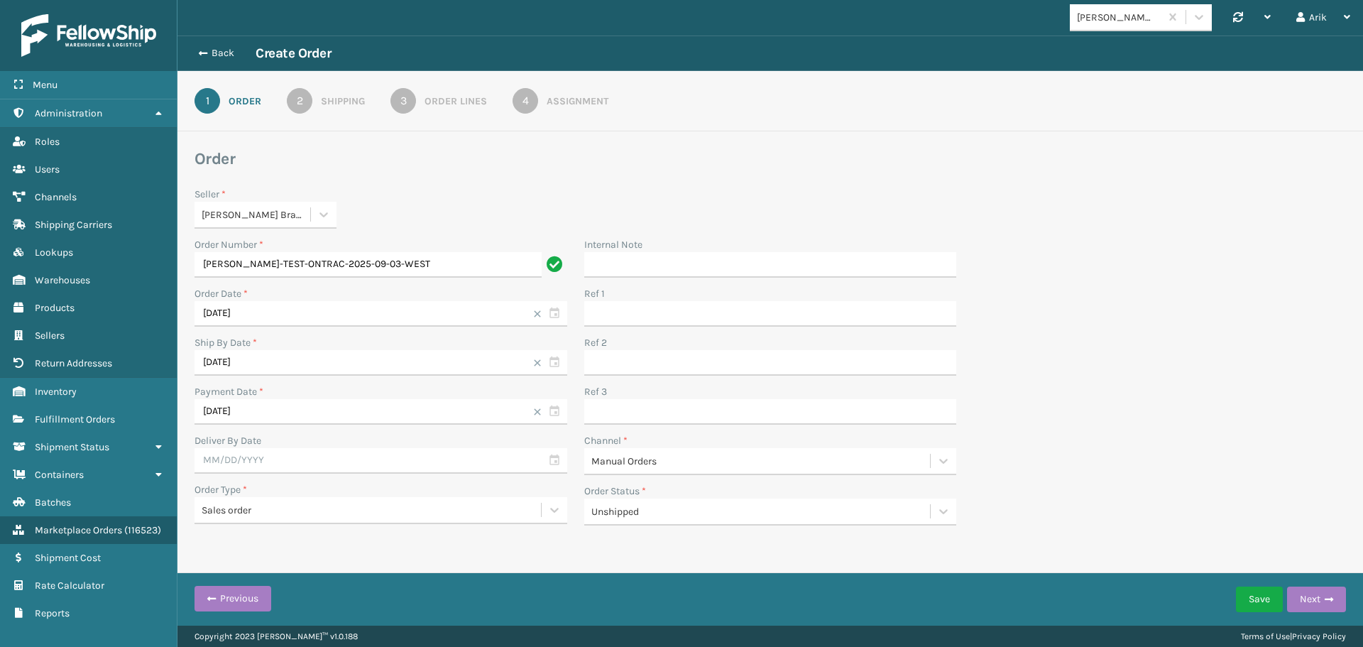
click at [337, 108] on div "Shipping" at bounding box center [343, 101] width 44 height 15
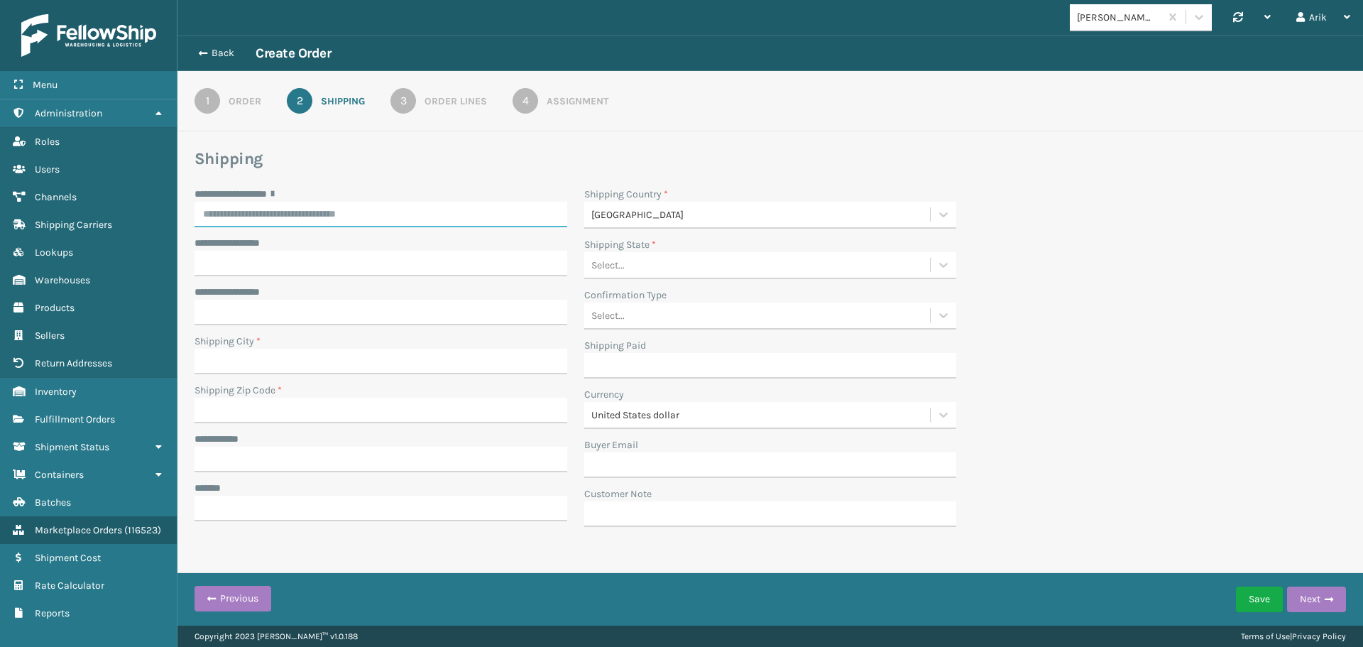
click at [239, 212] on input "**********" at bounding box center [381, 215] width 373 height 26
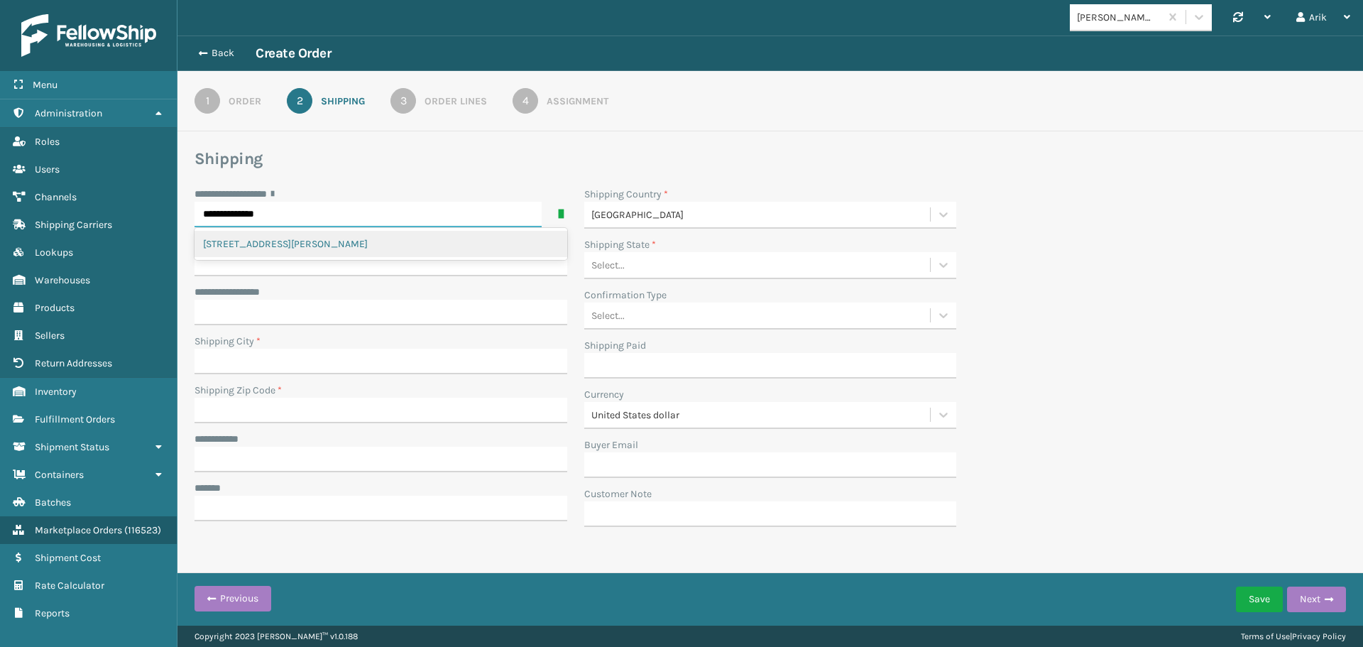
drag, startPoint x: 201, startPoint y: 211, endPoint x: 482, endPoint y: 201, distance: 281.3
click at [454, 201] on div "**********" at bounding box center [381, 207] width 373 height 40
paste input "*"
click at [288, 244] on div "[STREET_ADDRESS]" at bounding box center [381, 244] width 373 height 26
type input "**********"
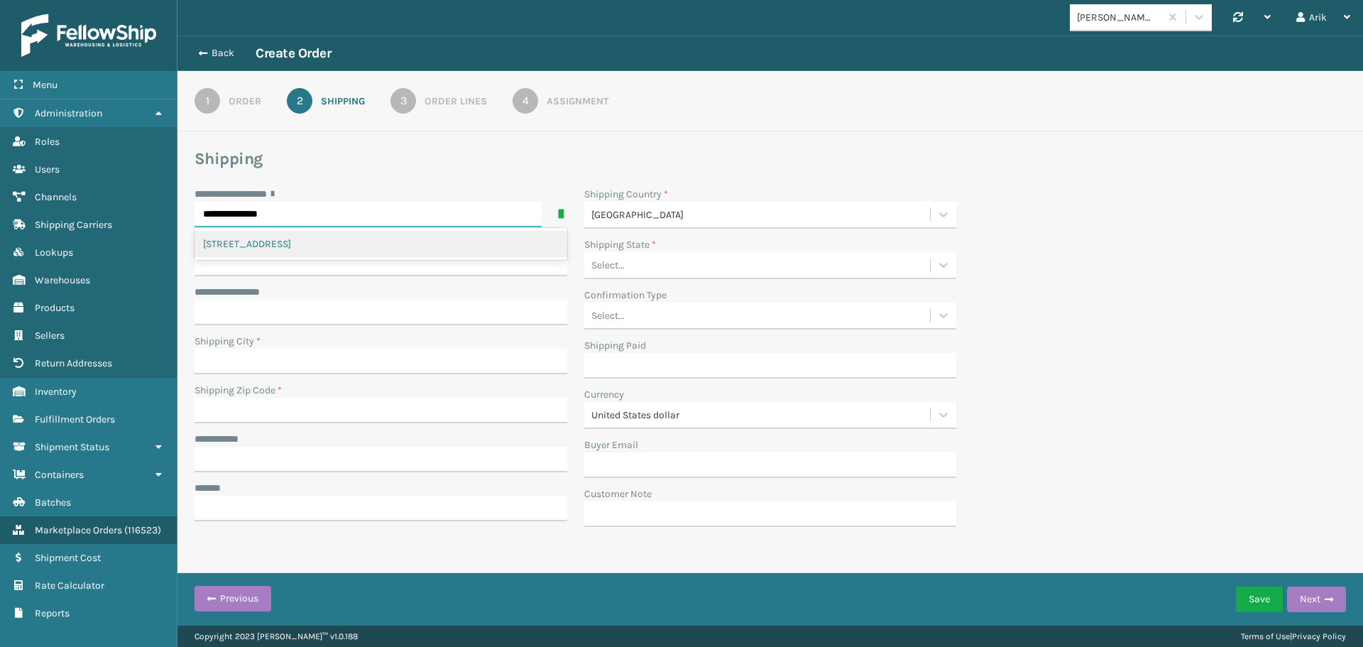
type input "[GEOGRAPHIC_DATA]"
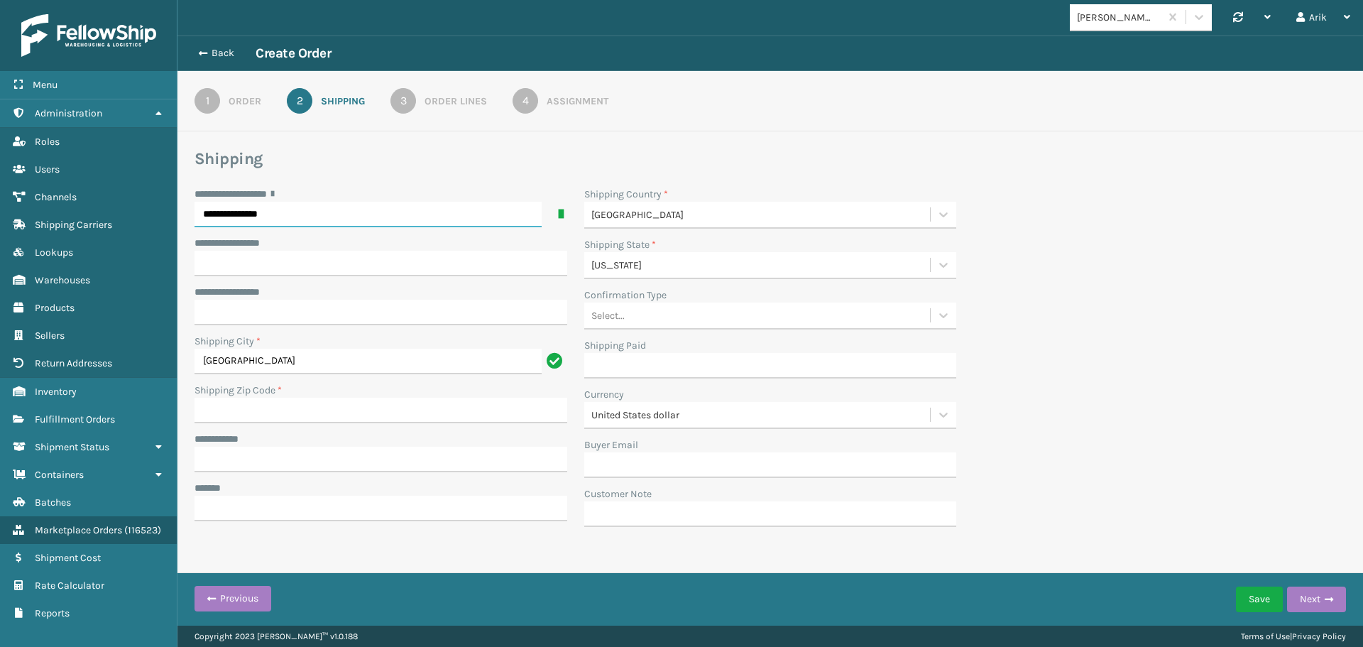
type input "90046-7615"
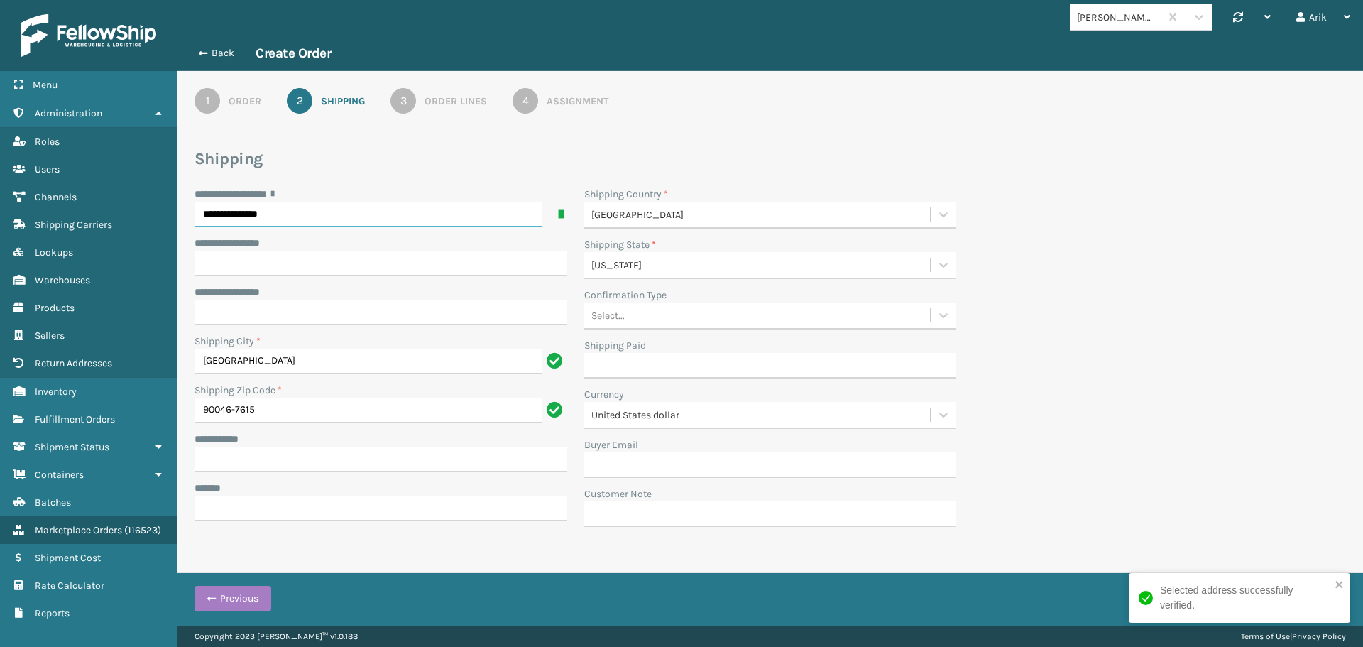
type input "**********"
click at [222, 454] on input "**********" at bounding box center [381, 460] width 373 height 26
click at [209, 459] on input "***" at bounding box center [368, 460] width 347 height 26
click at [212, 459] on input "***" at bounding box center [368, 460] width 347 height 26
click at [223, 459] on input "****" at bounding box center [368, 460] width 347 height 26
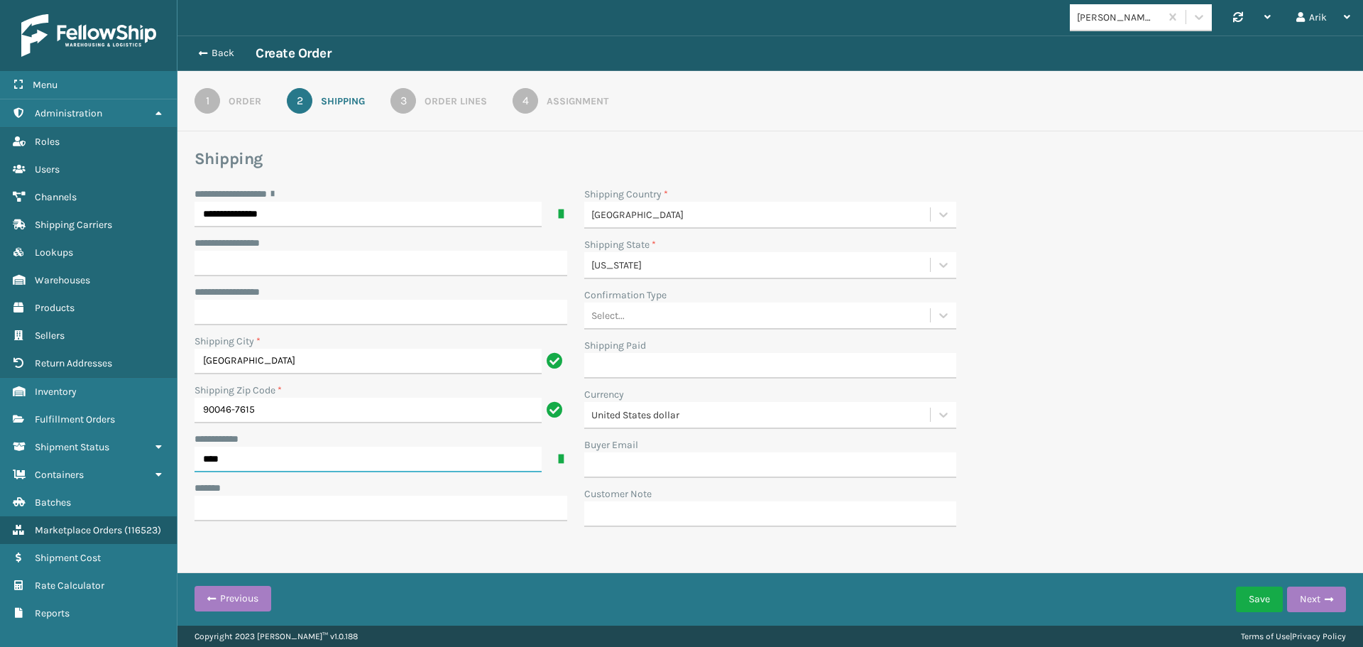
type input "**********"
click at [247, 511] on input "***** *" at bounding box center [381, 509] width 373 height 26
type input "**********"
click at [450, 93] on link "3 Order Lines" at bounding box center [439, 101] width 148 height 26
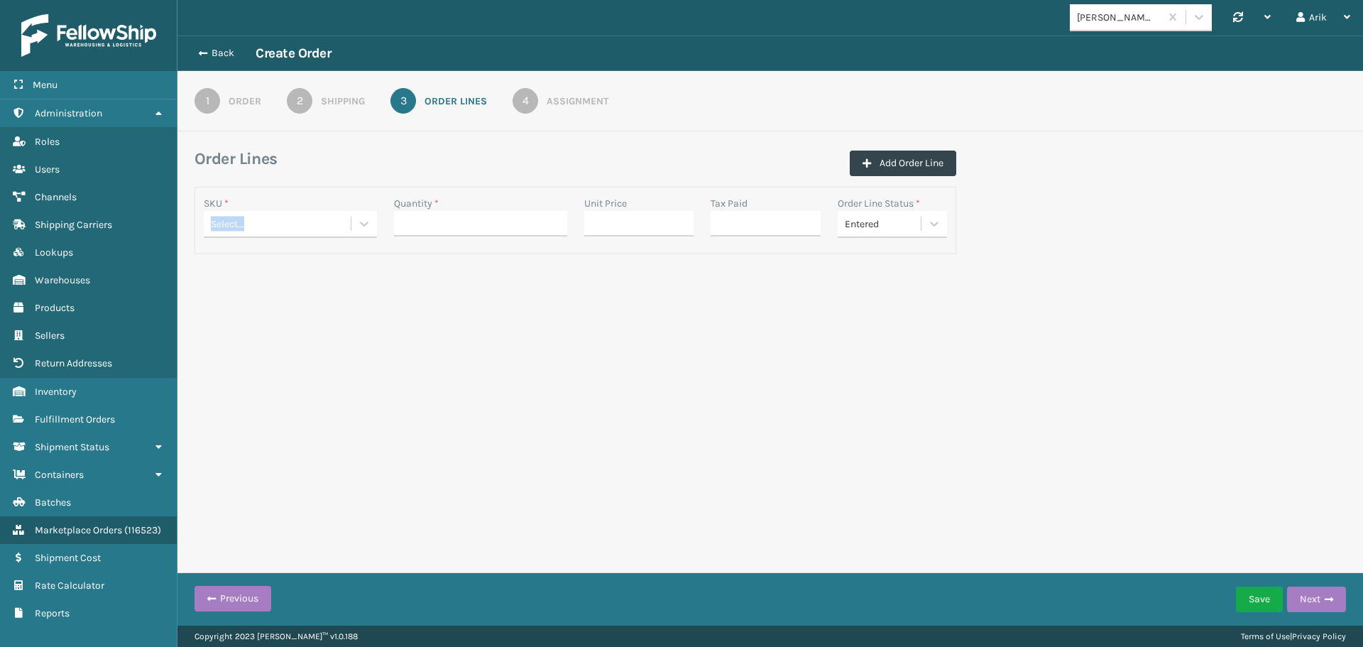
click at [274, 215] on div "SKU * Select..." at bounding box center [290, 217] width 173 height 42
click at [244, 224] on div "Select..." at bounding box center [277, 223] width 147 height 23
type input "mil-"
click at [252, 251] on div "MIL-CCH-BR" at bounding box center [290, 257] width 173 height 26
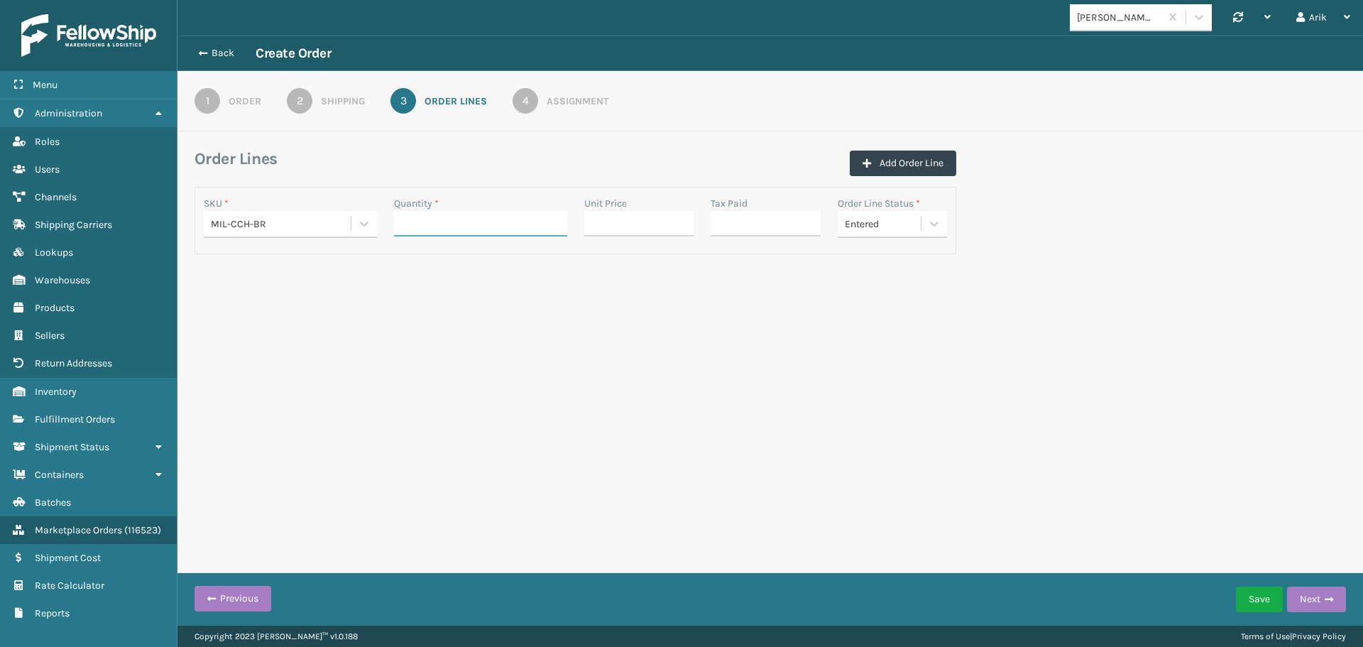
click at [442, 224] on input "Quantity *" at bounding box center [480, 224] width 173 height 26
type input "1"
click at [576, 106] on div "Assignment" at bounding box center [578, 101] width 62 height 15
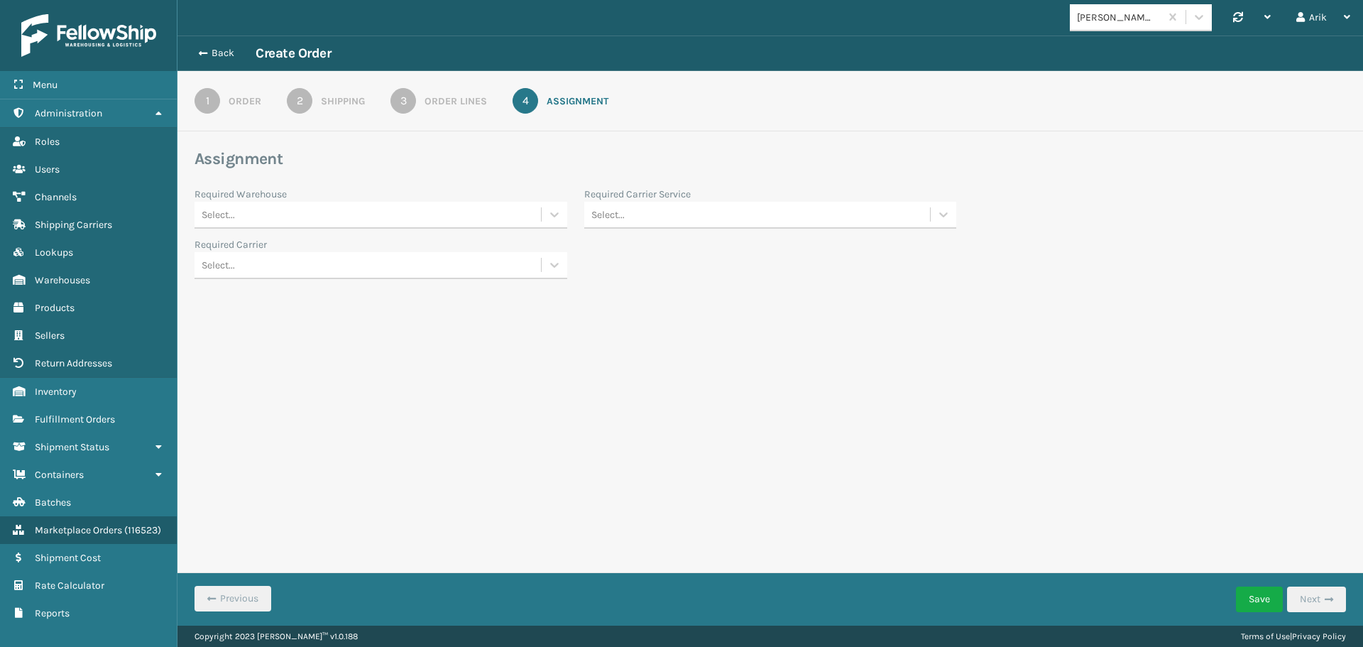
click at [371, 219] on div "Select..." at bounding box center [368, 214] width 346 height 23
click at [279, 302] on div "Fellowship - West" at bounding box center [381, 303] width 373 height 26
click at [618, 207] on div "Select..." at bounding box center [607, 214] width 33 height 15
click at [638, 286] on div "OnTrac Ground" at bounding box center [770, 284] width 373 height 26
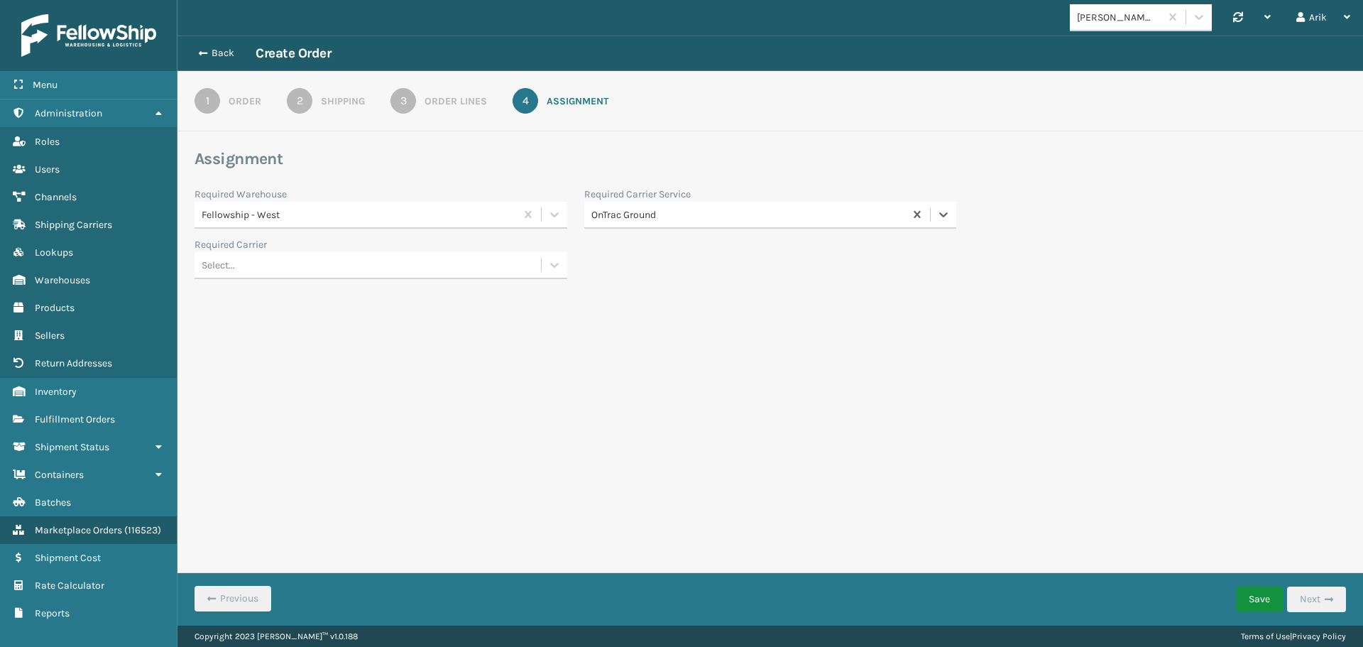
click at [1251, 587] on button "Save" at bounding box center [1259, 599] width 47 height 26
